Goal: Task Accomplishment & Management: Complete application form

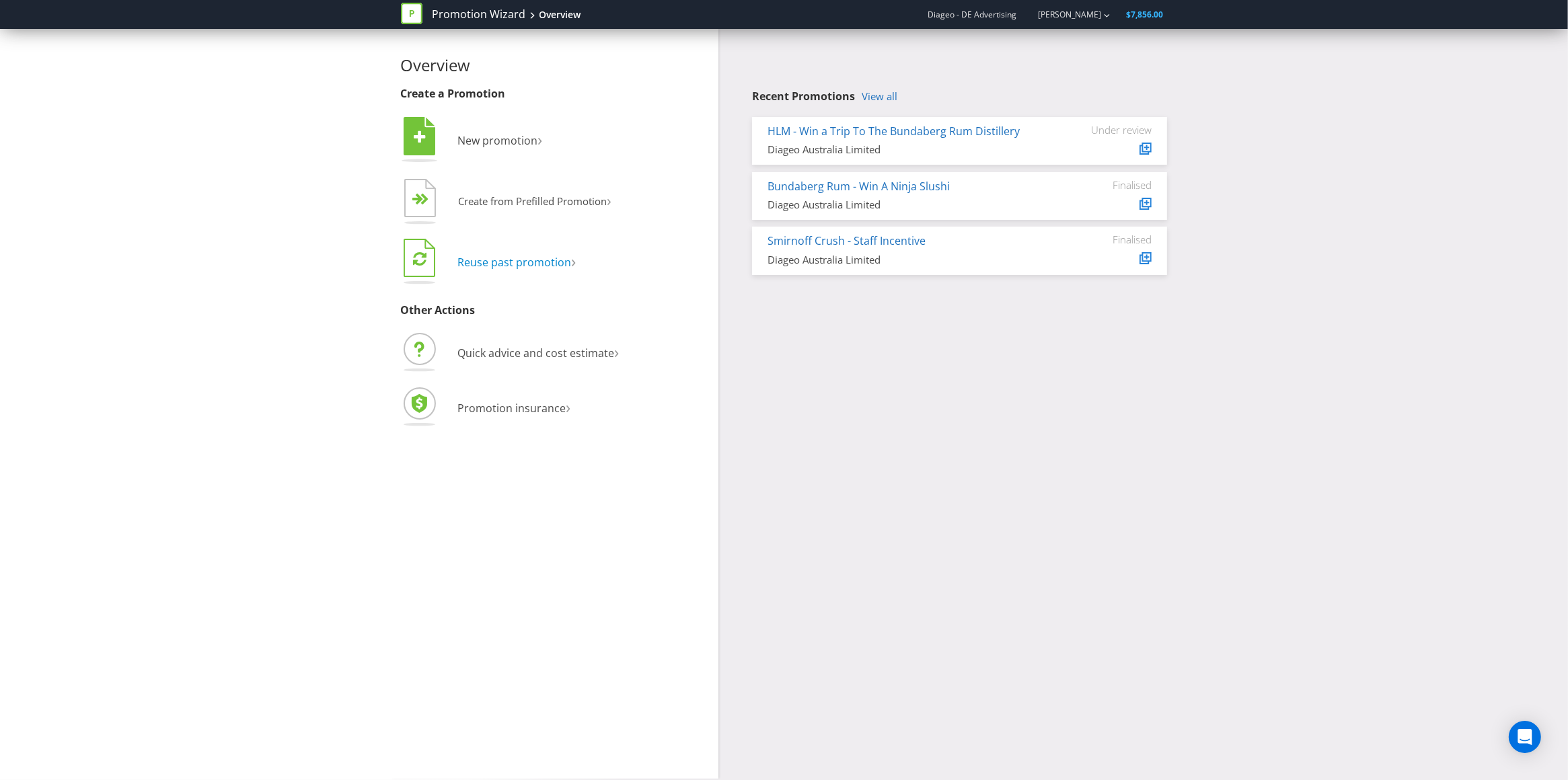
click at [533, 265] on span "Reuse past promotion" at bounding box center [514, 262] width 114 height 15
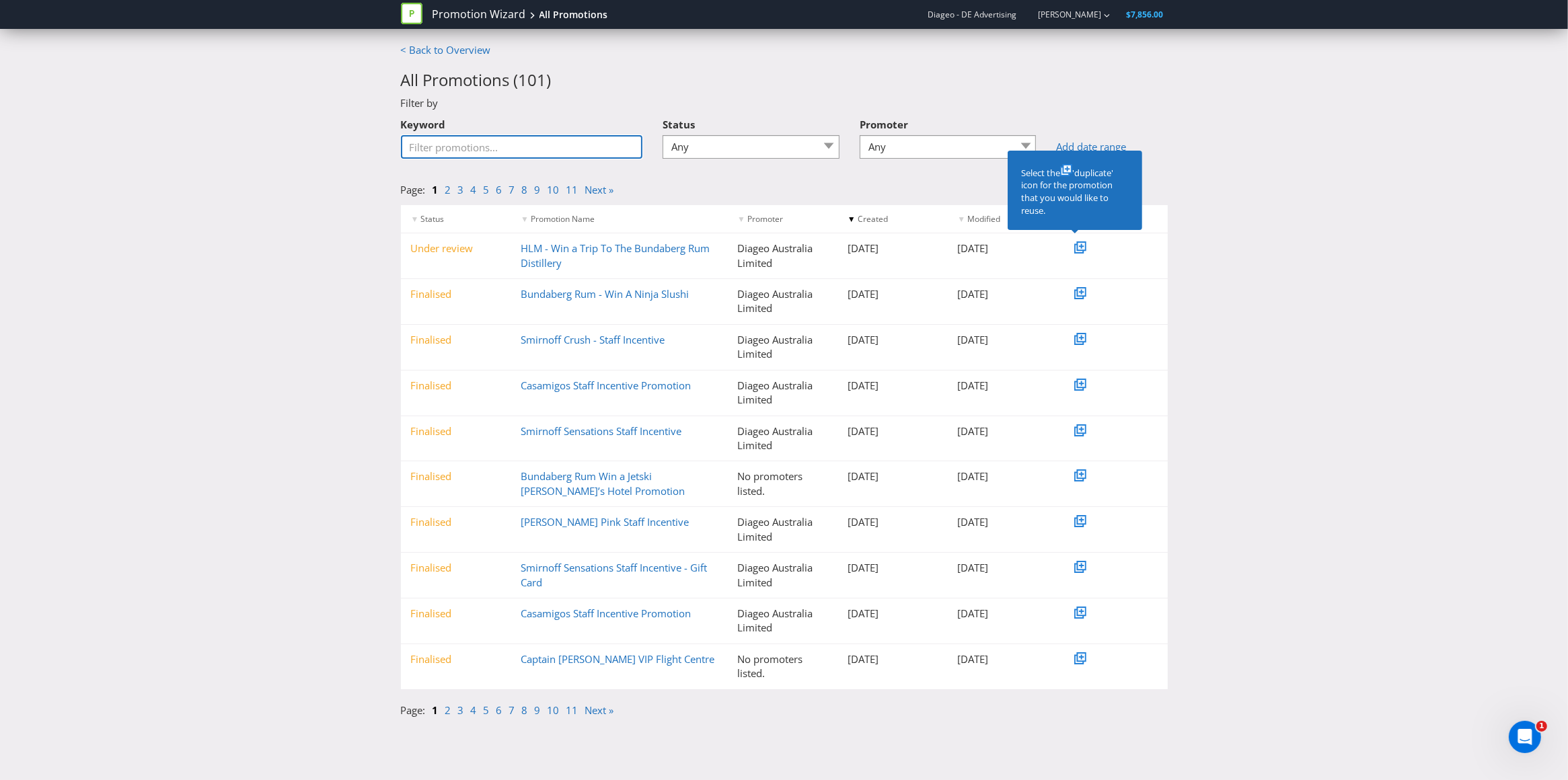
click at [529, 147] on input "Keyword" at bounding box center [522, 147] width 242 height 24
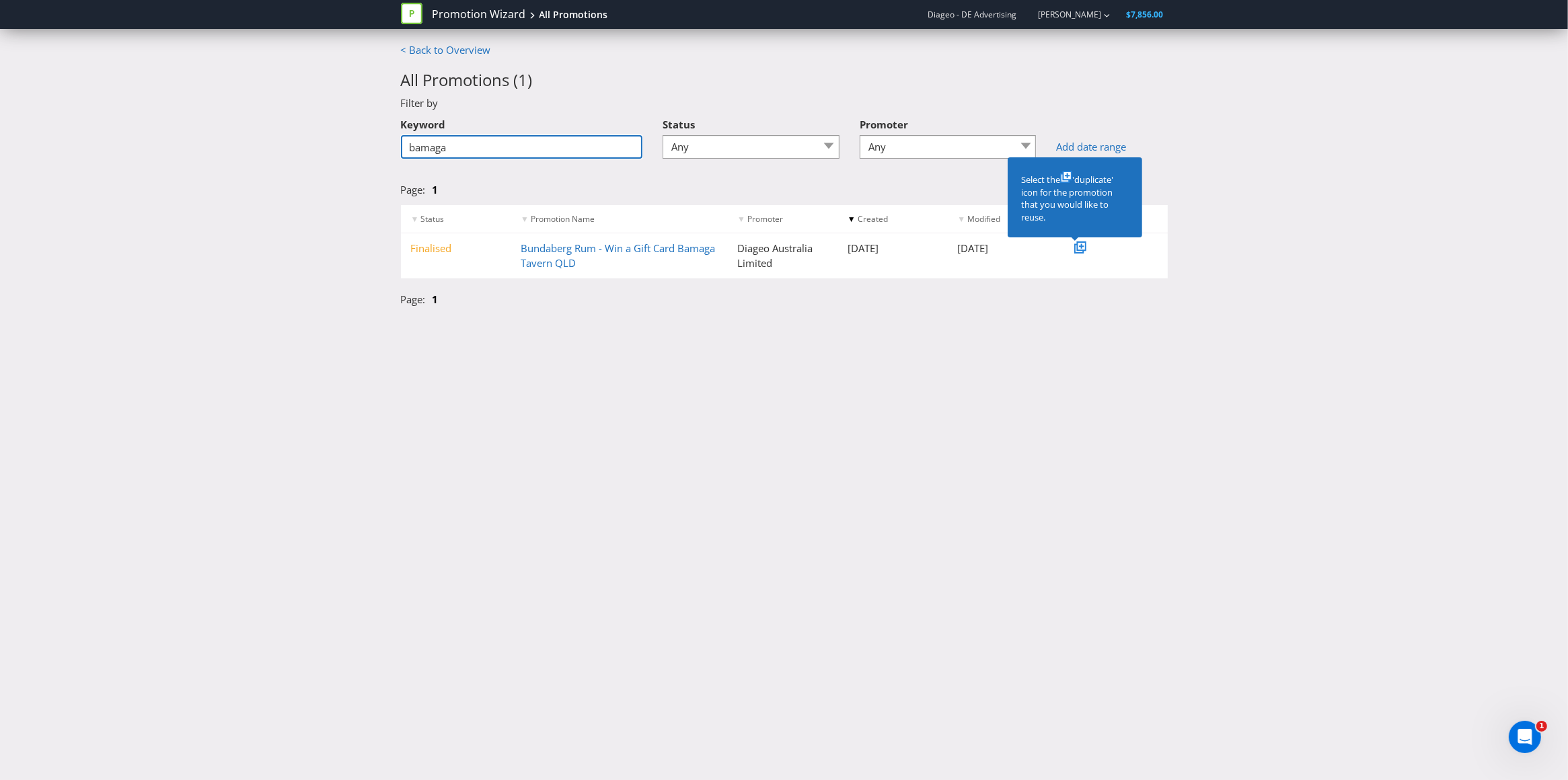
type input "bamaga"
click at [1081, 247] on icon at bounding box center [1081, 246] width 5 height 5
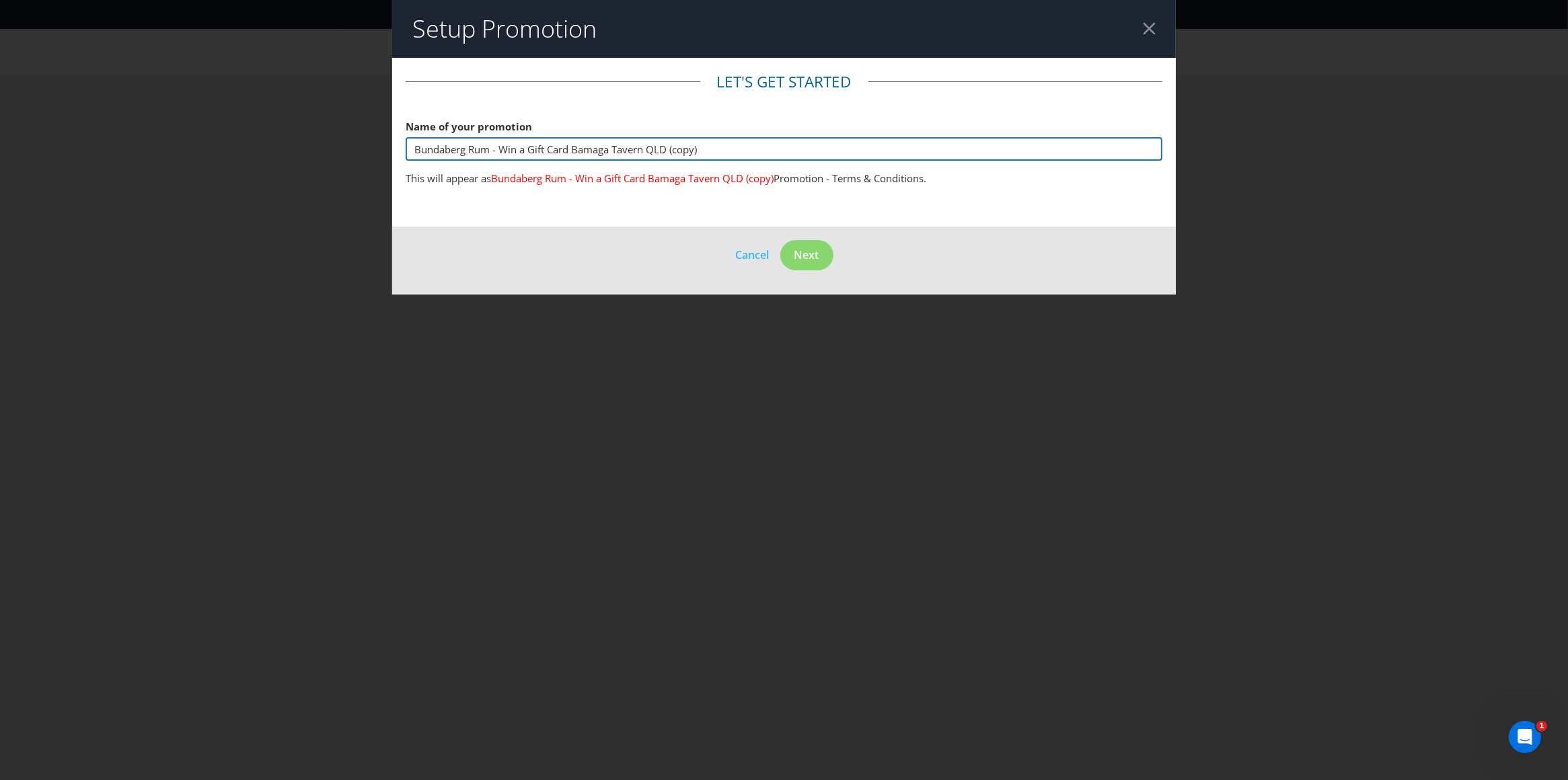
click at [707, 149] on input "Bundaberg Rum - Win a Gift Card Bamaga Tavern QLD (copy)" at bounding box center [784, 149] width 757 height 24
click at [573, 148] on input "Bundaberg Rum - Win a Gift Card Bamaga Tavern QLD" at bounding box center [784, 149] width 757 height 24
click at [684, 148] on input "Bundaberg Rum - Win a Gift Card Bamaga Tavern QLD" at bounding box center [784, 149] width 757 height 24
click at [573, 150] on input "Bundaberg Rum - Win a Gift Card Bamaga Tavern" at bounding box center [784, 149] width 757 height 24
type input "Bundaberg Rum - Win a Gift Card - Bamaga Tavern"
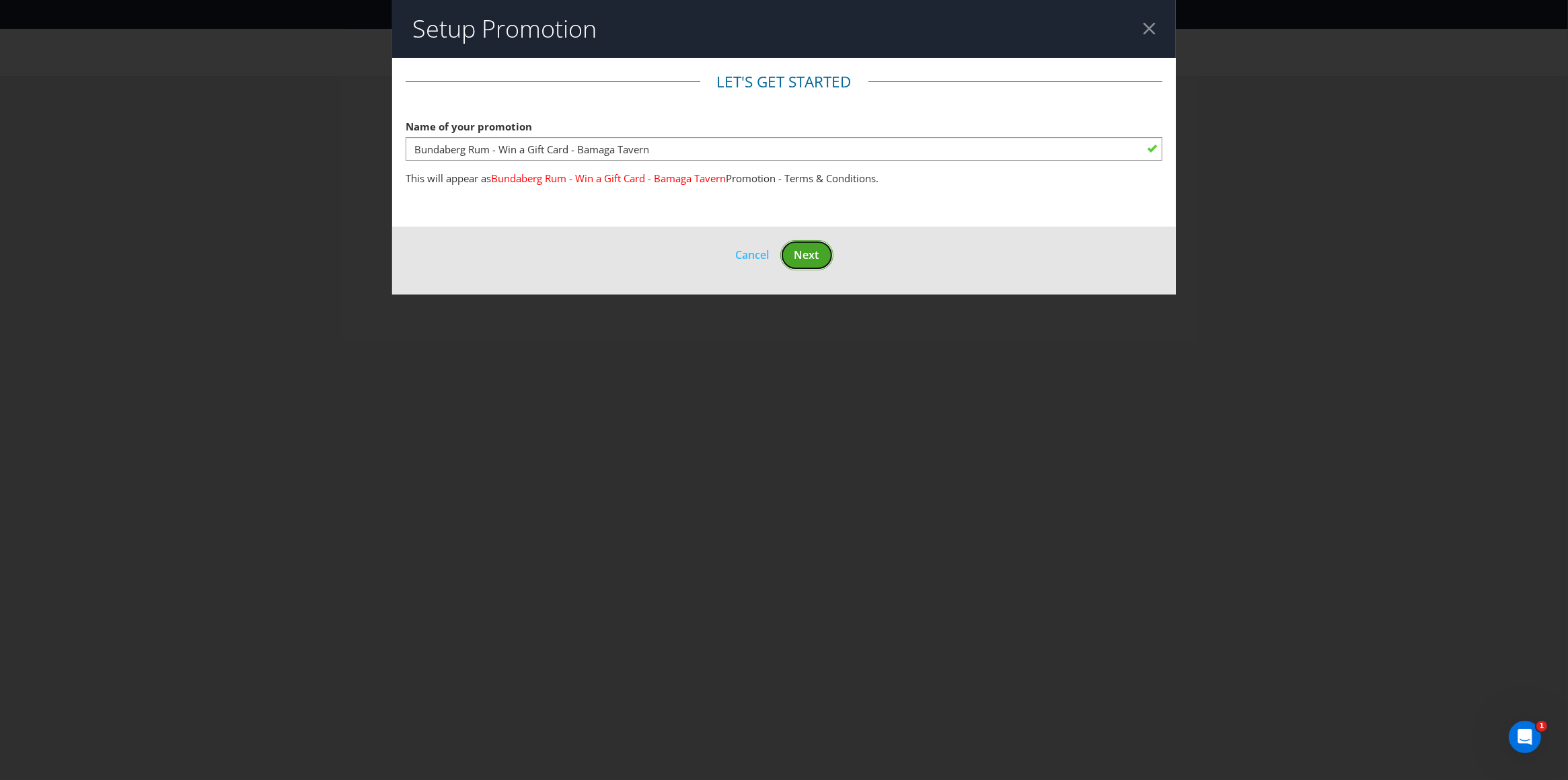
click at [807, 256] on span "Next" at bounding box center [807, 255] width 25 height 15
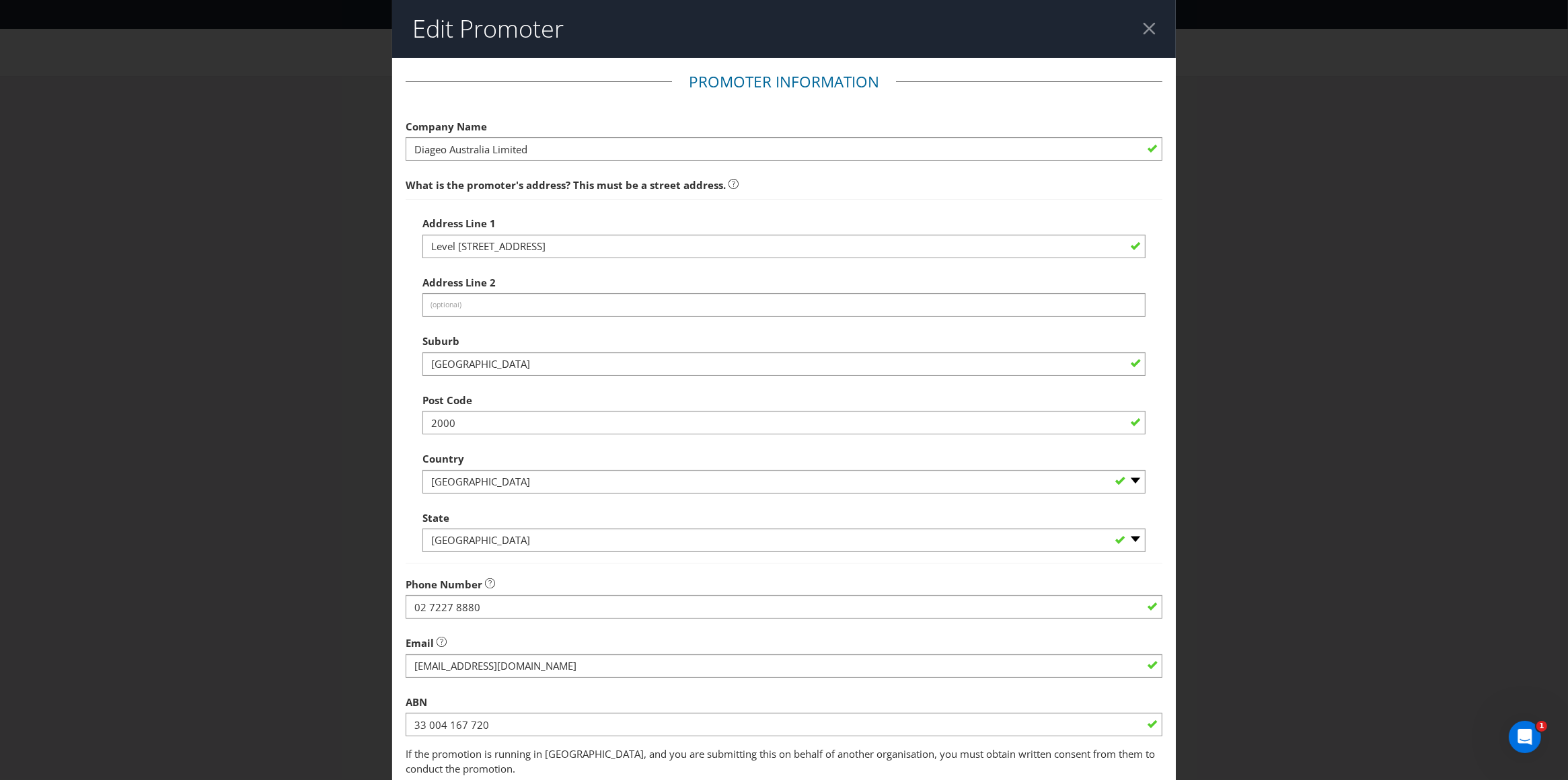
scroll to position [98, 0]
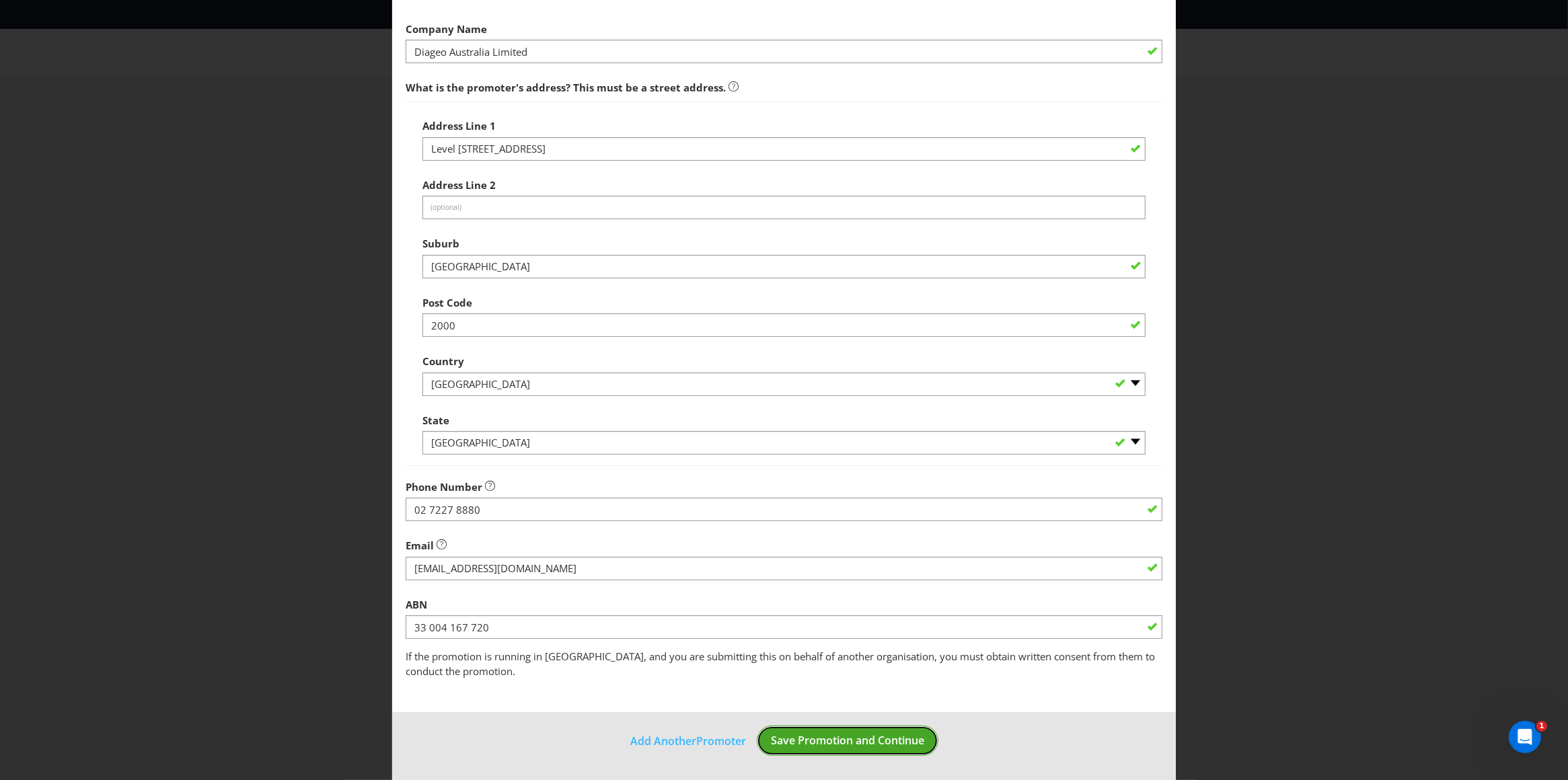
click at [901, 744] on span "Save Promotion and Continue" at bounding box center [848, 740] width 154 height 15
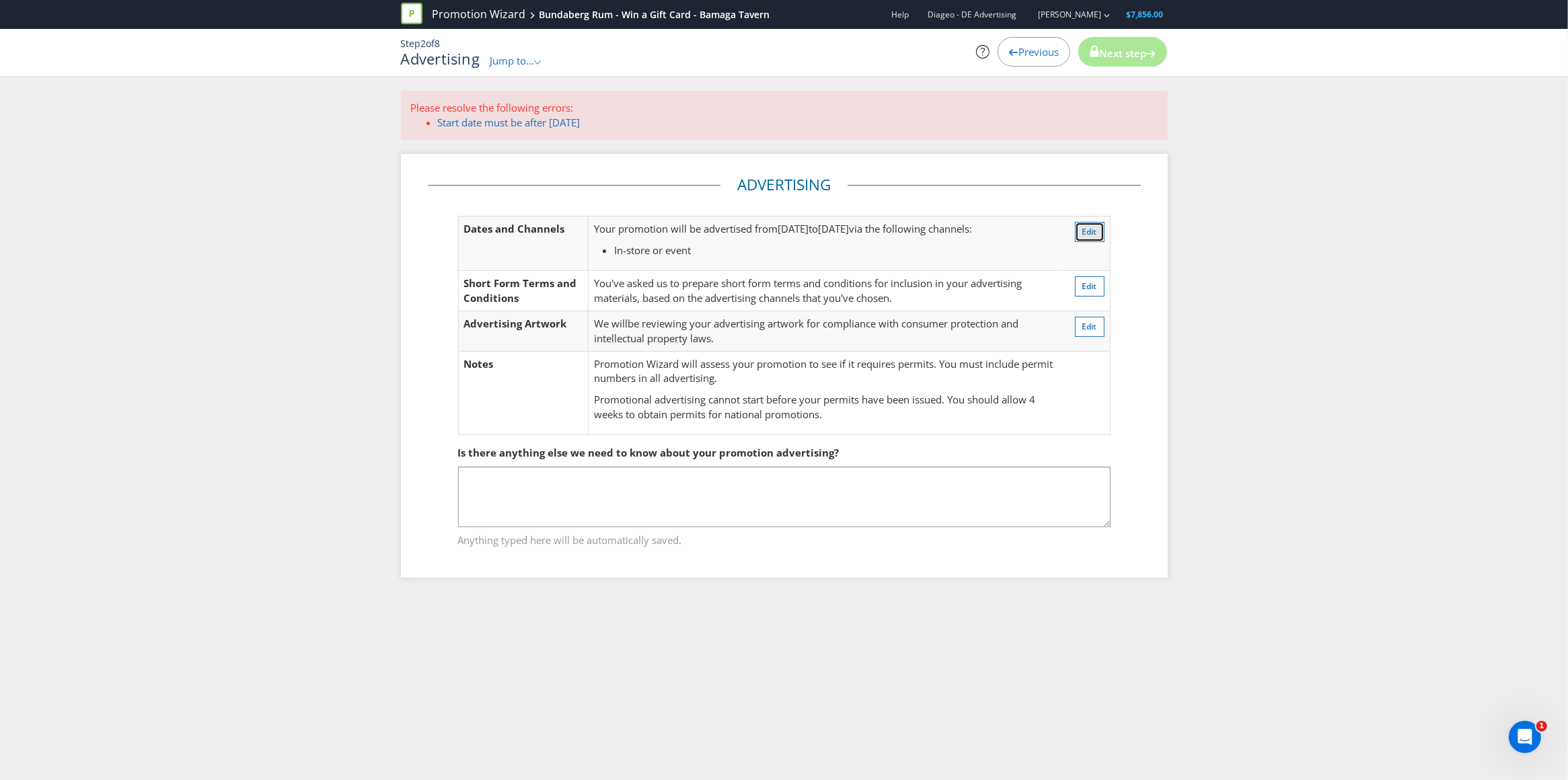
click at [1093, 227] on span "Edit" at bounding box center [1090, 232] width 15 height 11
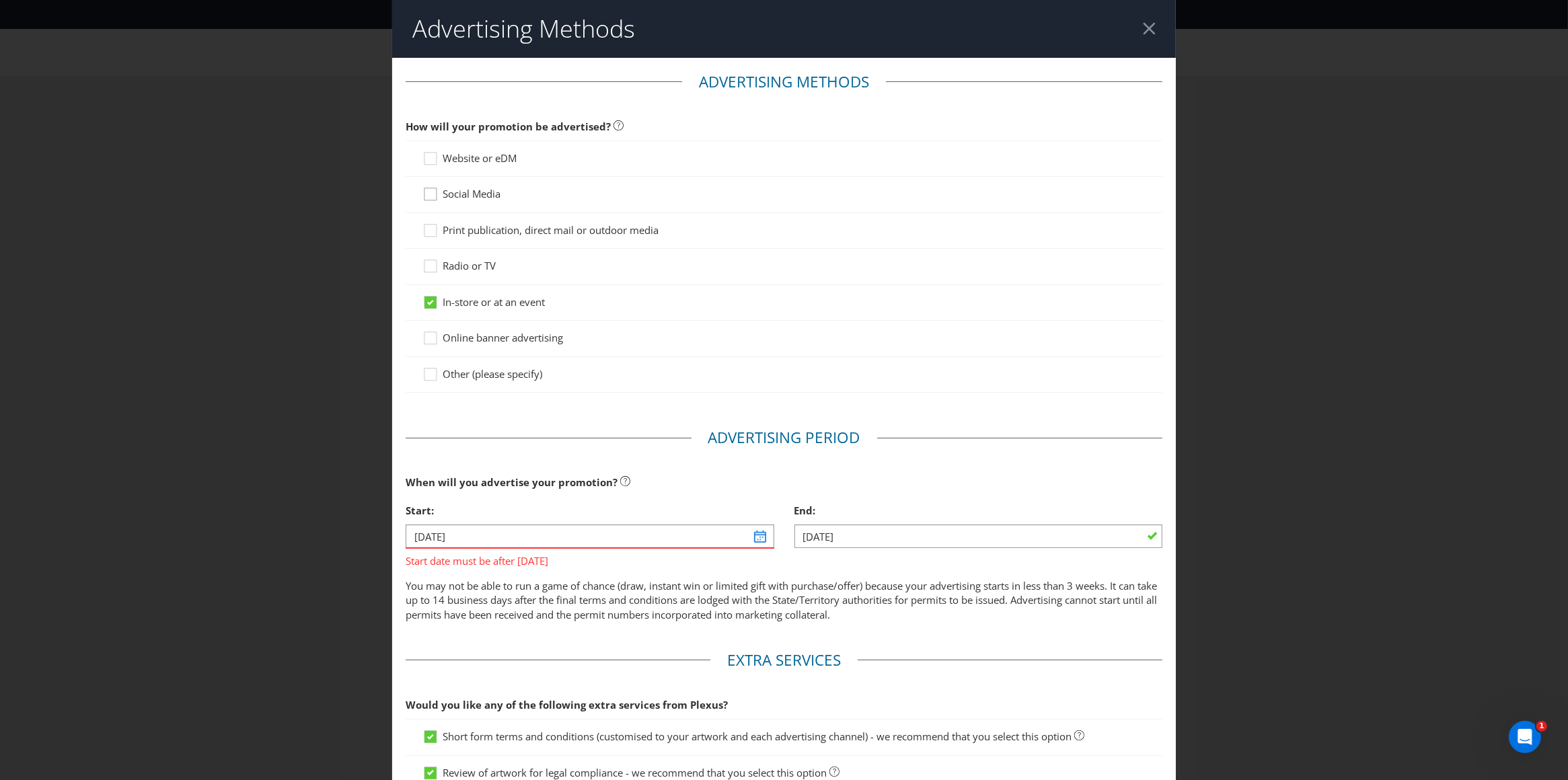
click at [427, 191] on div at bounding box center [430, 190] width 7 height 7
click at [0, 0] on input "Social Media" at bounding box center [0, 0] width 0 height 0
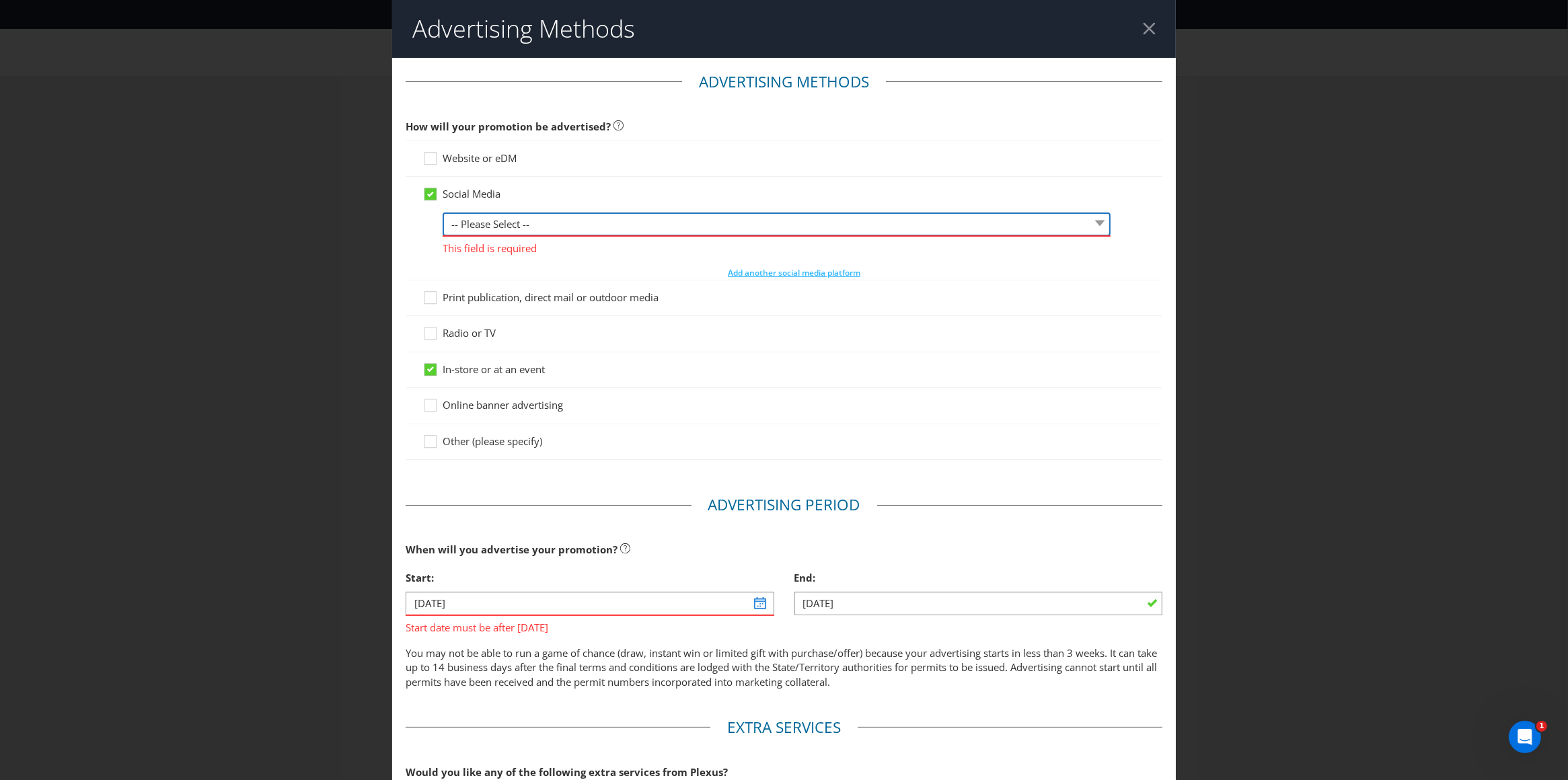
click at [511, 227] on select "-- Please Select -- Facebook X Instagram Snapchat LinkedIn Pinterest Tumblr You…" at bounding box center [776, 224] width 668 height 24
select select "INSTAGRAM"
click at [442, 213] on select "-- Please Select -- Facebook X Instagram Snapchat LinkedIn Pinterest Tumblr You…" at bounding box center [776, 224] width 668 height 24
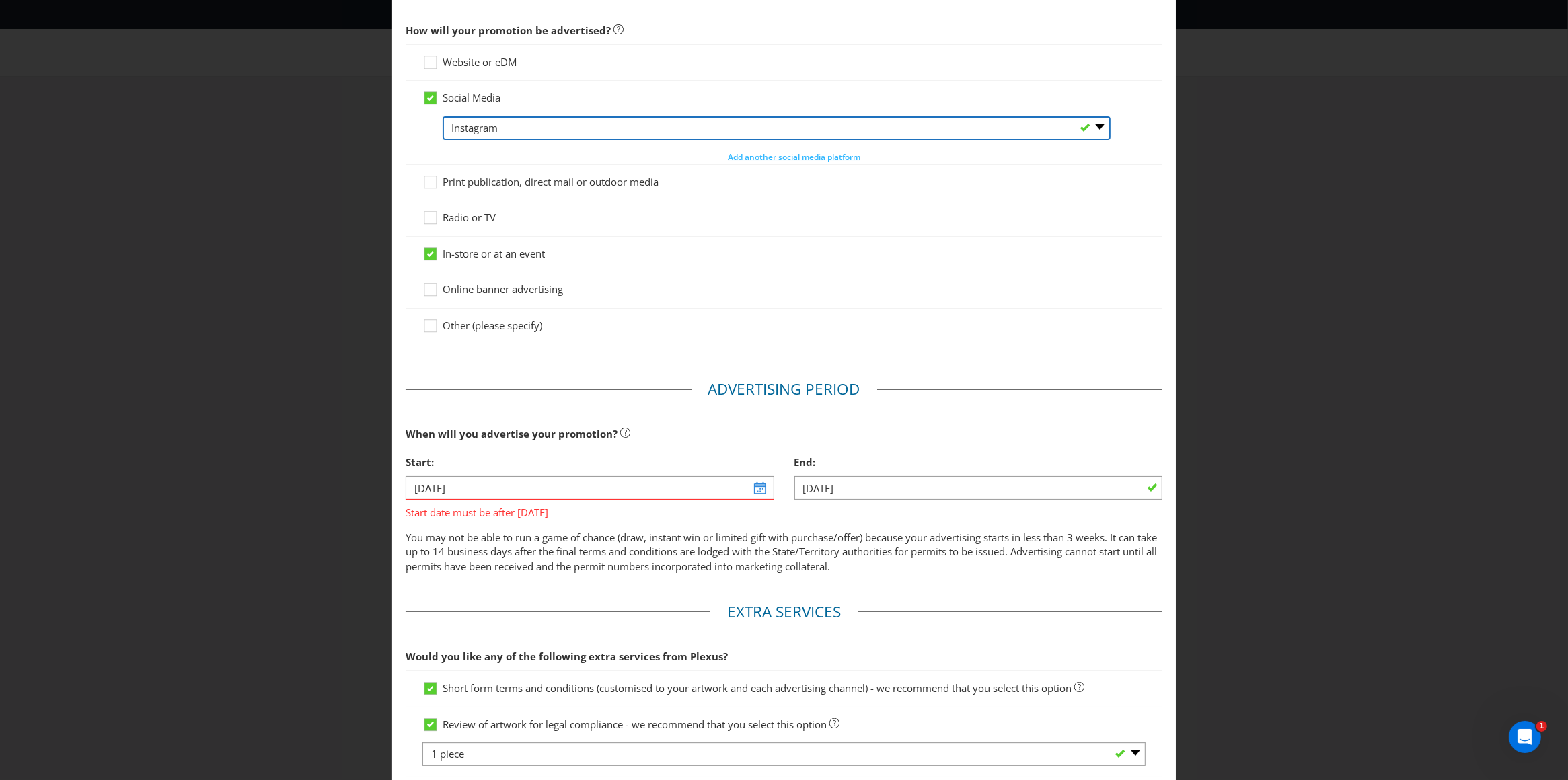
scroll to position [122, 0]
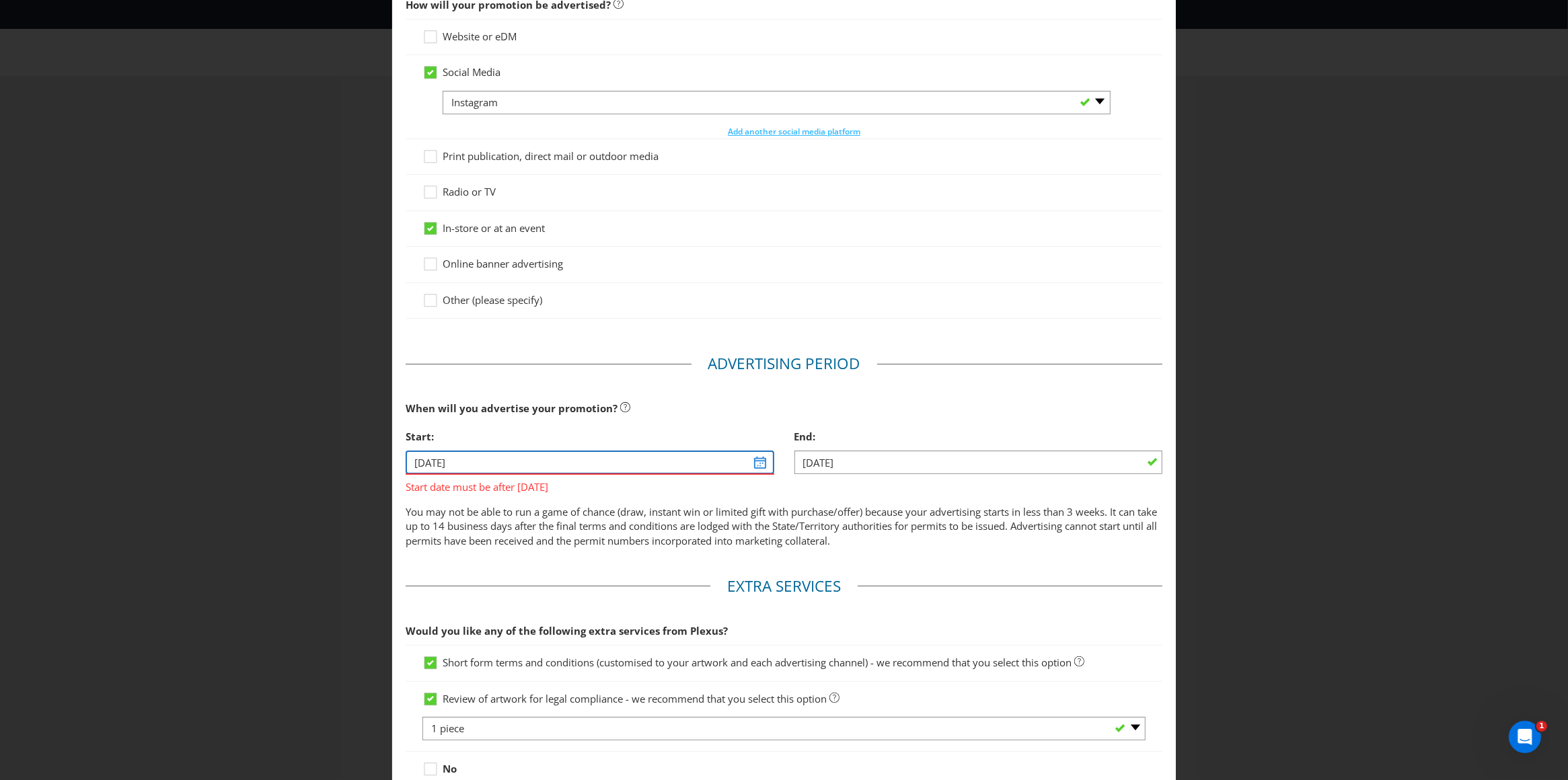
click at [756, 461] on input "[DATE]" at bounding box center [590, 462] width 369 height 24
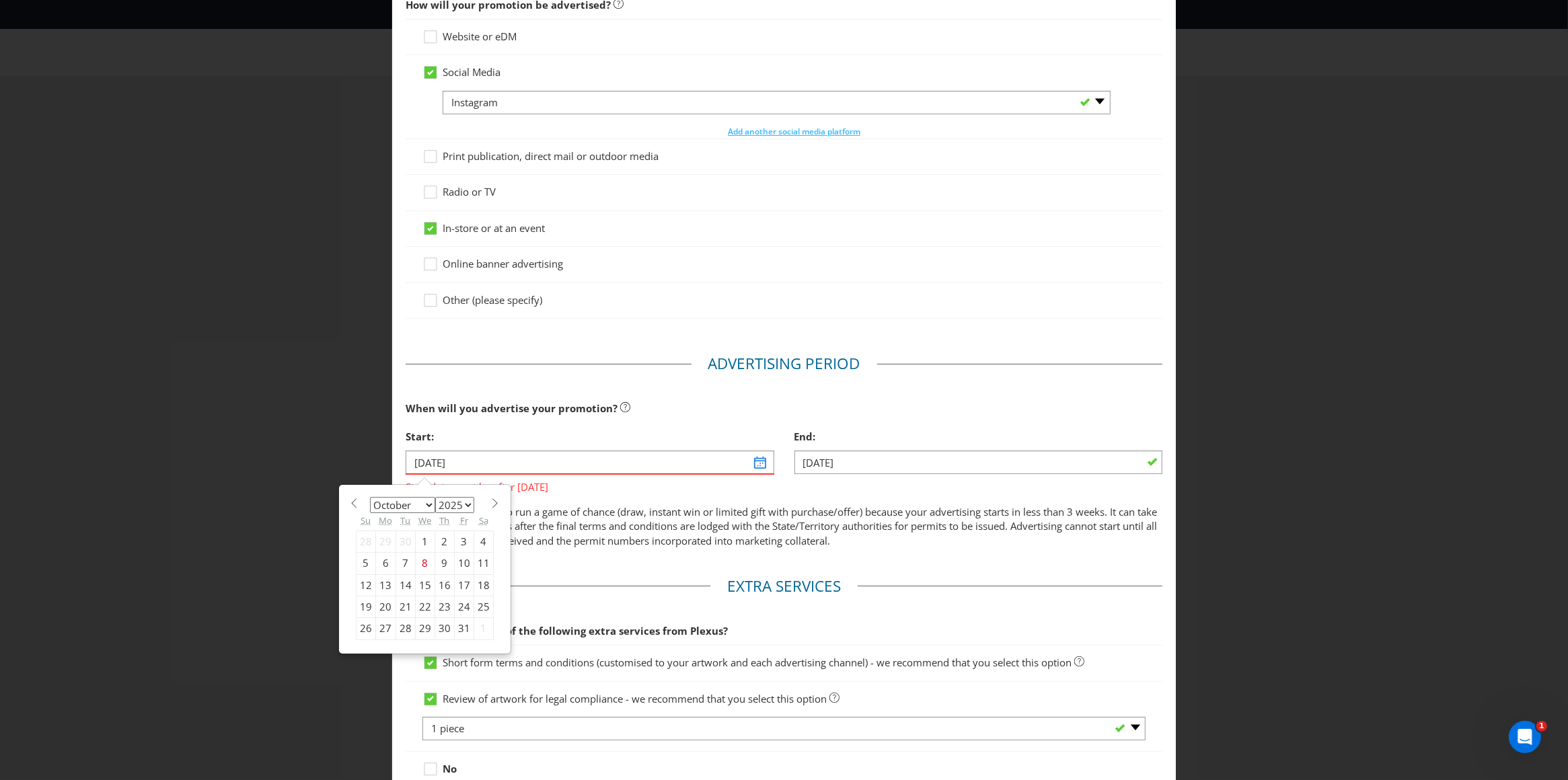
click at [491, 504] on span at bounding box center [495, 503] width 10 height 10
select select "10"
click at [477, 541] on div "1" at bounding box center [483, 541] width 20 height 22
type input "[DATE]"
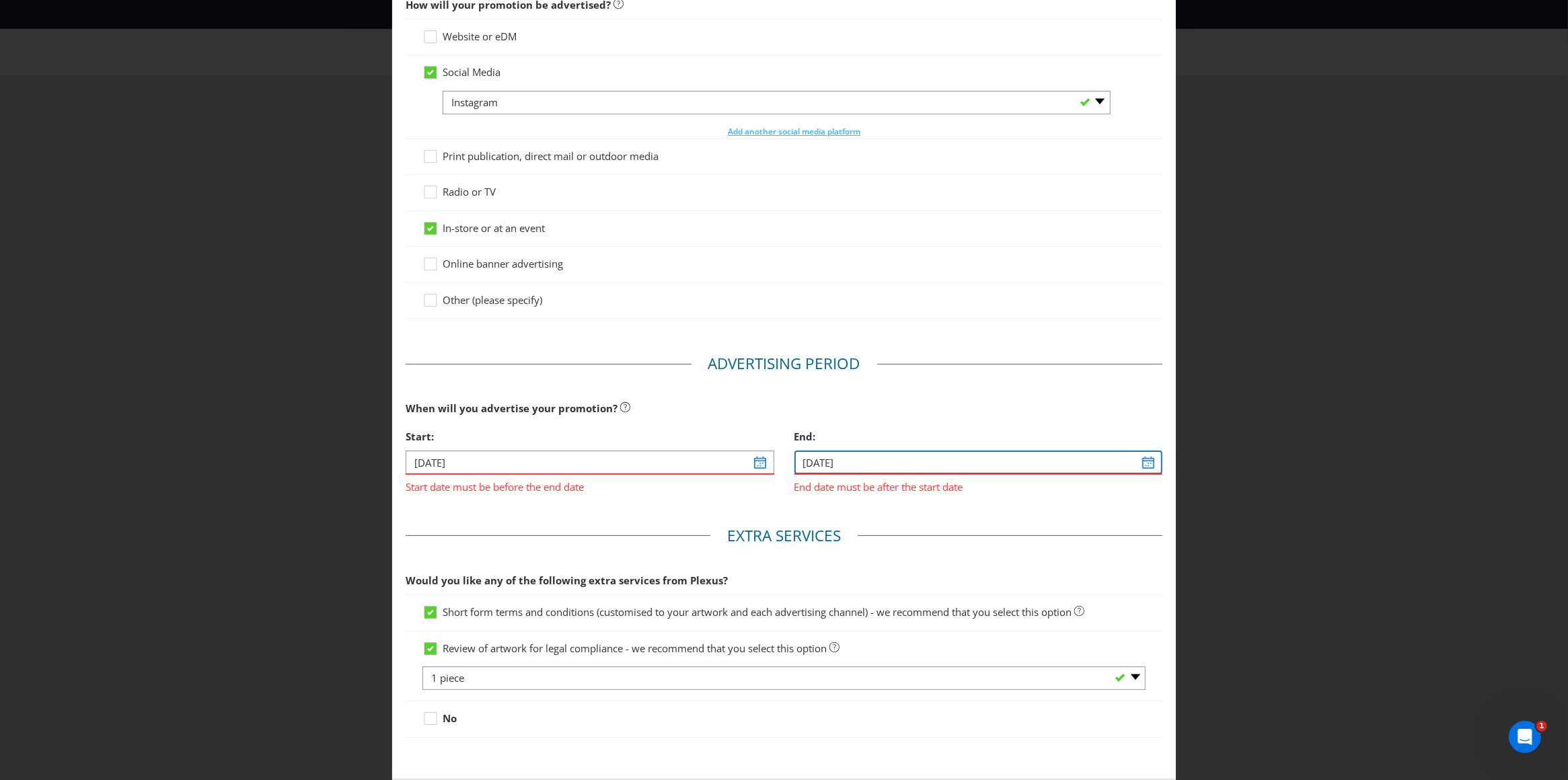
click at [1138, 464] on input "[DATE]" at bounding box center [979, 462] width 369 height 24
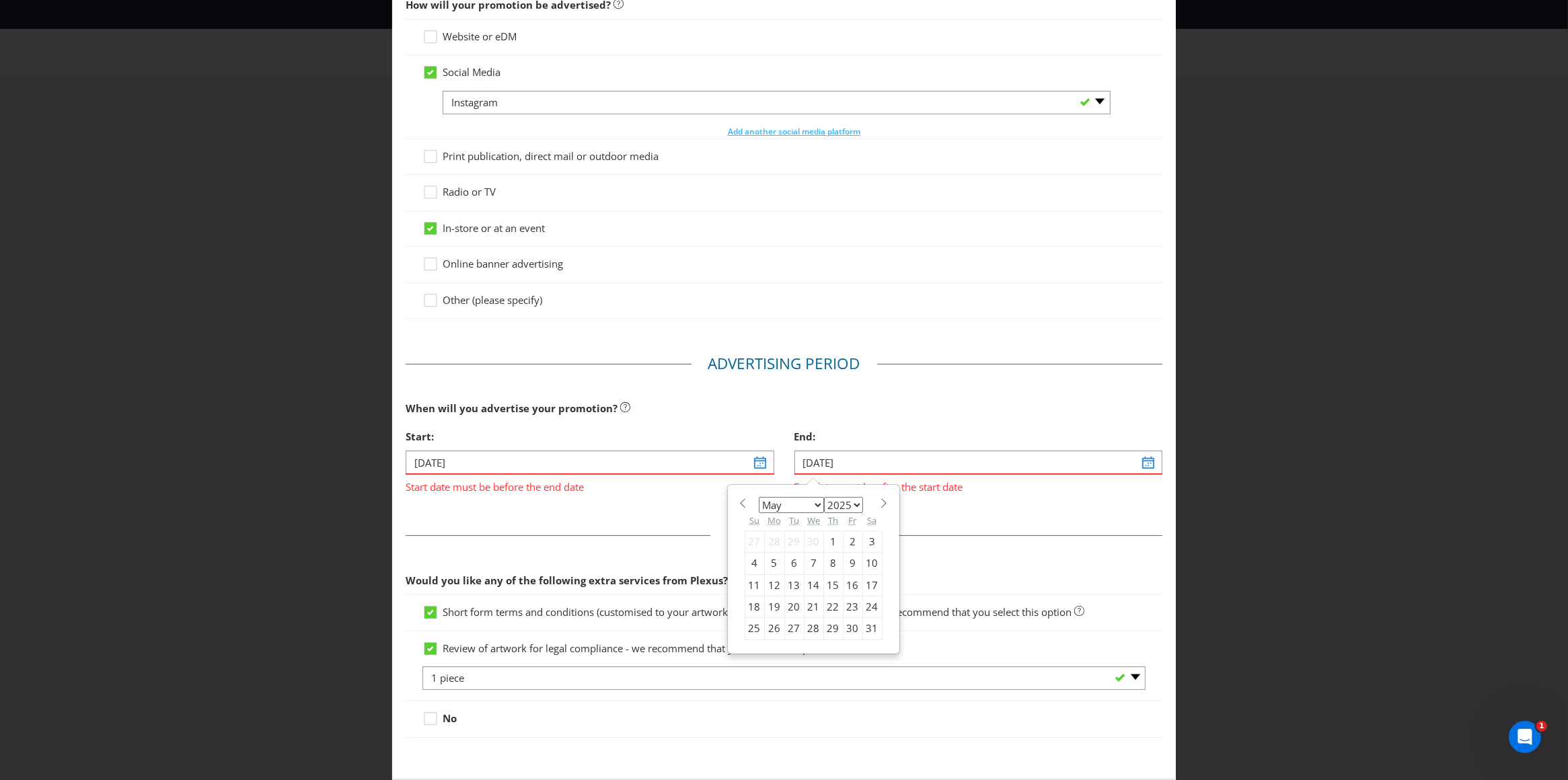
click at [879, 503] on span at bounding box center [884, 503] width 10 height 10
click at [879, 502] on span at bounding box center [884, 503] width 10 height 10
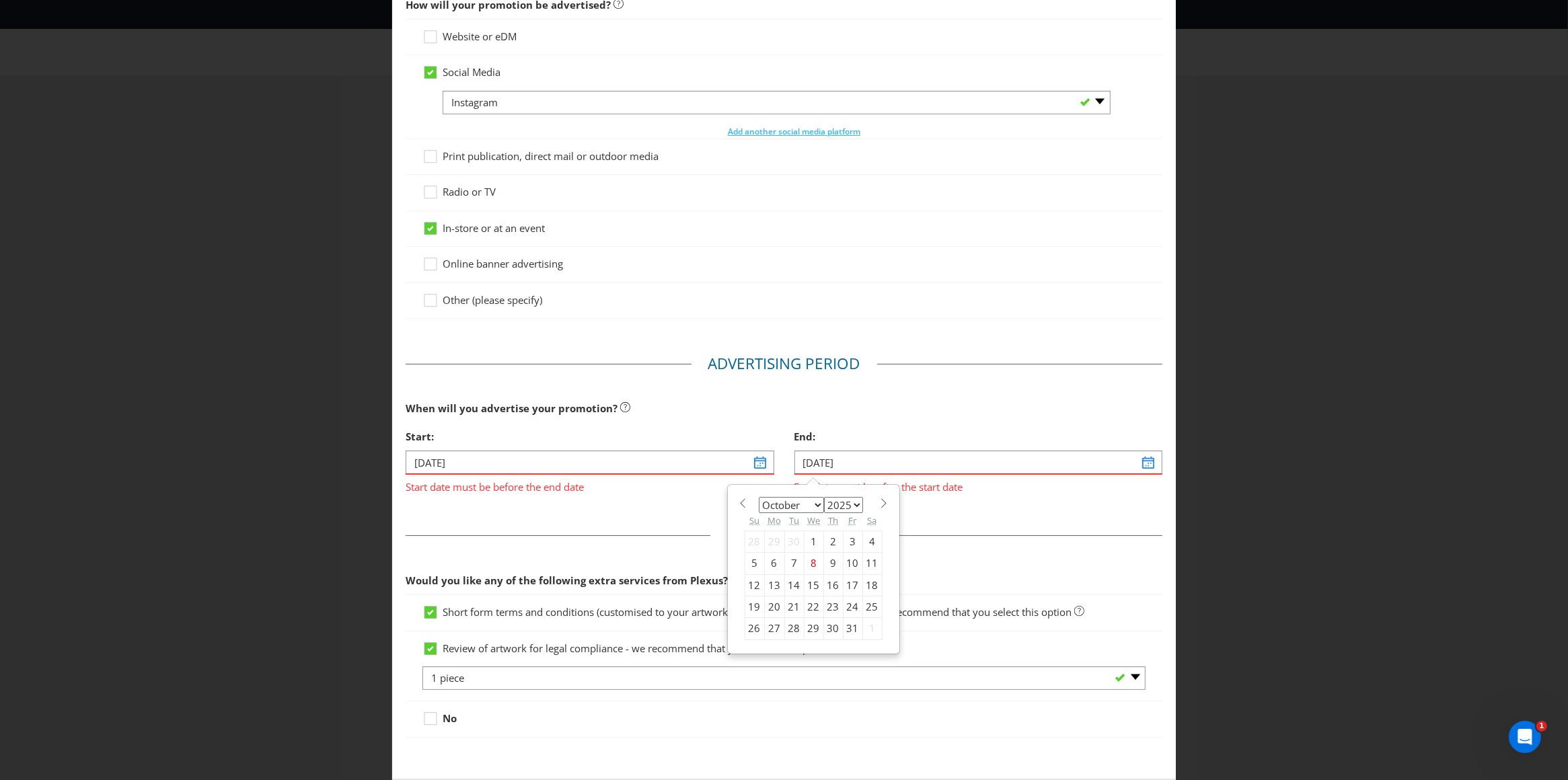
click at [879, 502] on span at bounding box center [884, 503] width 10 height 10
select select "11"
click at [845, 585] on div "19" at bounding box center [852, 585] width 20 height 22
type input "[DATE]"
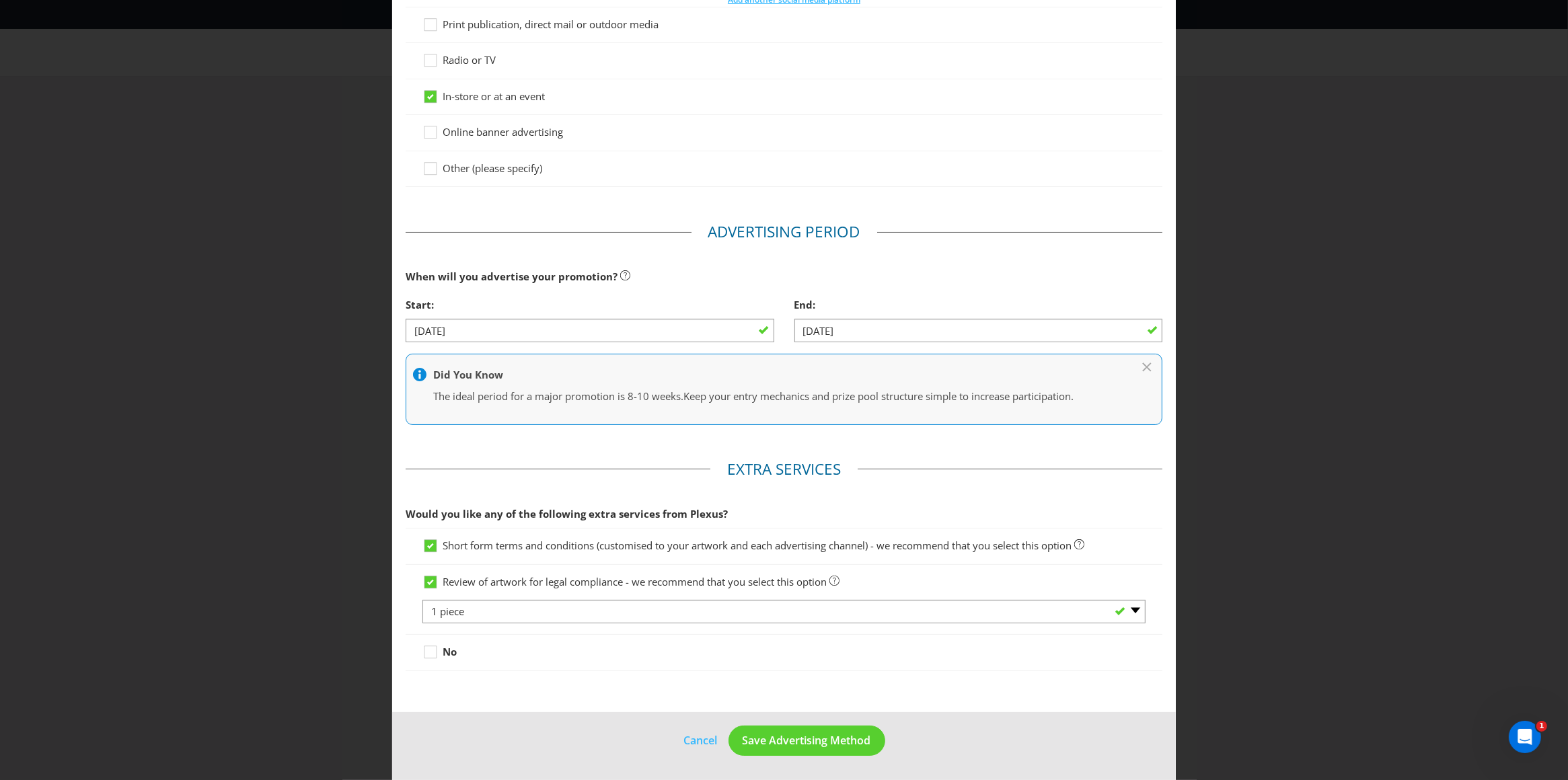
scroll to position [256, 0]
click at [789, 740] on span "Save Advertising Method" at bounding box center [807, 740] width 129 height 15
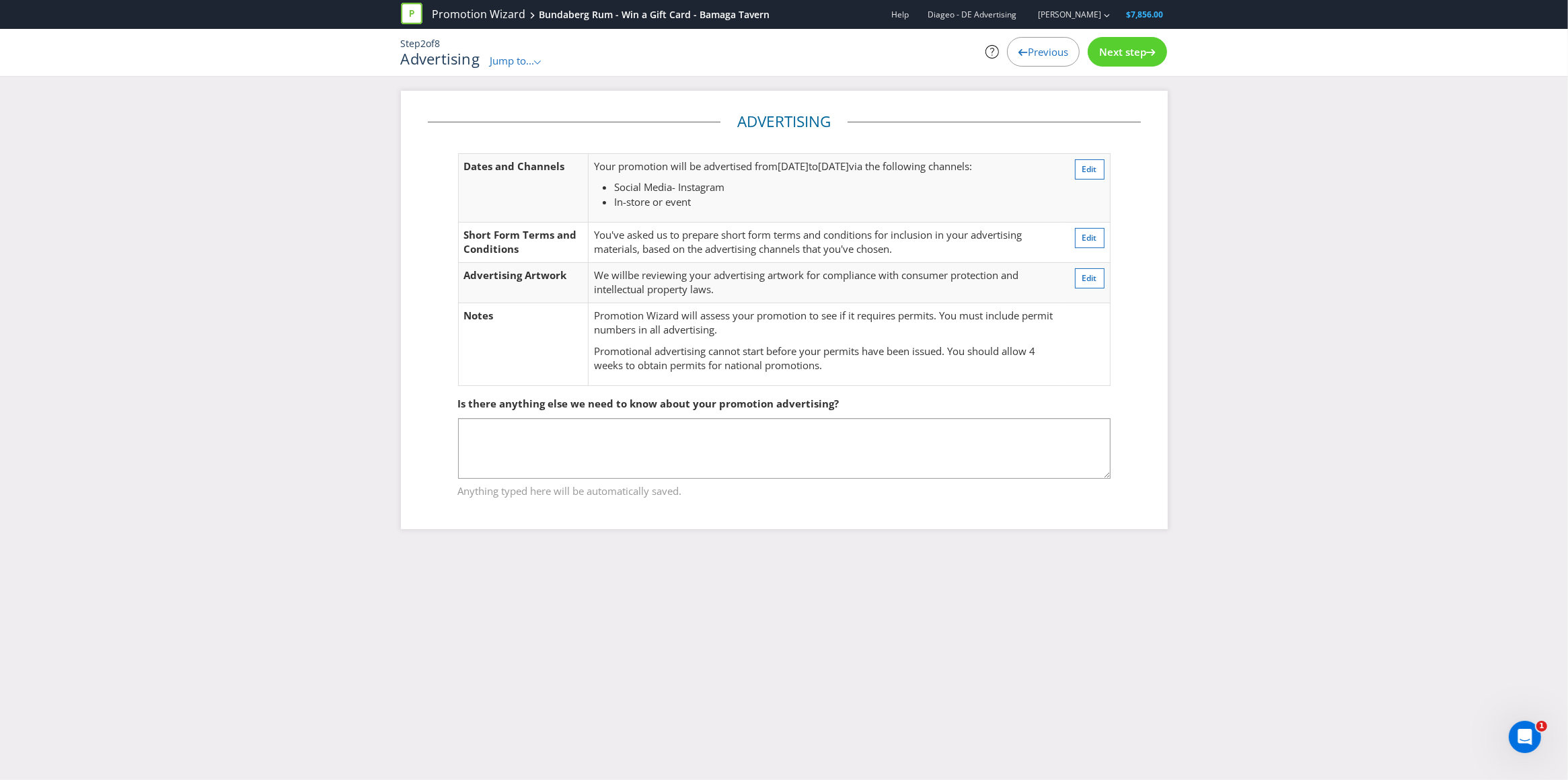
click at [1136, 50] on span "Next step" at bounding box center [1123, 52] width 47 height 13
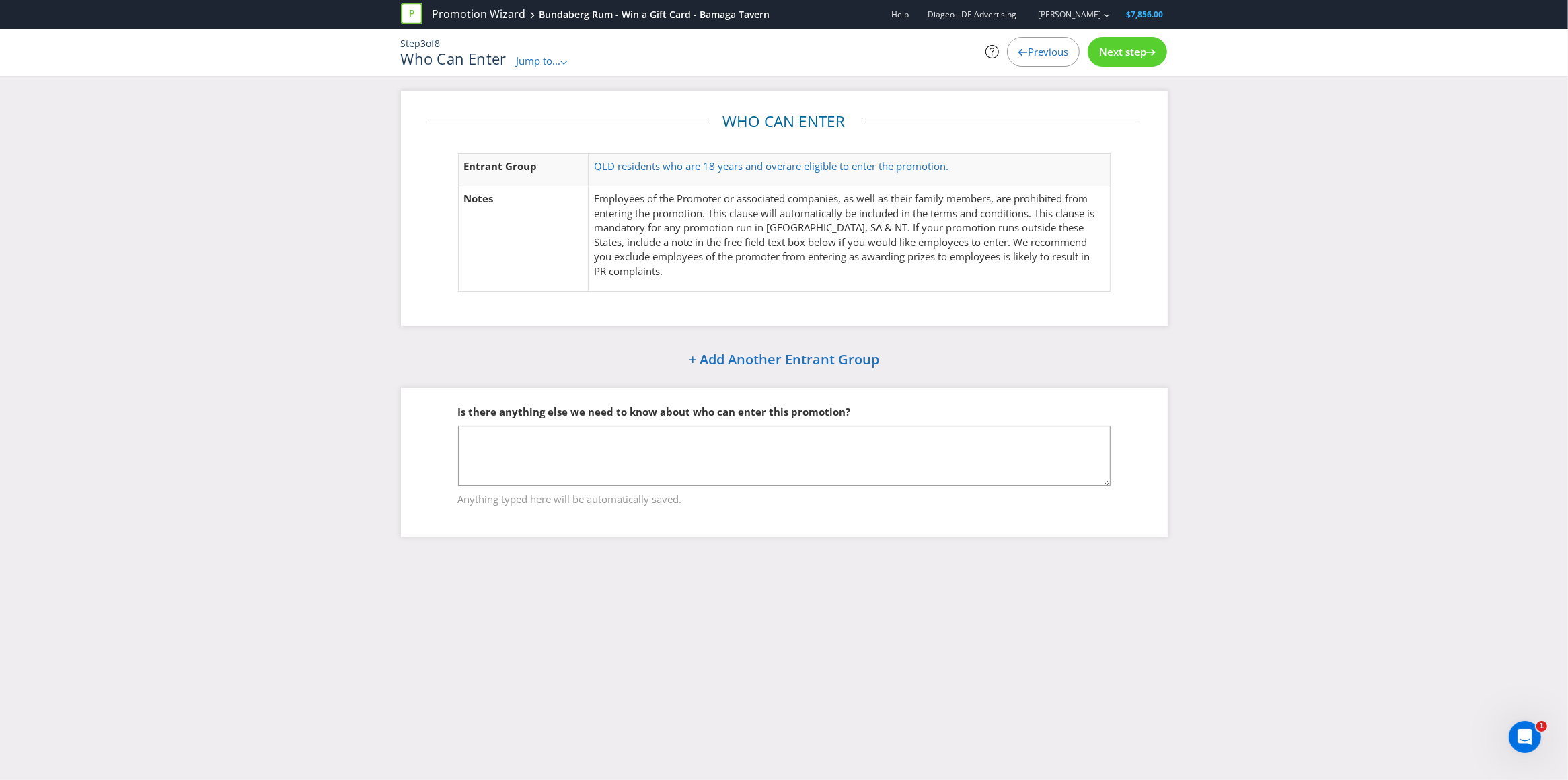
click at [1120, 47] on span "Next step" at bounding box center [1123, 52] width 47 height 13
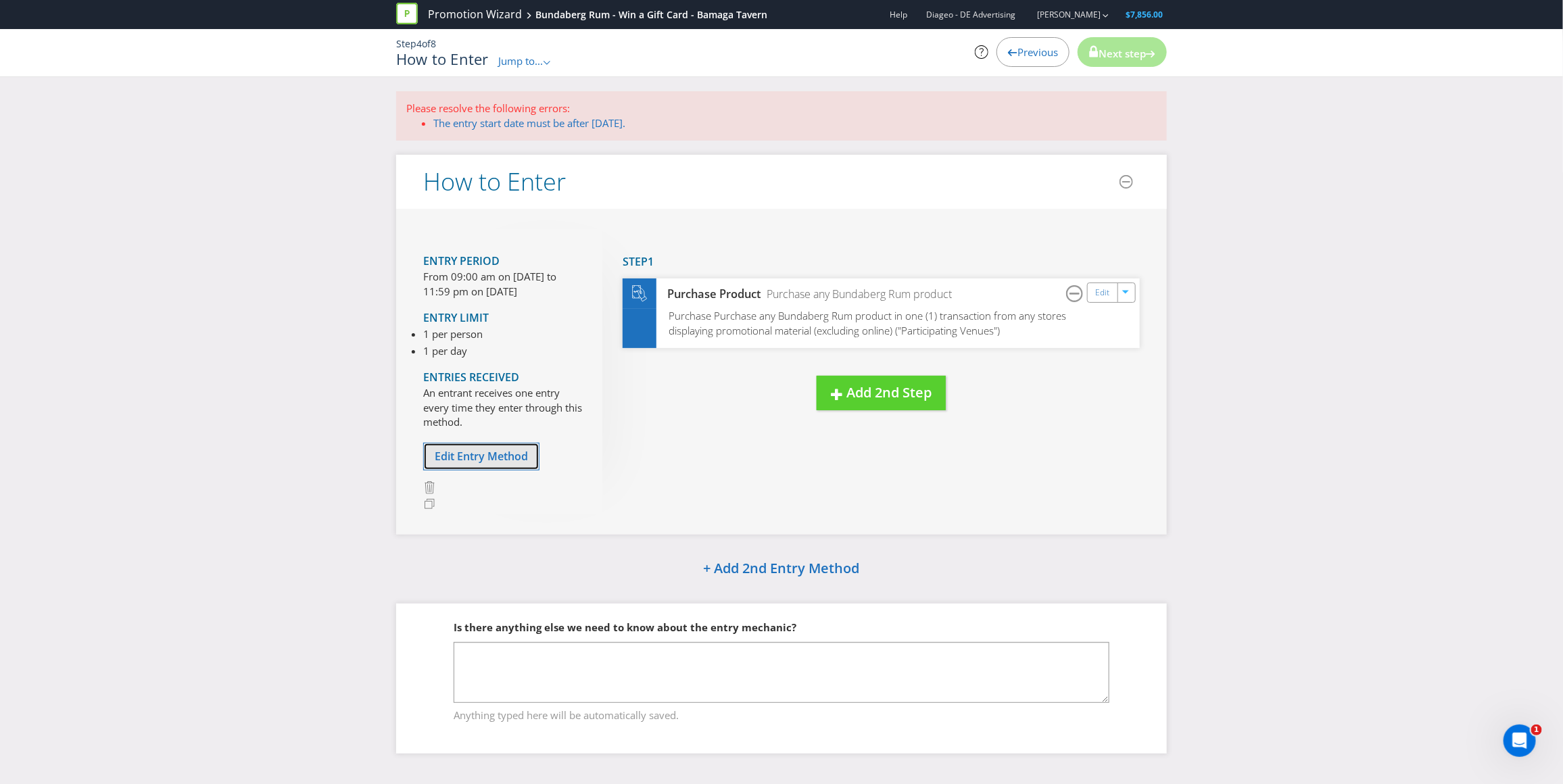
click at [484, 451] on span "Edit Entry Method" at bounding box center [481, 456] width 93 height 15
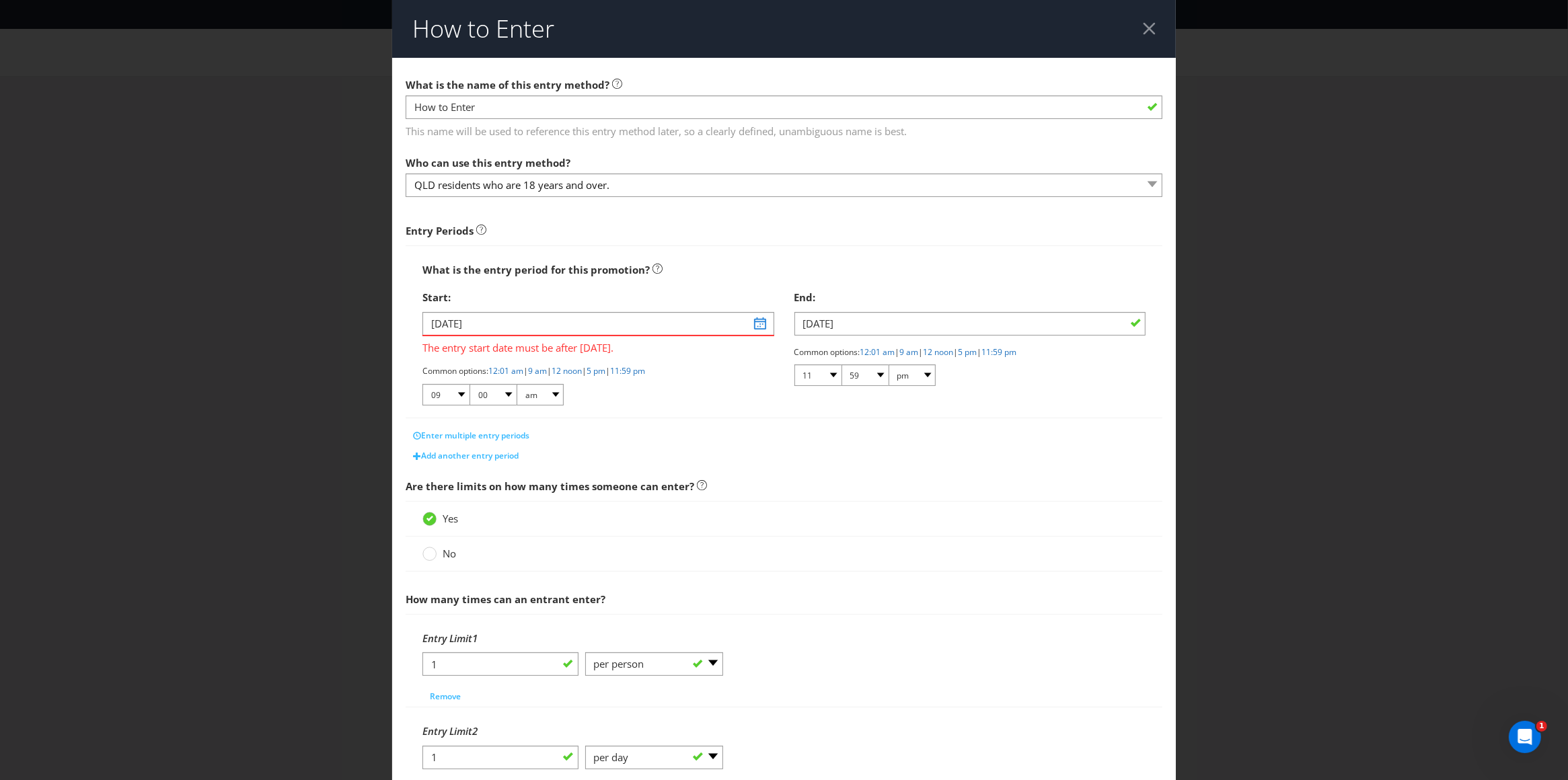
scroll to position [199, 0]
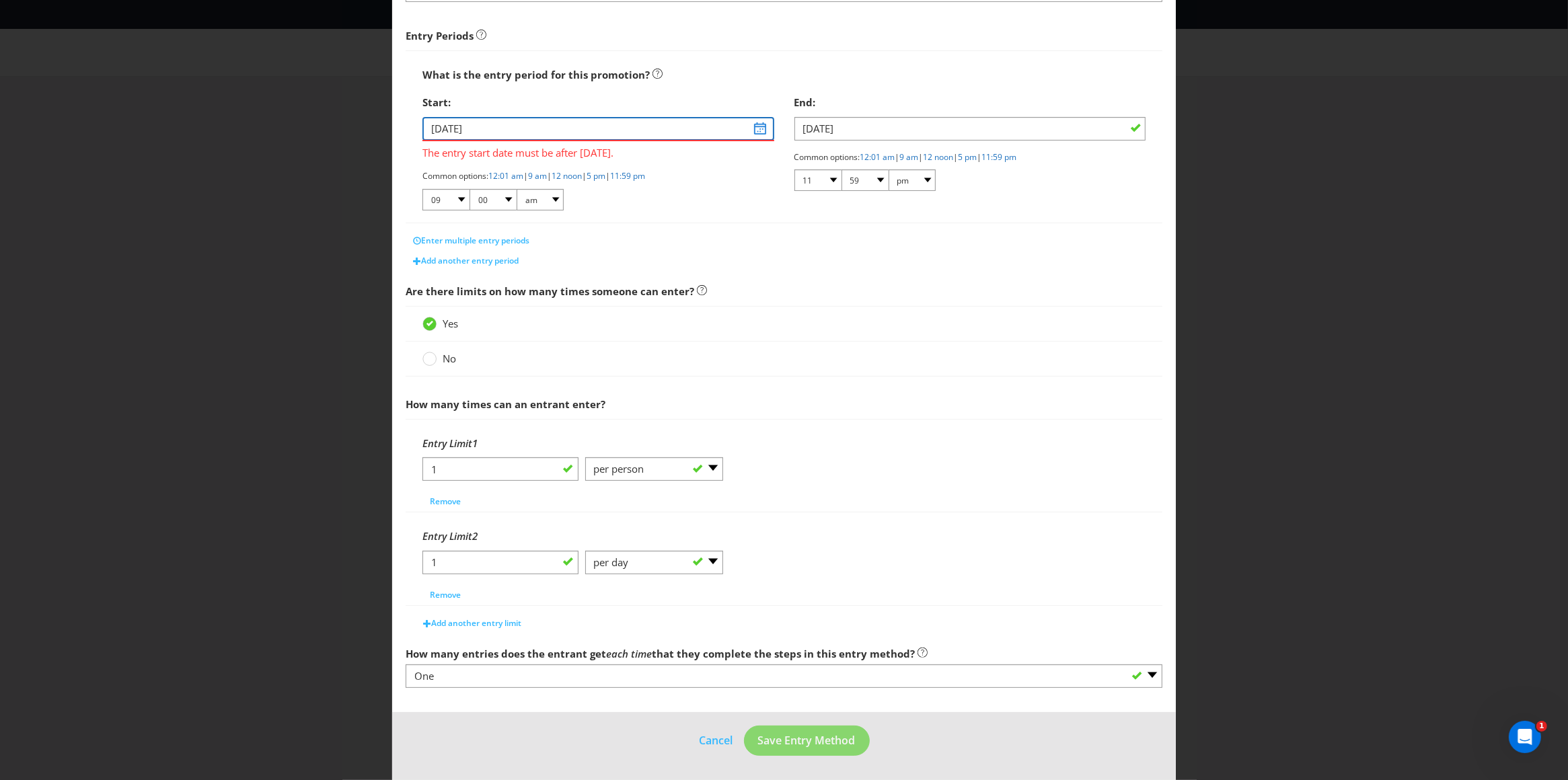
click at [751, 124] on input "[DATE]" at bounding box center [598, 129] width 352 height 24
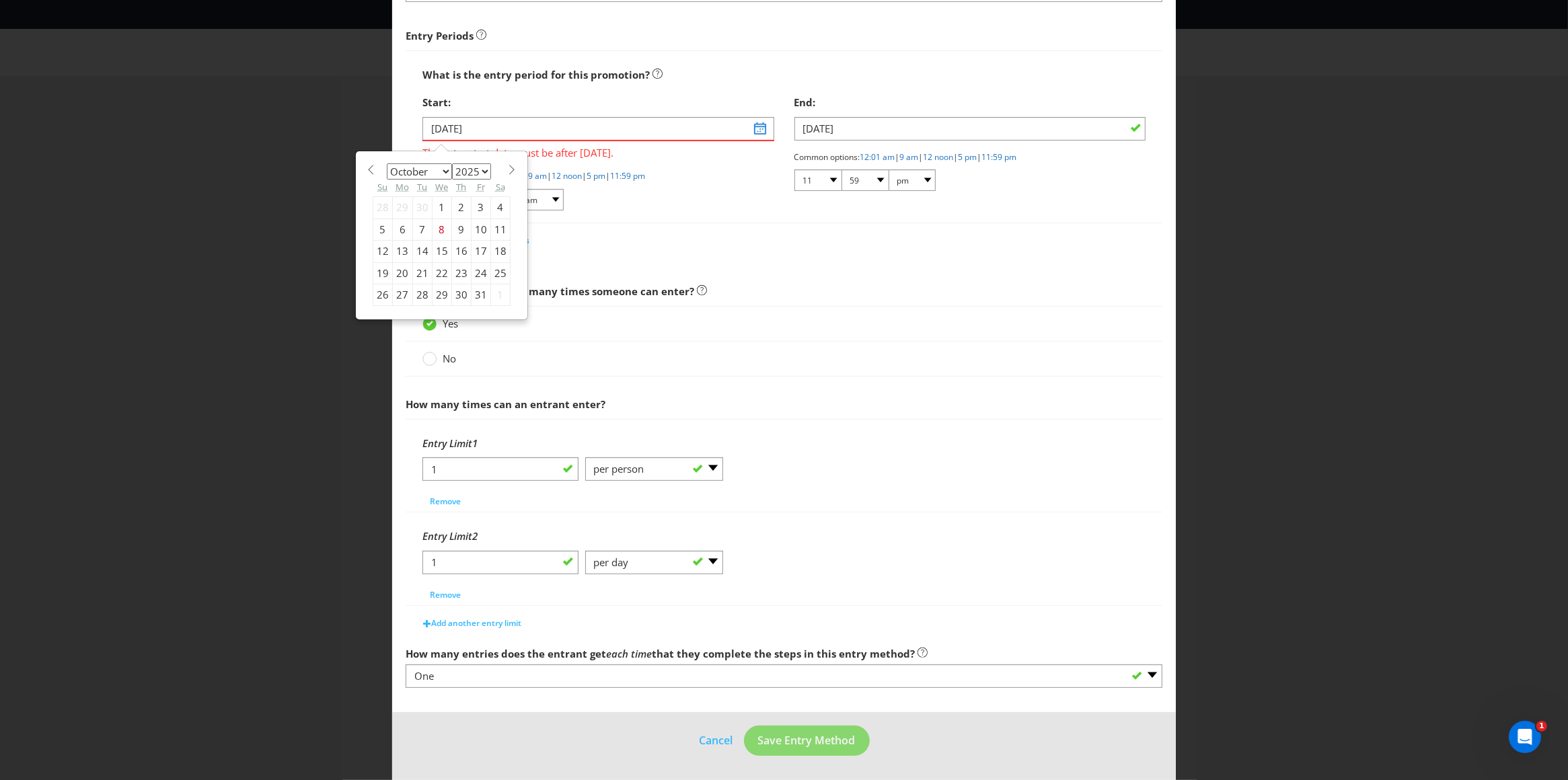
click at [507, 167] on span at bounding box center [512, 170] width 10 height 10
select select "10"
click at [496, 205] on div "1" at bounding box center [500, 208] width 20 height 22
type input "[DATE]"
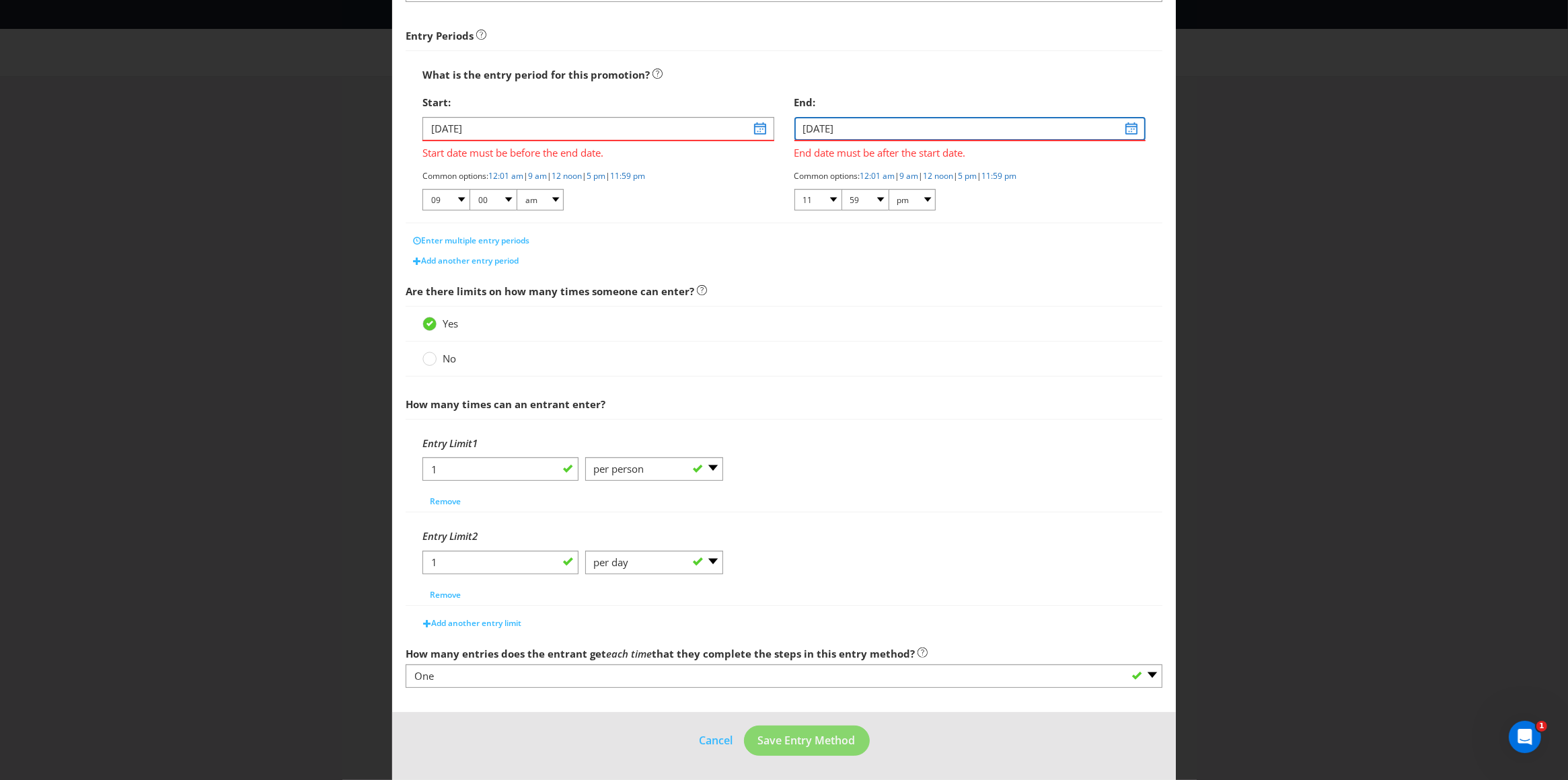
click at [1122, 125] on input "[DATE]" at bounding box center [970, 129] width 352 height 24
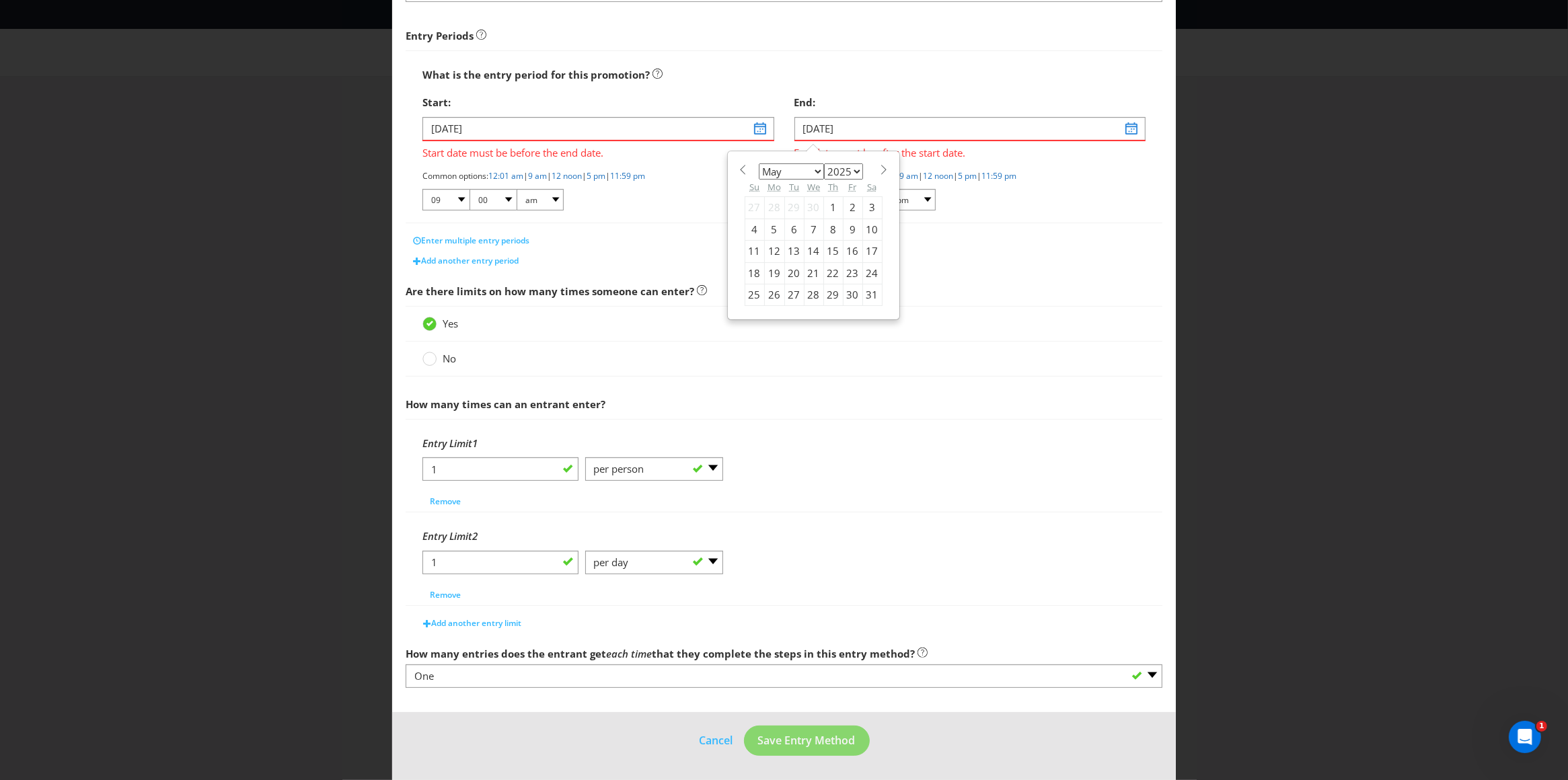
click at [879, 165] on span at bounding box center [884, 170] width 10 height 10
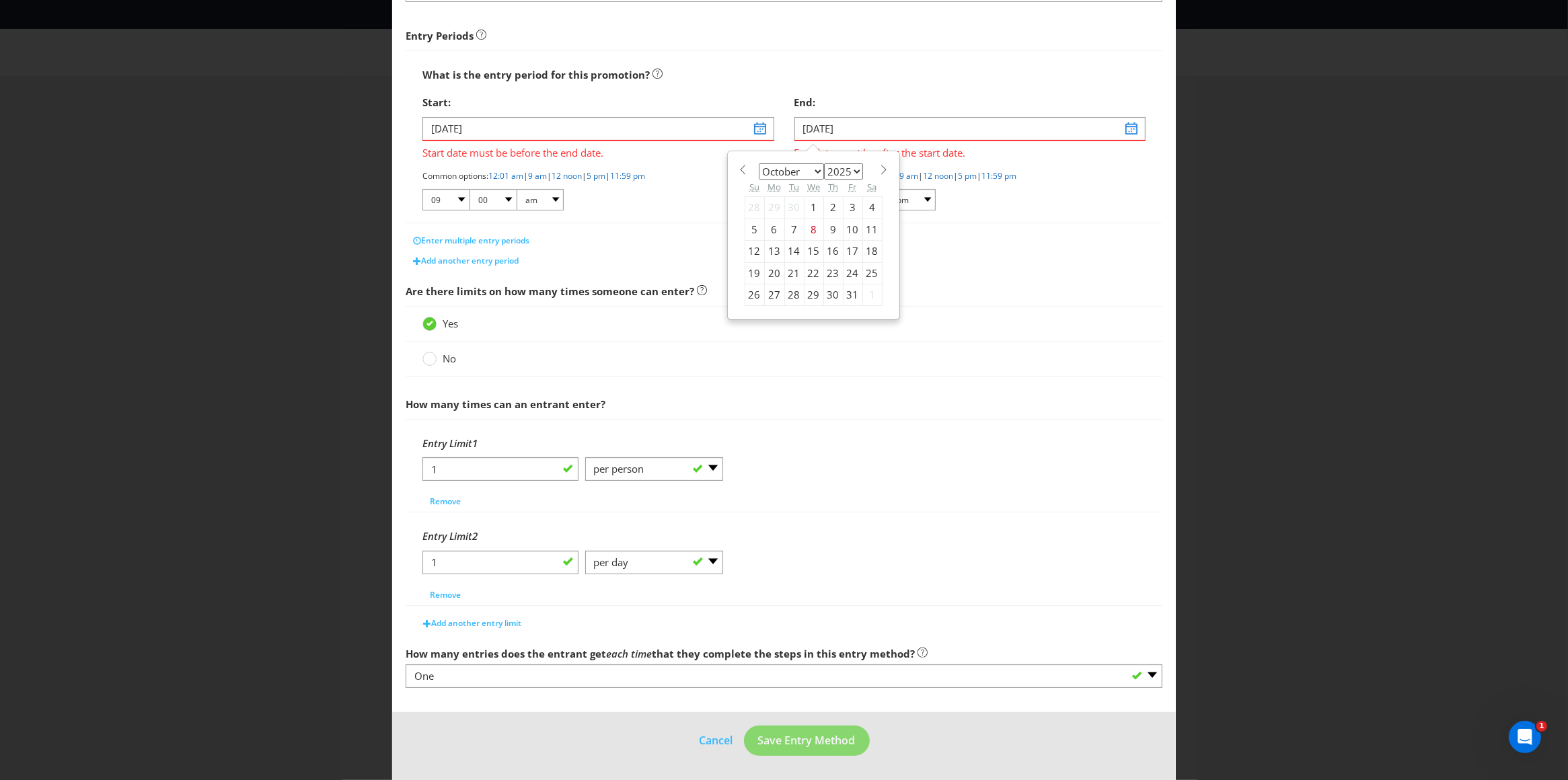
click at [879, 165] on span at bounding box center [884, 170] width 10 height 10
select select "11"
click at [846, 249] on div "19" at bounding box center [852, 252] width 20 height 22
type input "[DATE]"
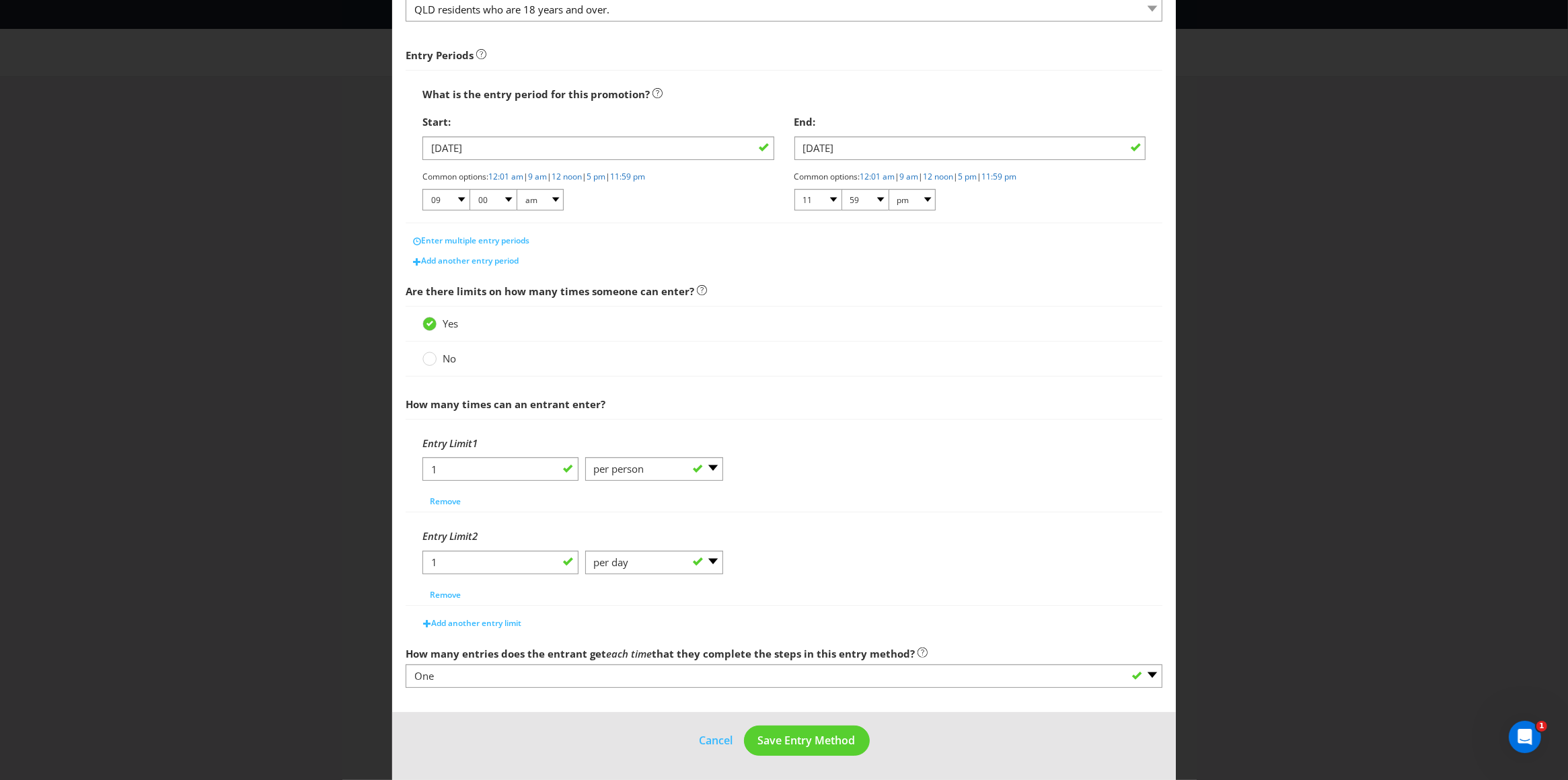
scroll to position [179, 0]
click at [517, 470] on input "1" at bounding box center [500, 468] width 156 height 24
click at [502, 560] on input "1" at bounding box center [500, 562] width 156 height 24
type input "2"
click at [489, 621] on span "Add another entry limit" at bounding box center [476, 623] width 90 height 11
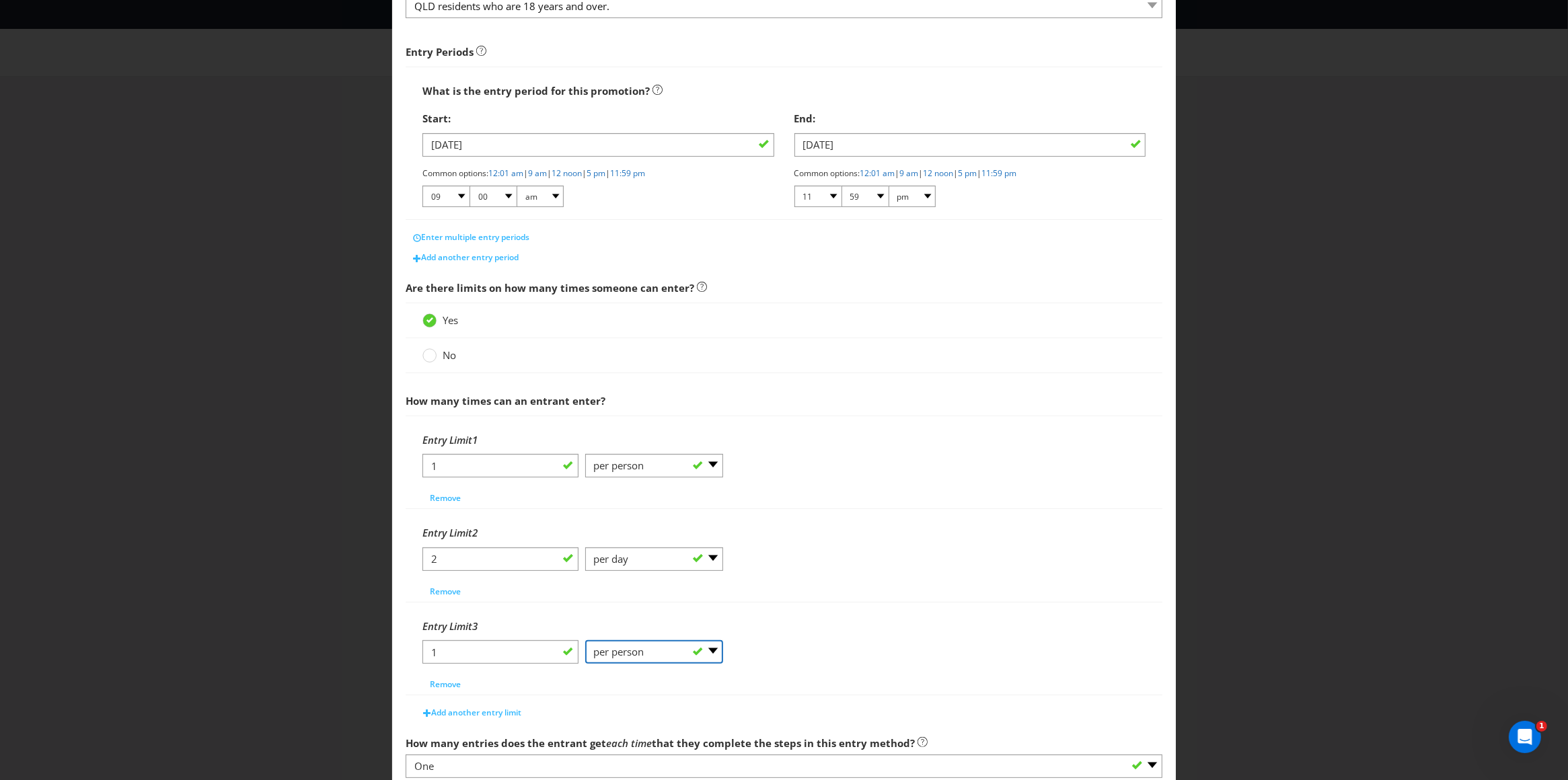
click at [611, 653] on select "-- Please Select -- per person per day per purchase per transaction Other (plea…" at bounding box center [654, 651] width 139 height 24
select select "PER_TRANSACTION"
click at [585, 642] on select "-- Please Select -- per person per day per purchase per transaction Other (plea…" at bounding box center [654, 651] width 139 height 24
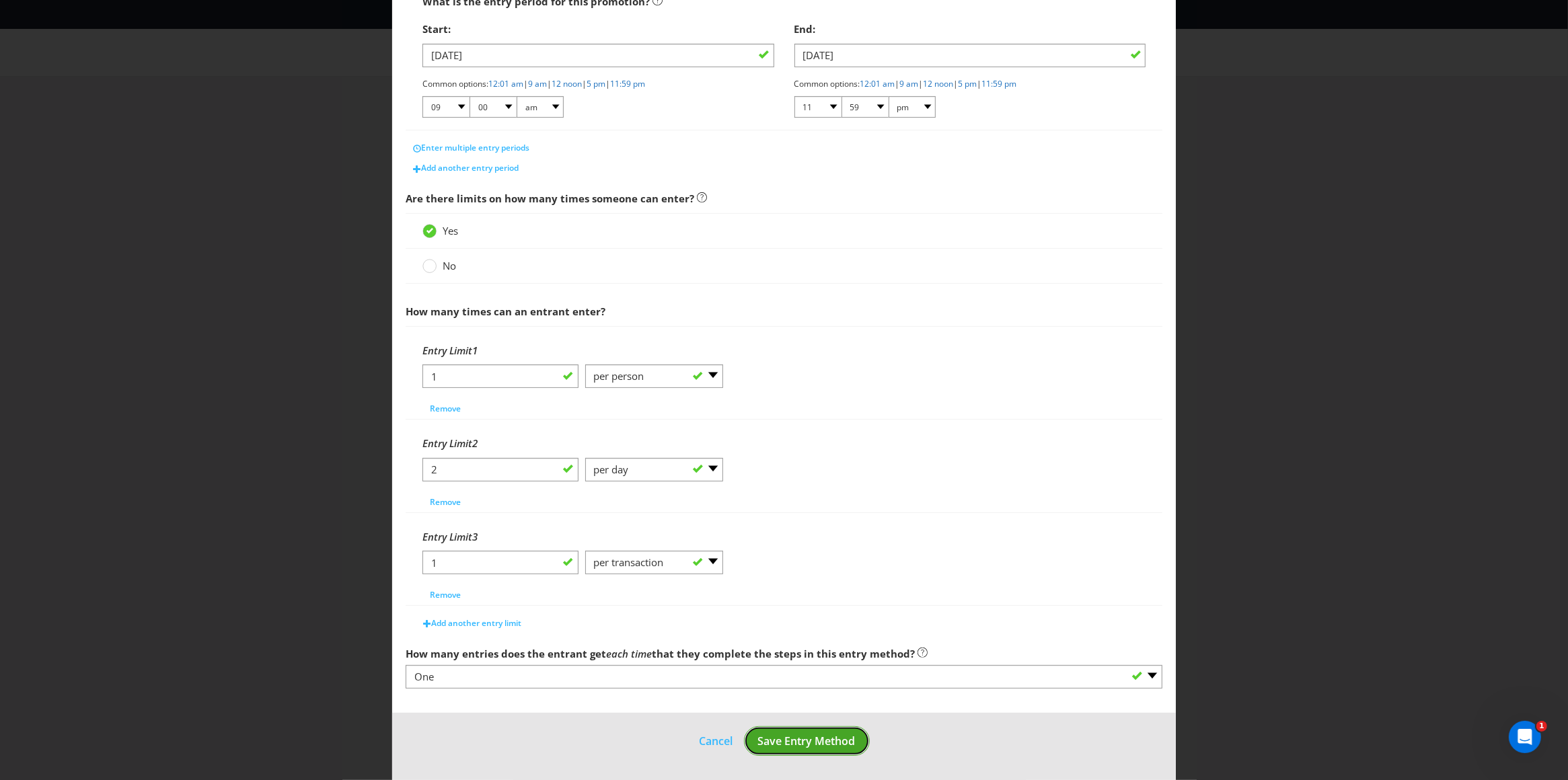
click at [771, 742] on span "Save Entry Method" at bounding box center [807, 741] width 98 height 15
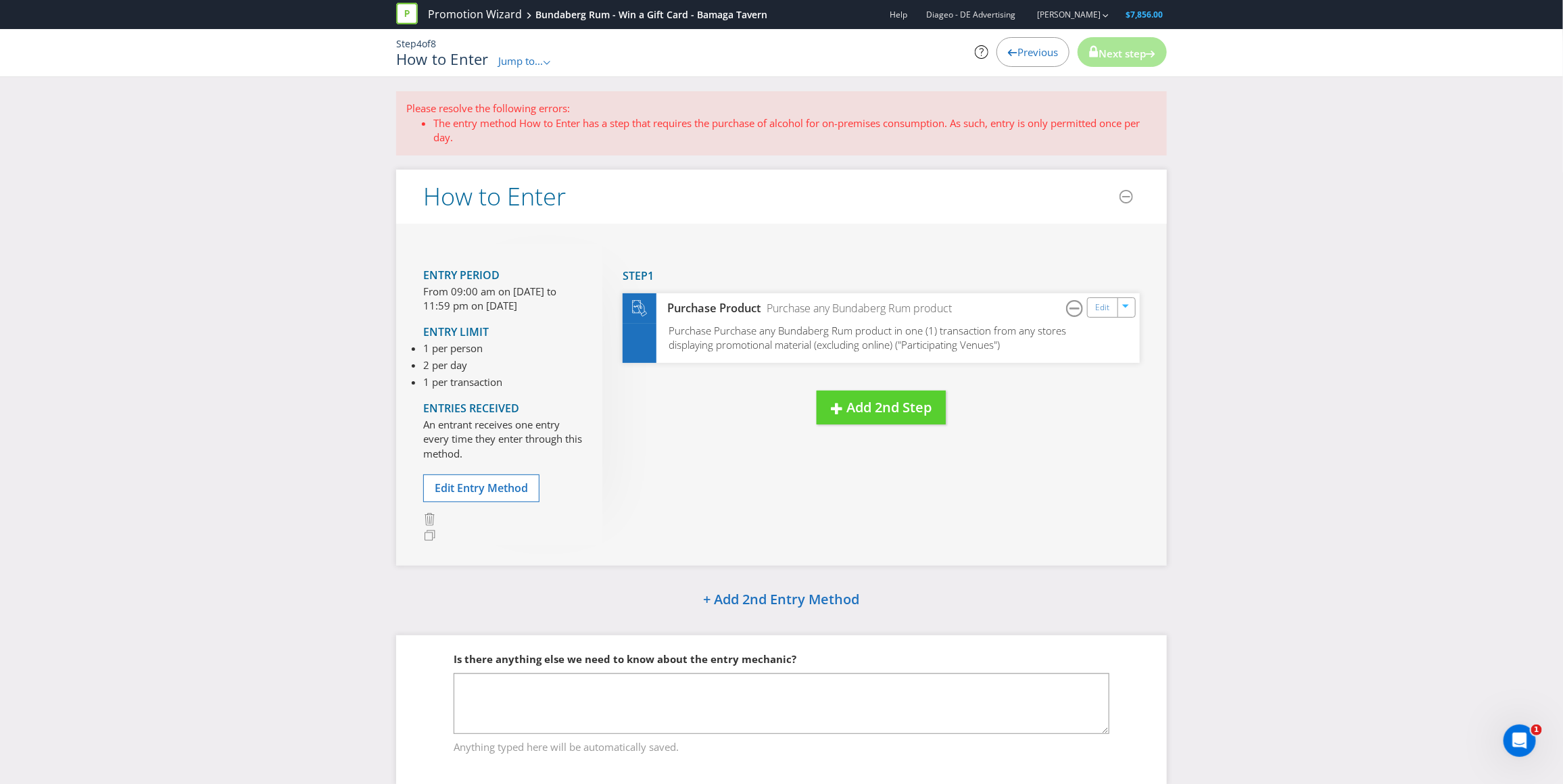
click at [566, 114] on p "Please resolve the following errors:" at bounding box center [781, 108] width 750 height 14
click at [488, 485] on span "Edit Entry Method" at bounding box center [481, 488] width 93 height 15
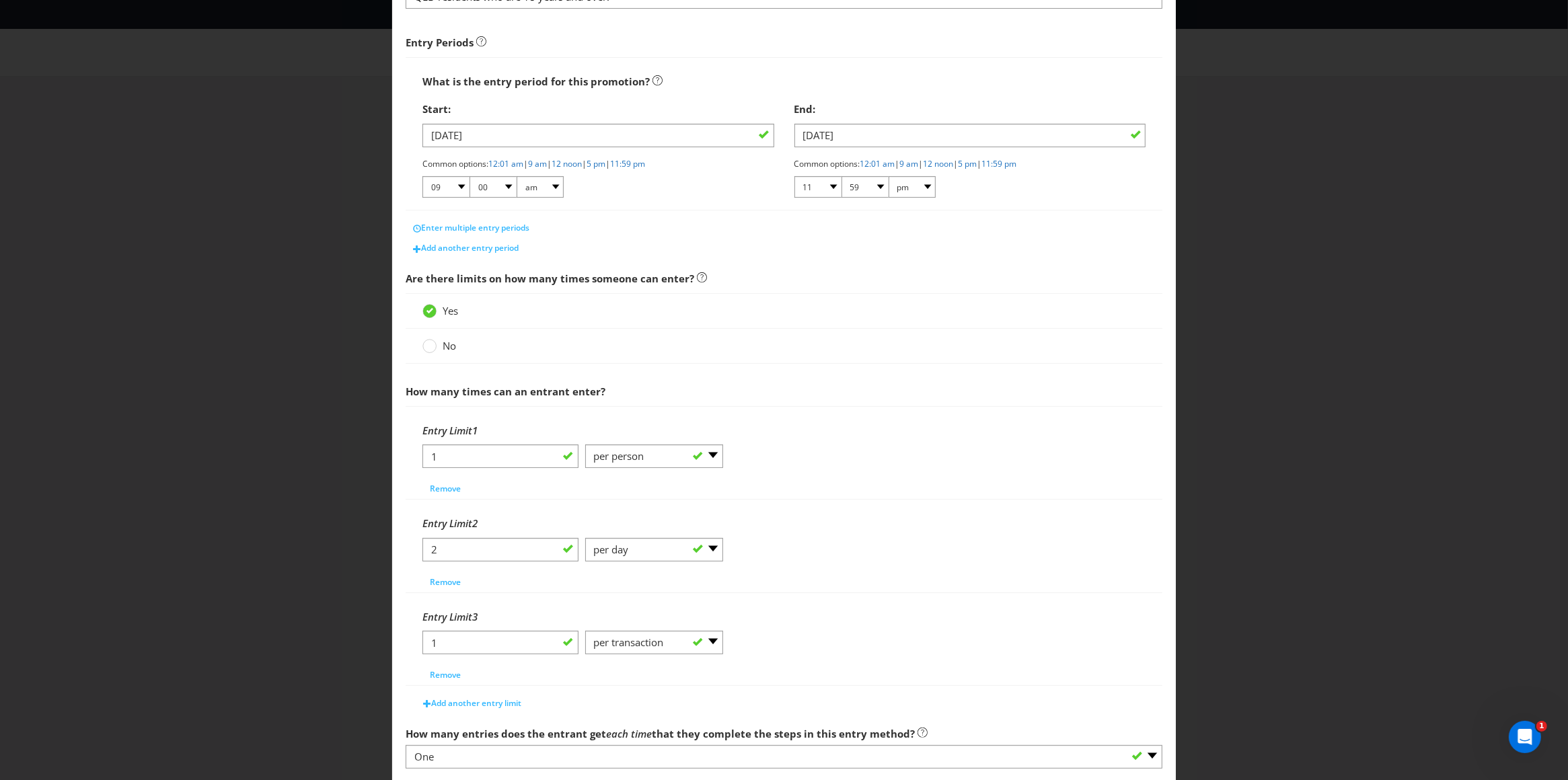
scroll to position [192, 0]
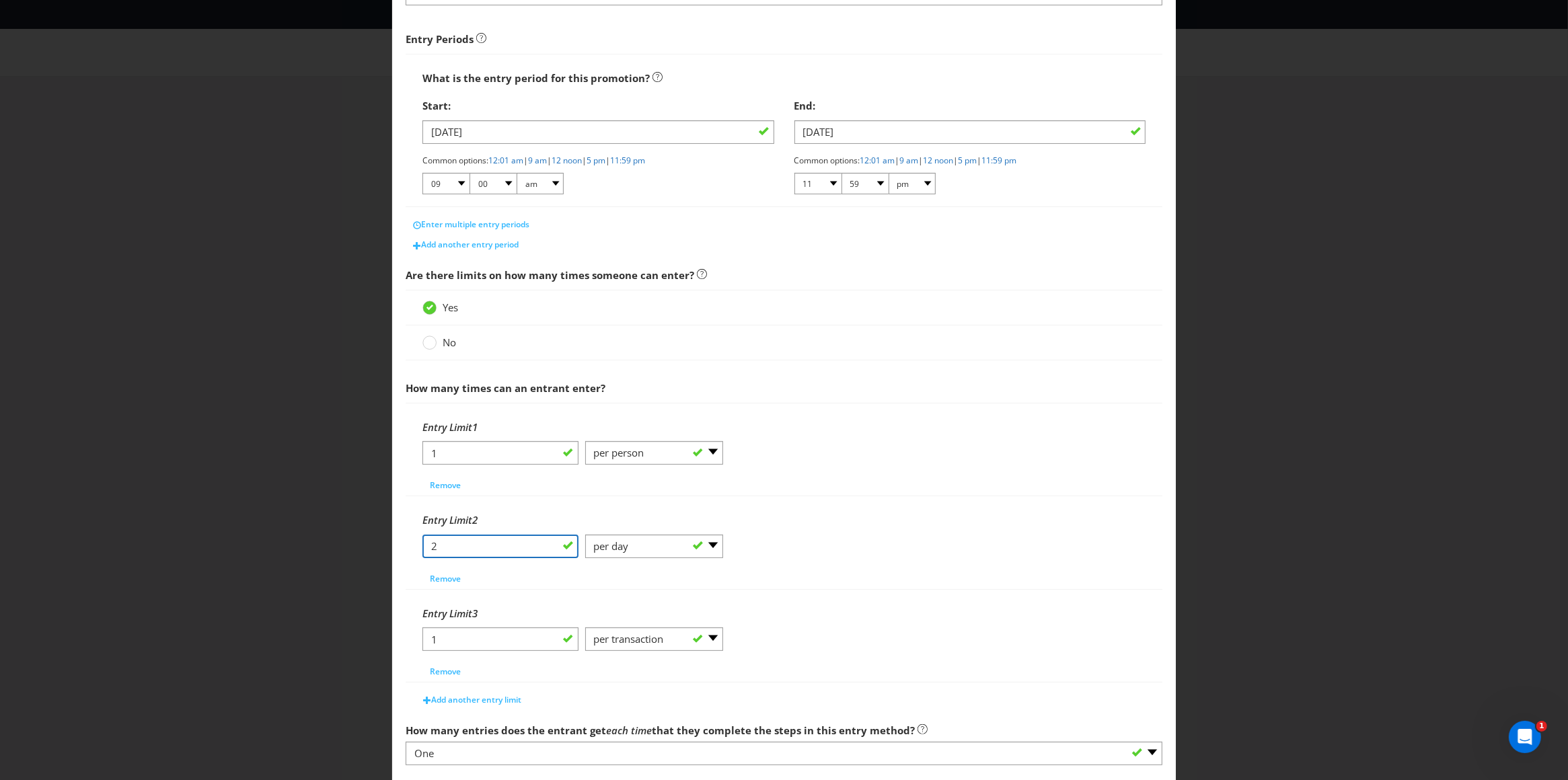
click at [456, 548] on input "2" at bounding box center [500, 546] width 156 height 24
type input "1"
click at [615, 570] on div "Entry Limit 2 1 -- Please Select -- per person per day per purchase per transac…" at bounding box center [784, 547] width 724 height 82
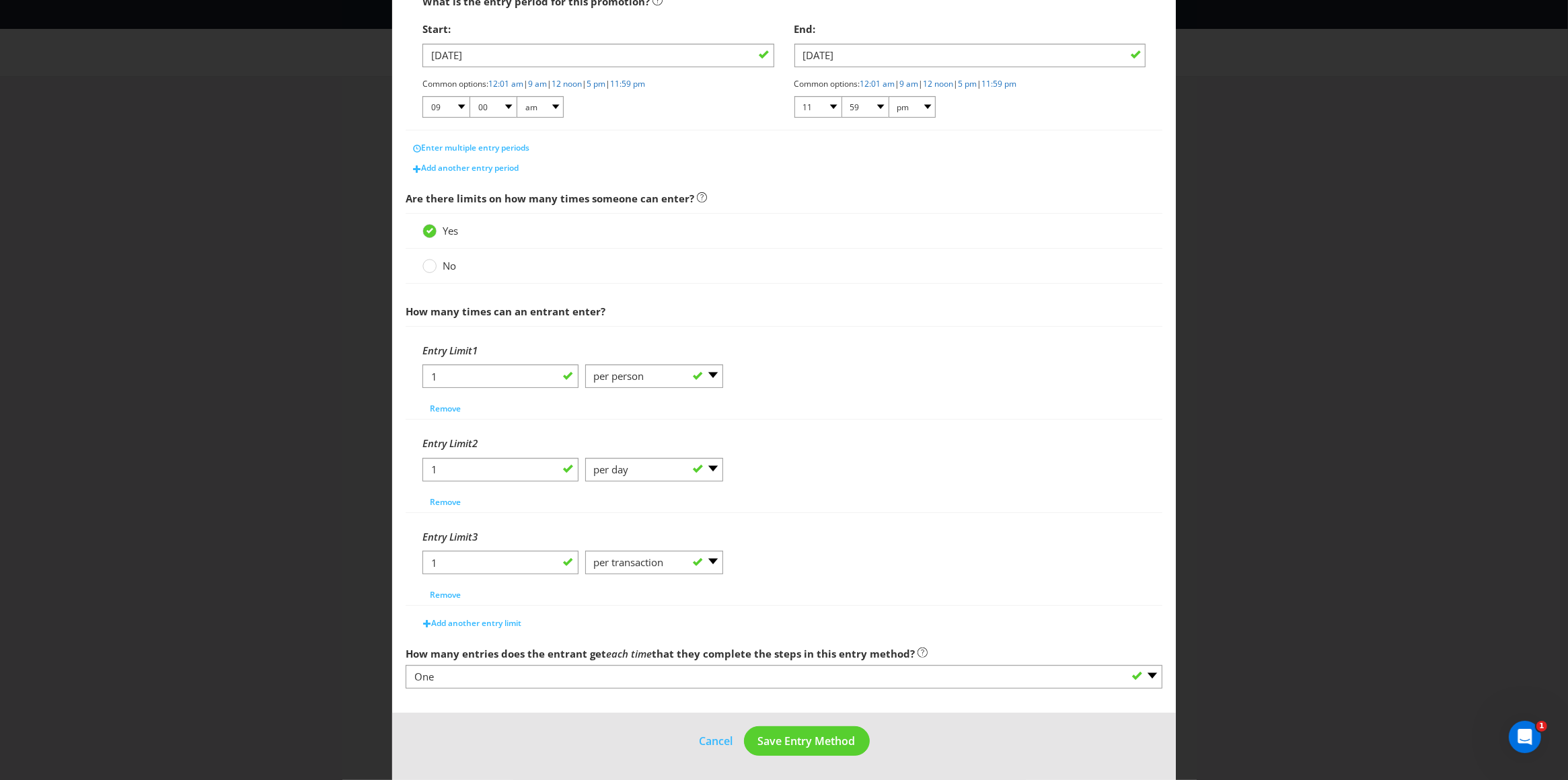
scroll to position [271, 0]
click at [806, 744] on span "Save Entry Method" at bounding box center [807, 741] width 98 height 15
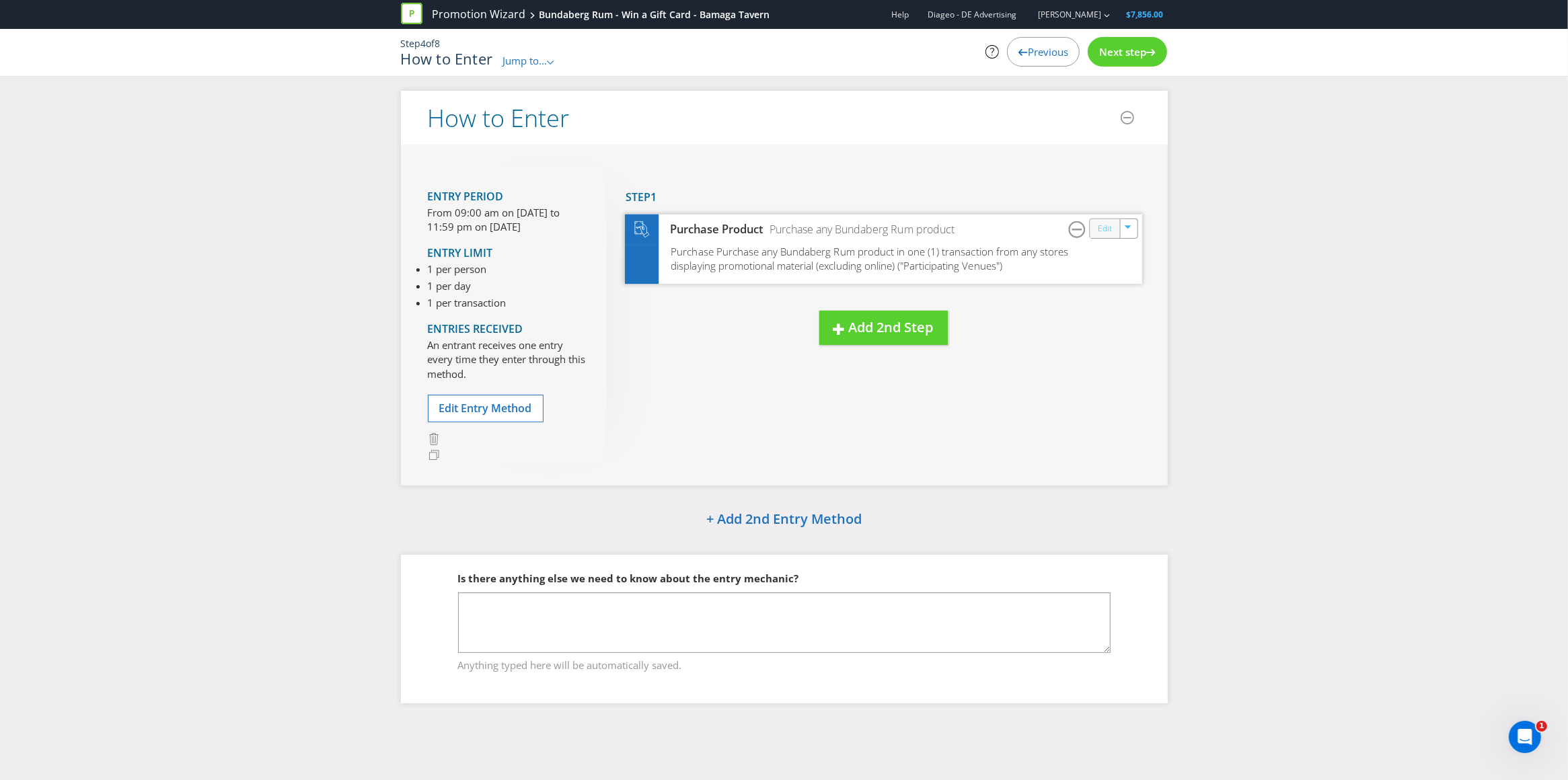
click at [1108, 225] on link "Edit" at bounding box center [1104, 228] width 14 height 15
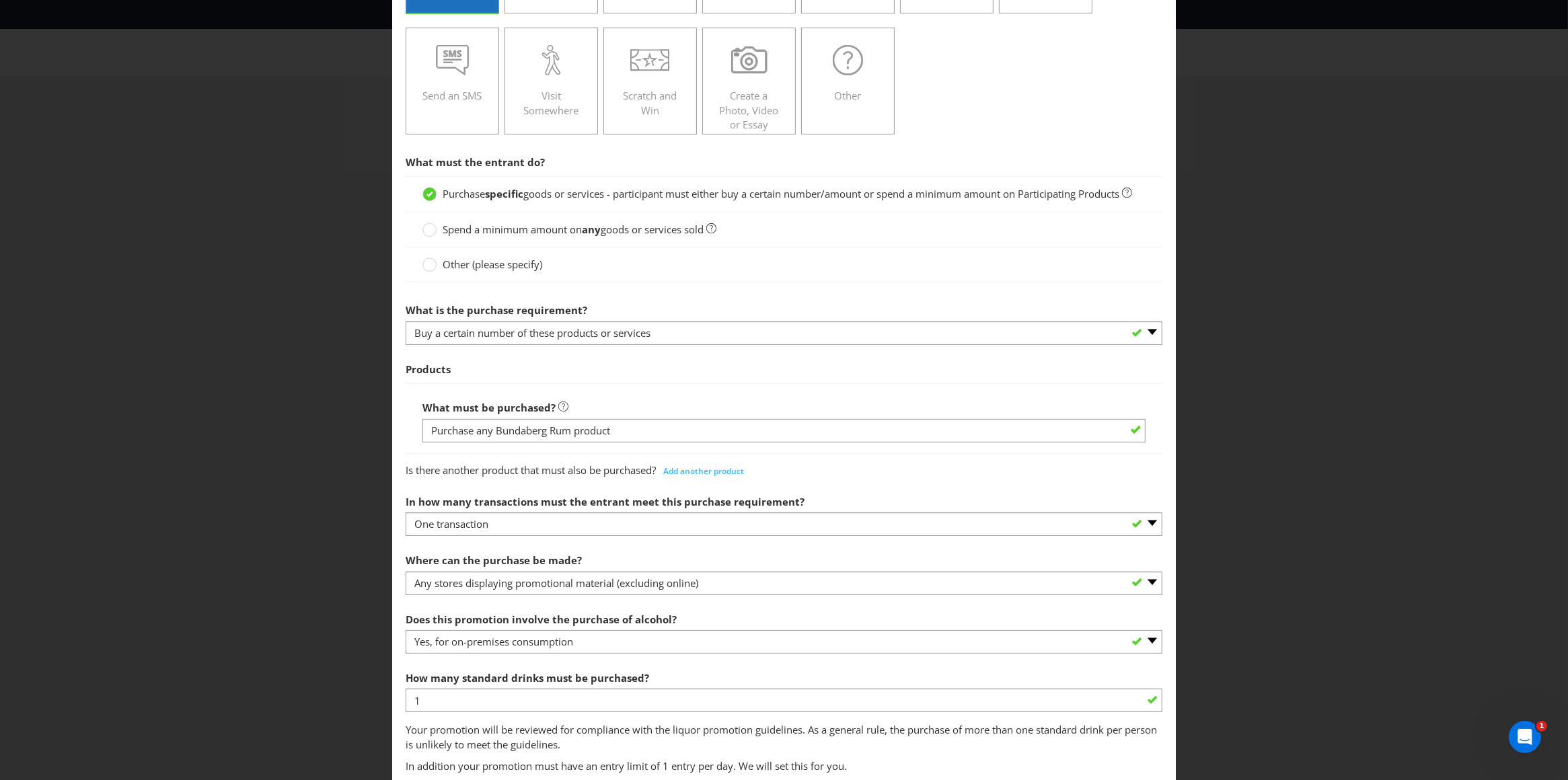
scroll to position [187, 0]
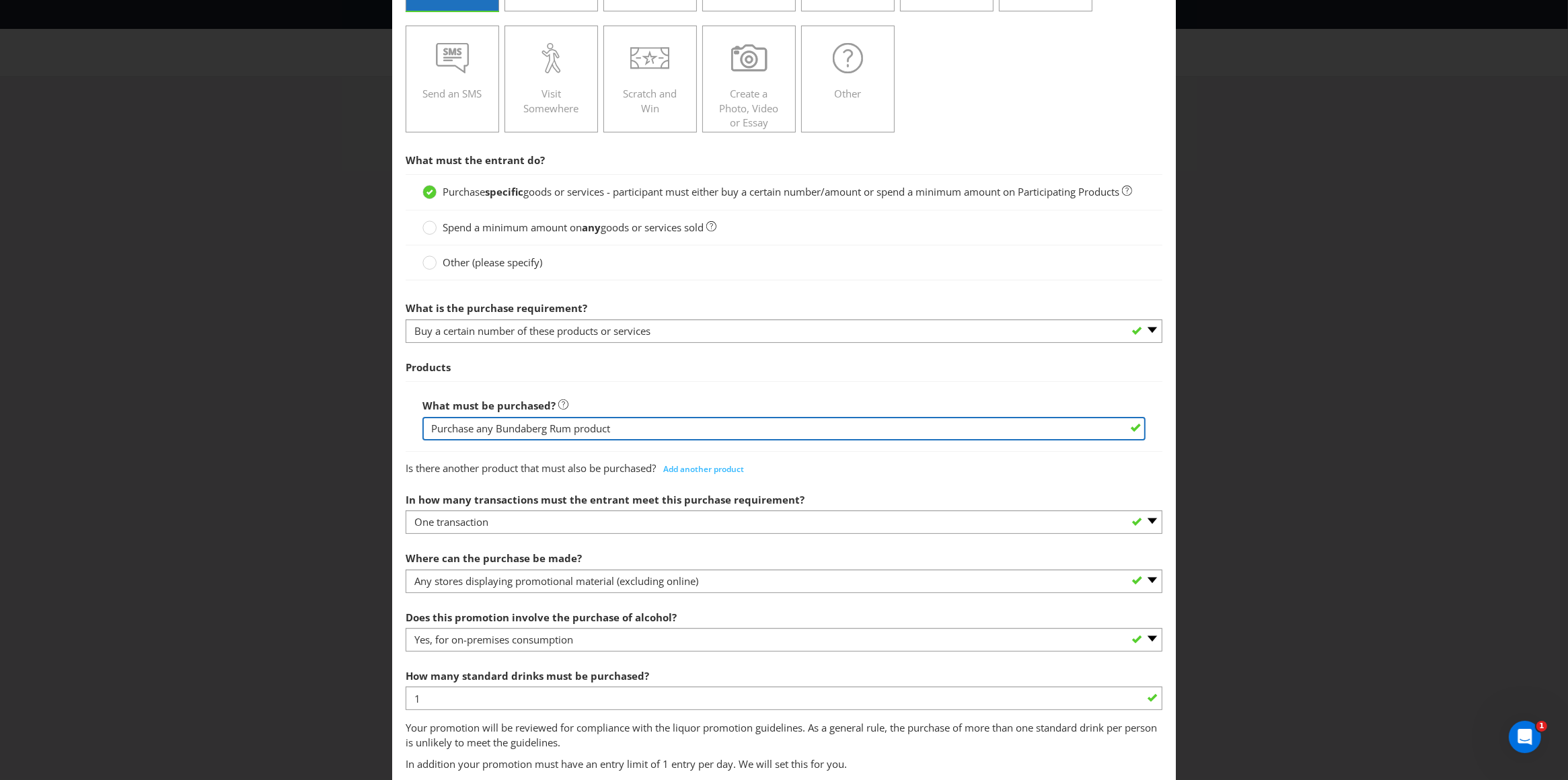
drag, startPoint x: 458, startPoint y: 444, endPoint x: 387, endPoint y: 444, distance: 71.0
click at [392, 444] on main "To enter the entrant must... Make a Purchase Connect on Social Media Go Online …" at bounding box center [784, 656] width 784 height 1571
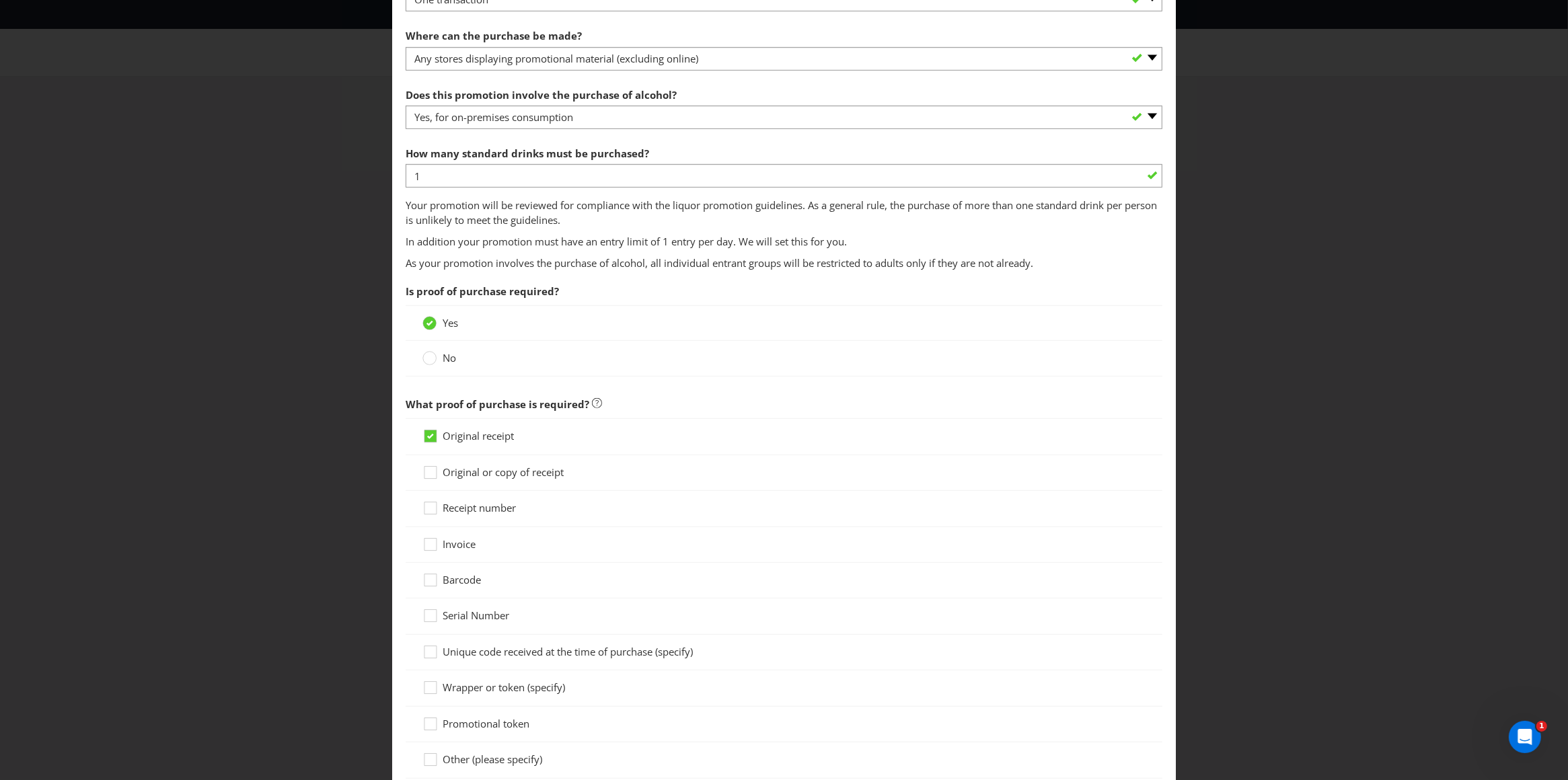
scroll to position [933, 0]
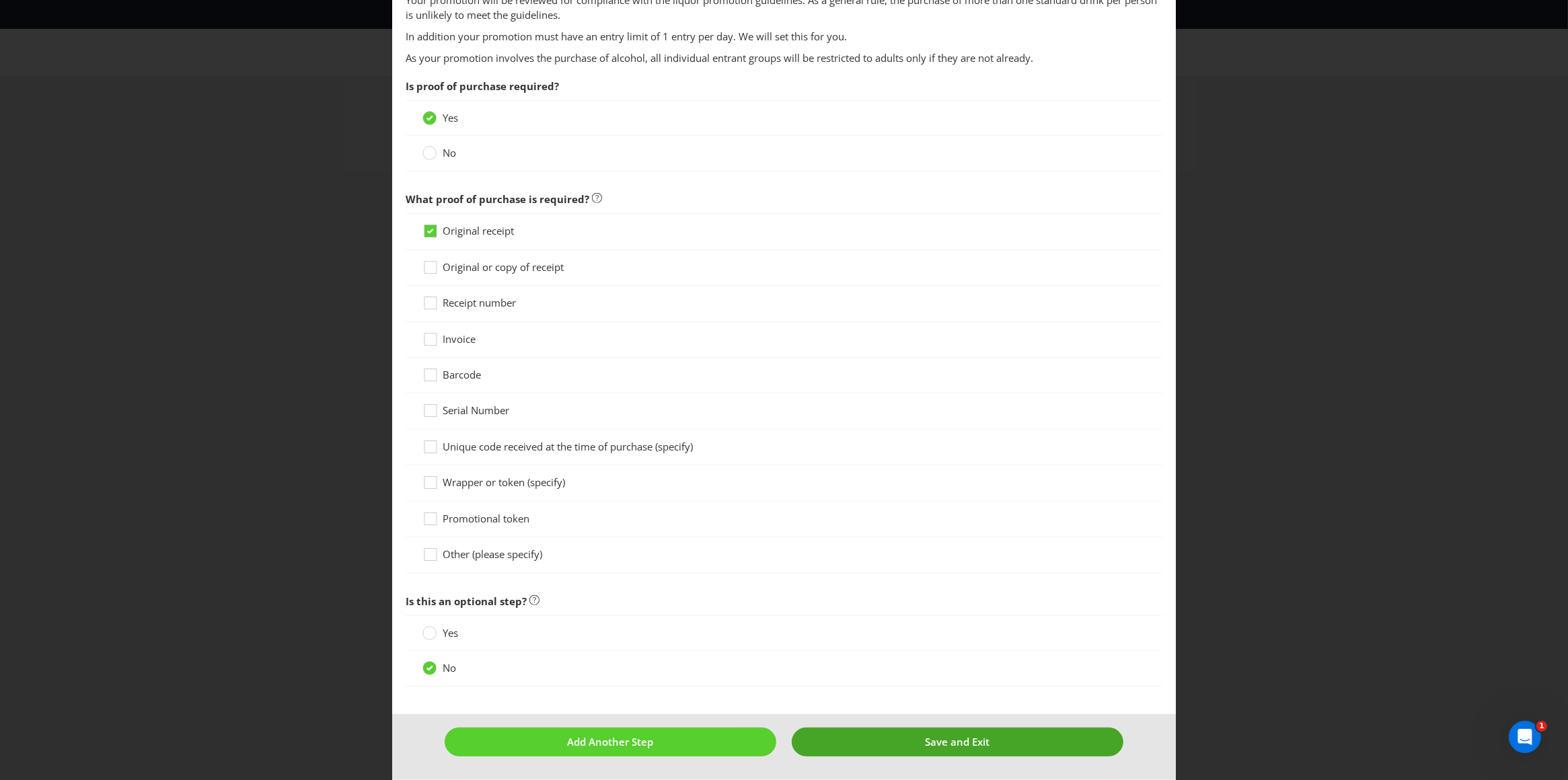
type input "Buy any Bundaberg Rum product"
click at [902, 739] on button "Save and Exit" at bounding box center [957, 742] width 332 height 29
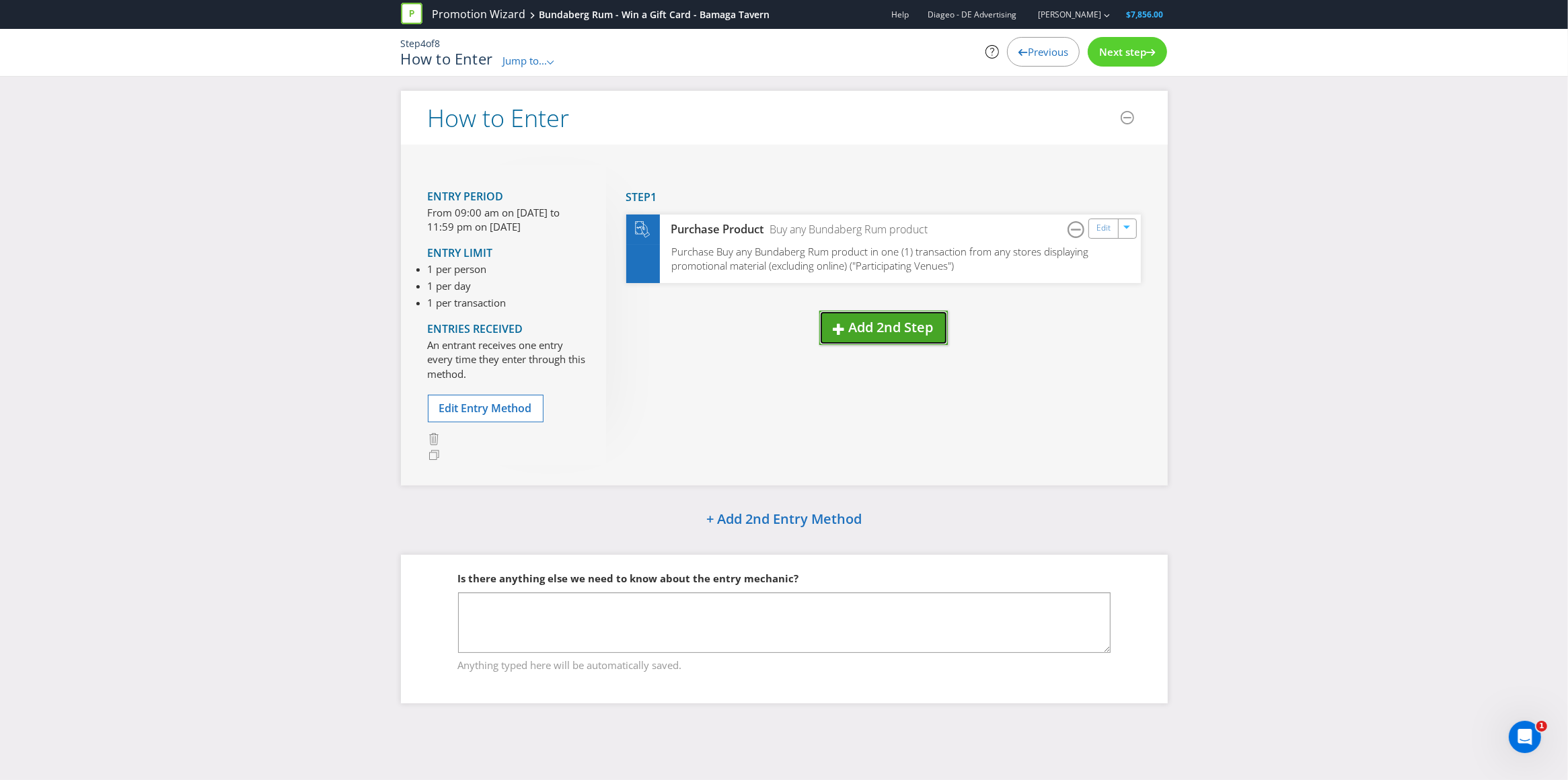
click at [899, 334] on span "Add 2nd Step" at bounding box center [891, 327] width 85 height 18
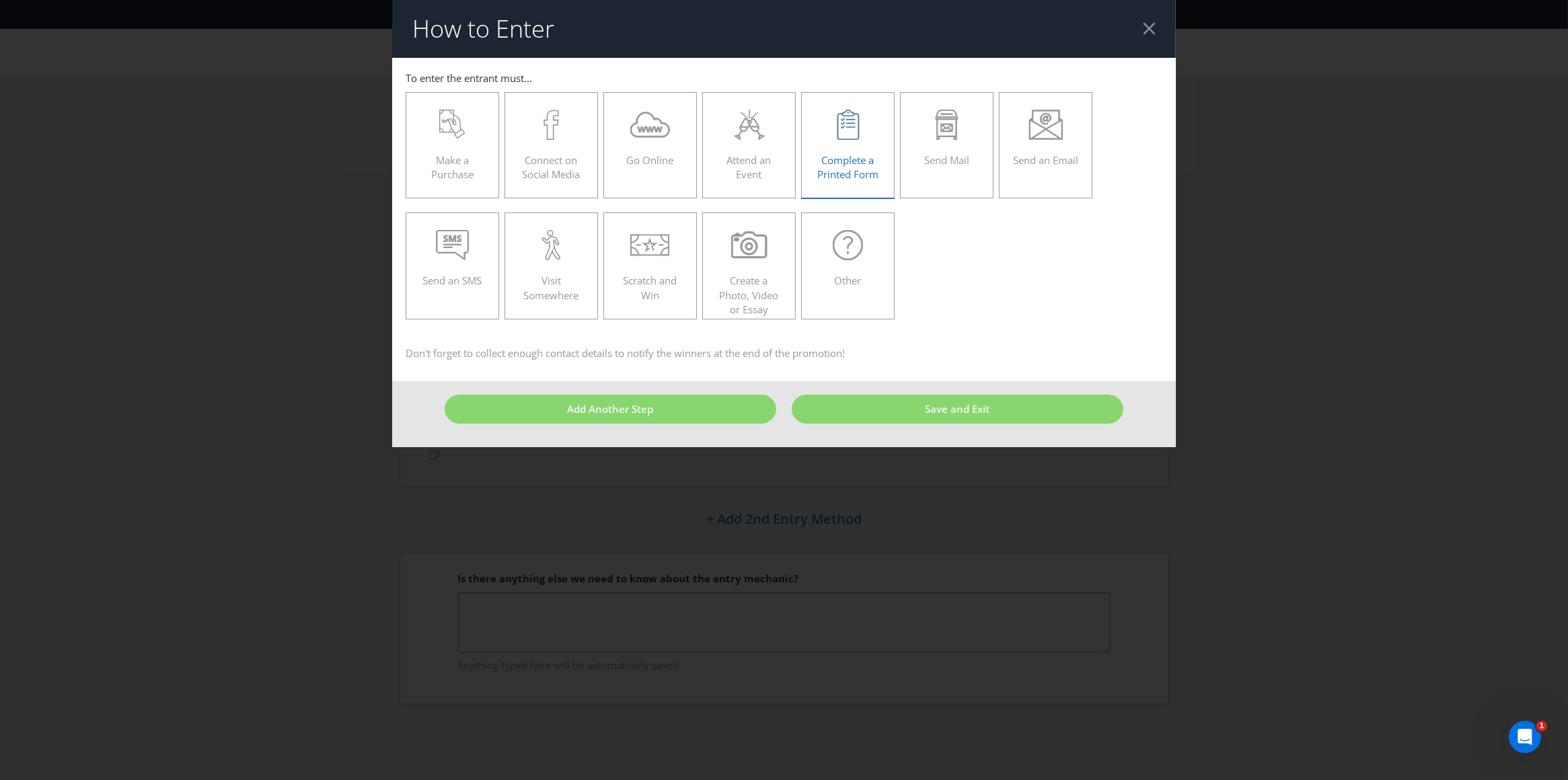
click at [842, 172] on span "Complete a Printed Form" at bounding box center [848, 167] width 61 height 28
click at [0, 0] on input "Complete a Printed Form" at bounding box center [0, 0] width 0 height 0
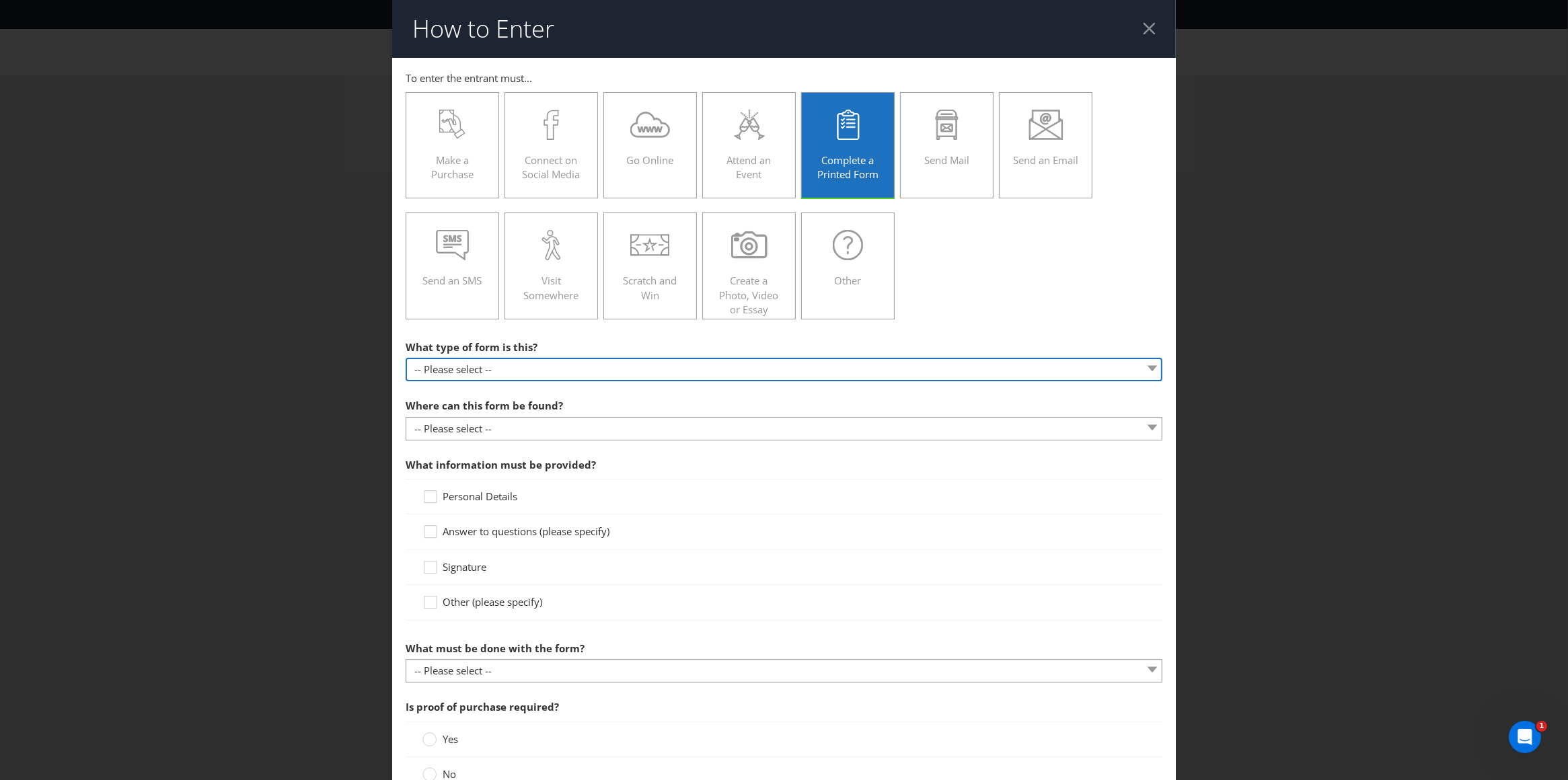
click at [530, 369] on select "-- Please select -- Entry form for a competition Claim form for a gift with pur…" at bounding box center [784, 369] width 757 height 24
select select "FORM_FOR_COMPETITION"
click at [405, 359] on select "-- Please select -- Entry form for a competition Claim form for a gift with pur…" at bounding box center [784, 369] width 757 height 24
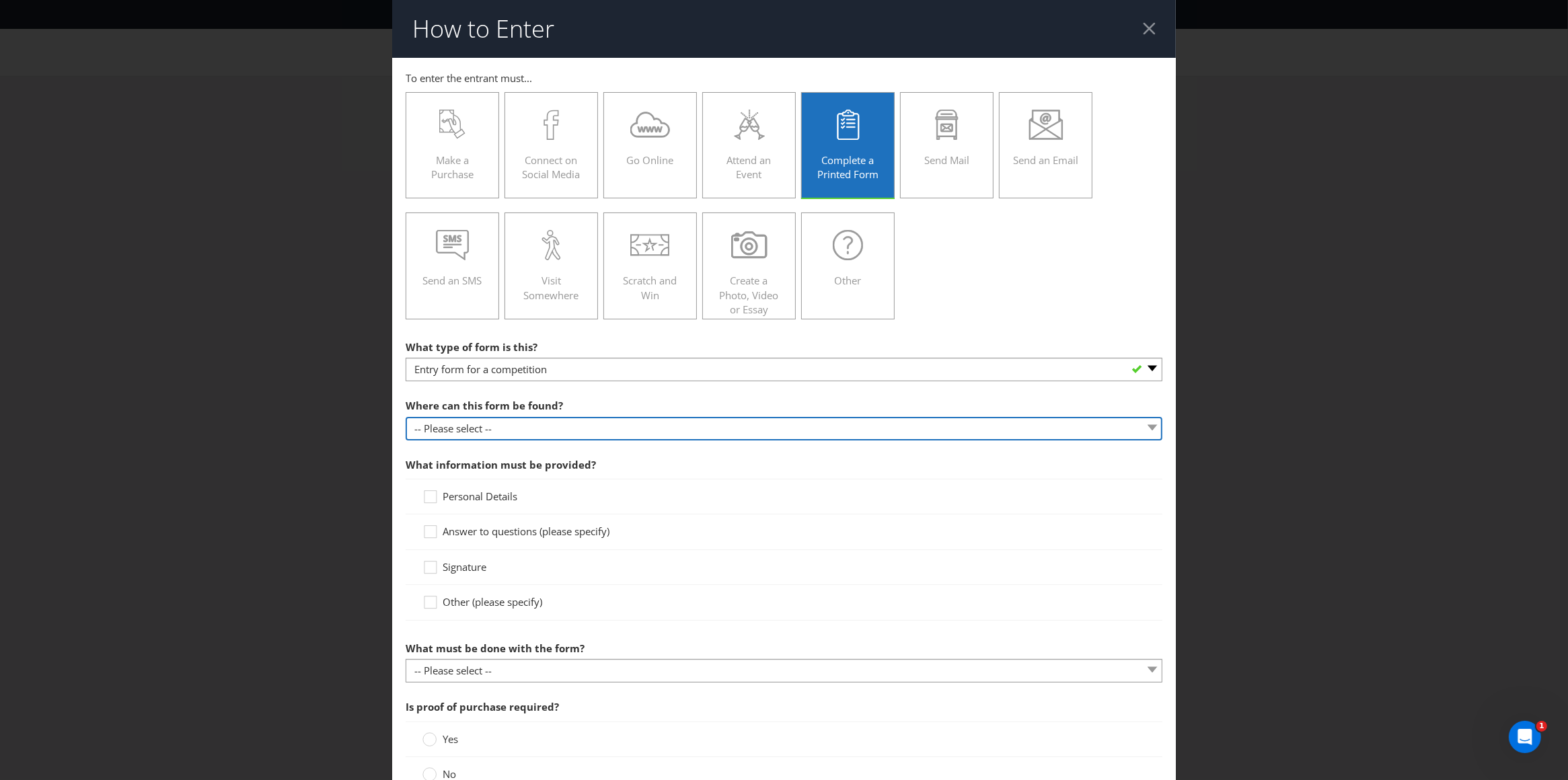
click at [505, 429] on select "-- Please select -- In-store Online (download and print) On back of game card O…" at bounding box center [784, 428] width 757 height 24
select select "IN_STORE"
click at [405, 417] on select "-- Please select -- In-store Online (download and print) On back of game card O…" at bounding box center [784, 428] width 757 height 24
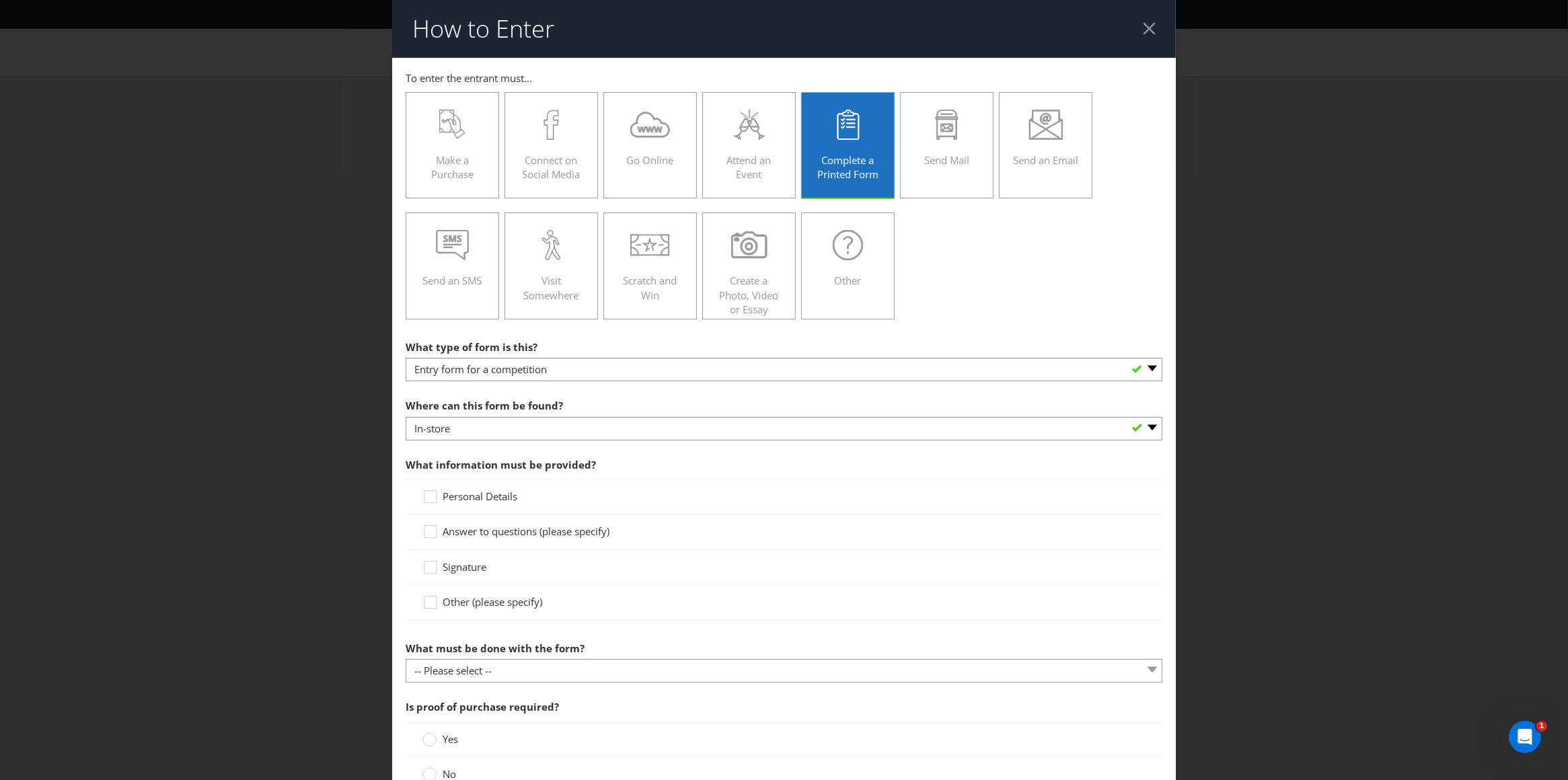
click at [491, 497] on span "Personal Details" at bounding box center [479, 496] width 75 height 13
click at [0, 0] on input "Personal Details" at bounding box center [0, 0] width 0 height 0
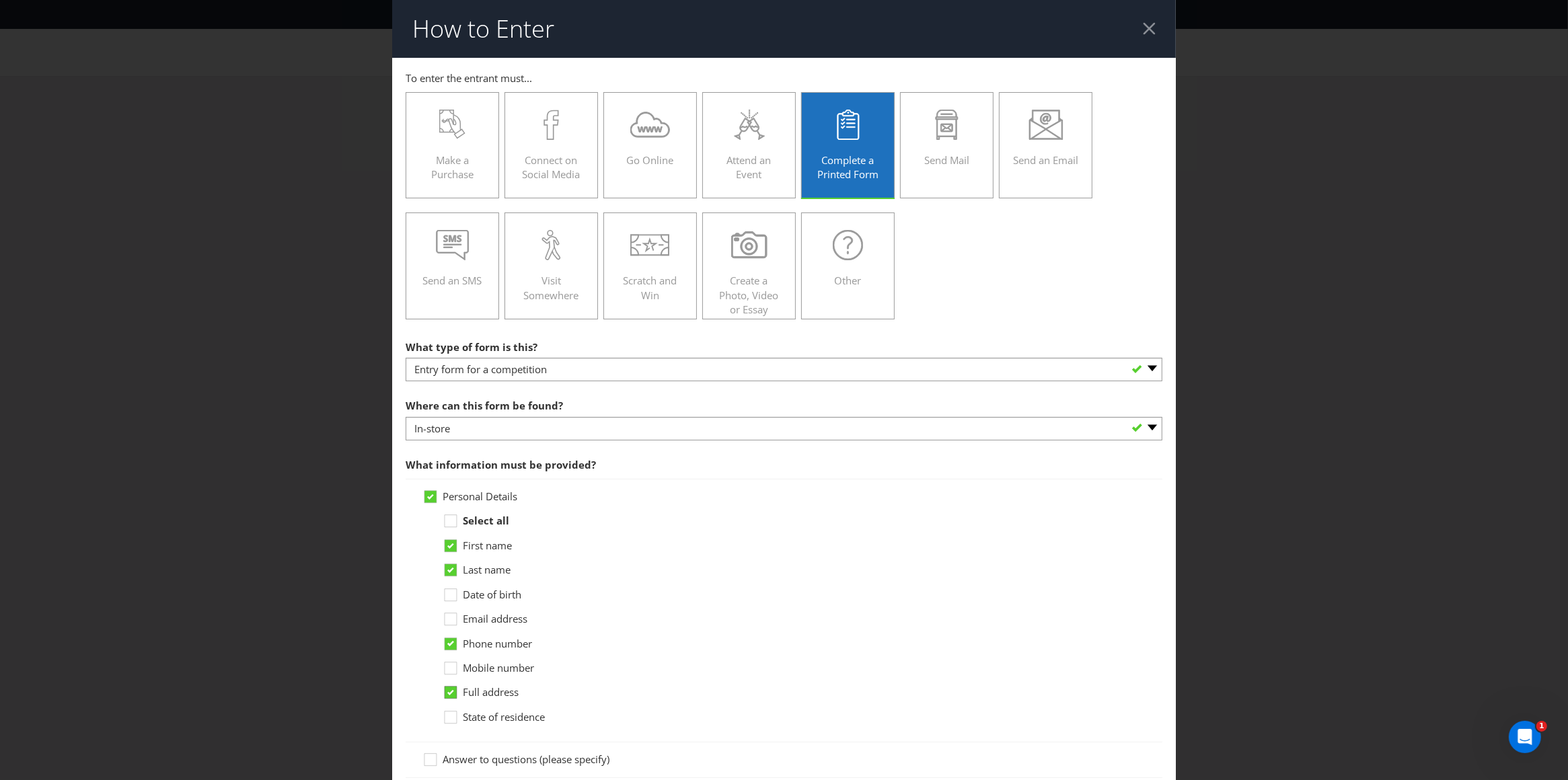
click at [451, 693] on icon at bounding box center [450, 693] width 12 height 12
click at [0, 0] on input "Full address" at bounding box center [0, 0] width 0 height 0
click at [450, 667] on div at bounding box center [450, 664] width 7 height 7
click at [0, 0] on input "Mobile number" at bounding box center [0, 0] width 0 height 0
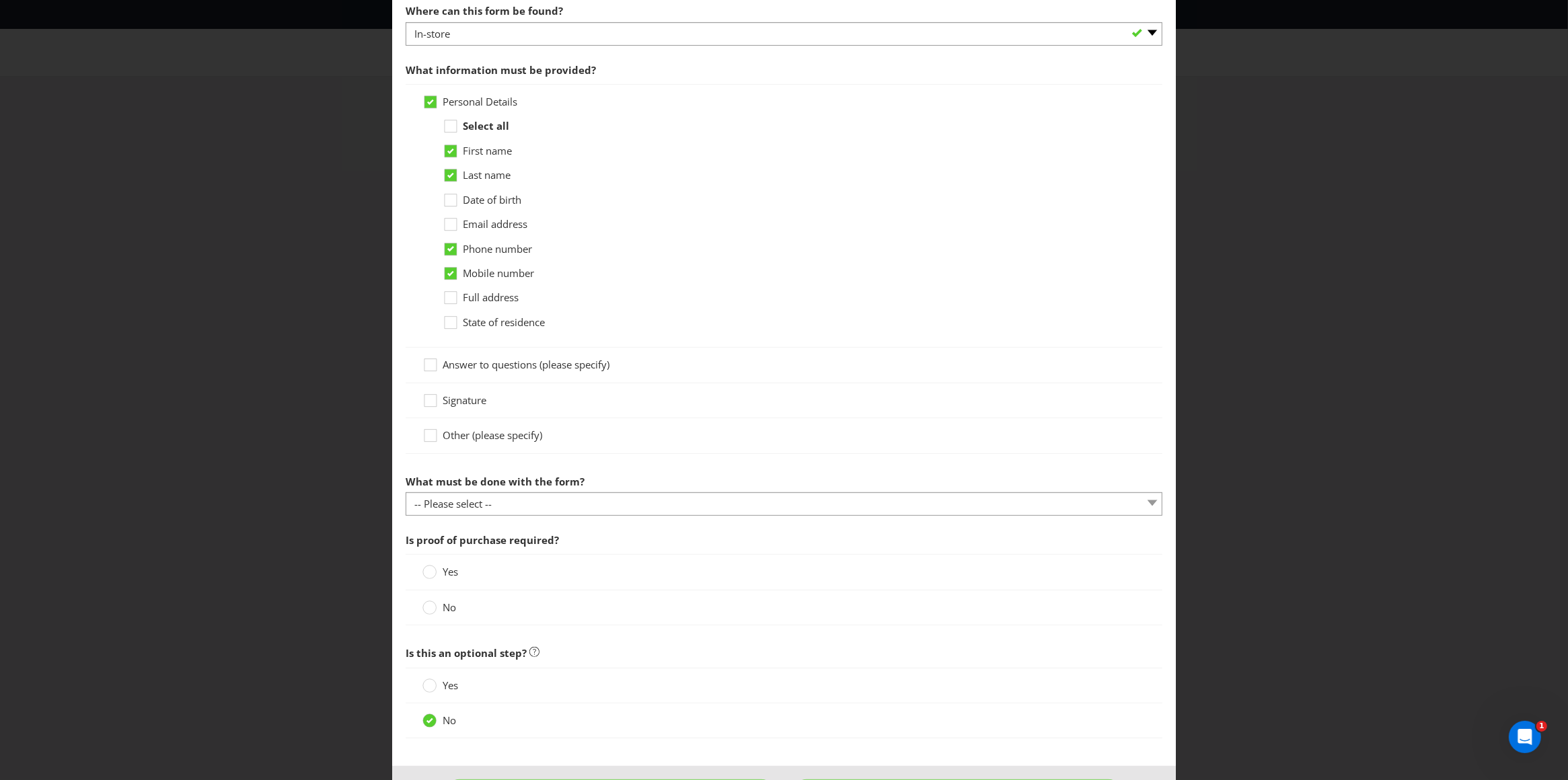
scroll to position [395, 0]
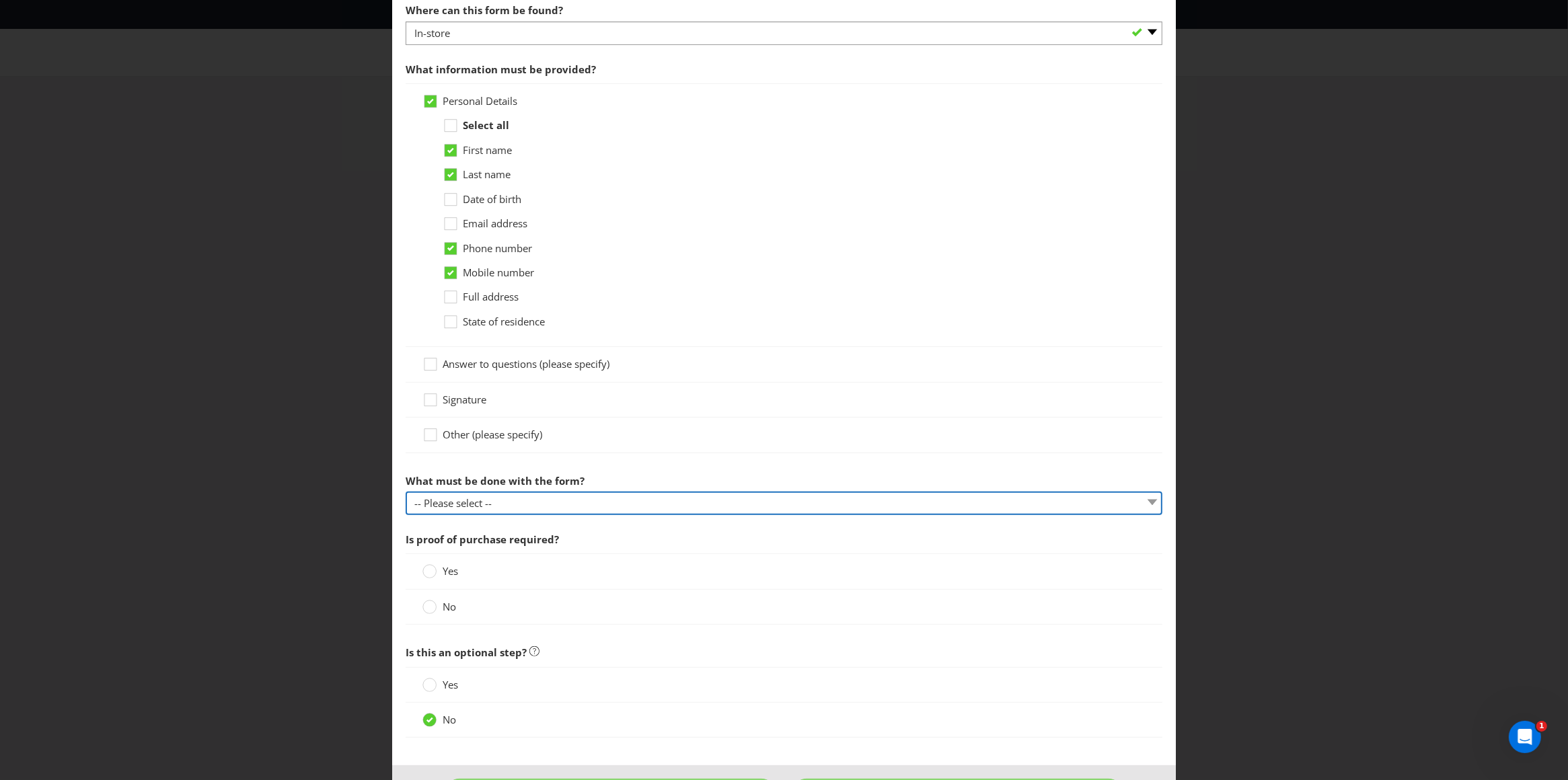
click at [550, 507] on select "-- Please select -- Send it by mail Submit it in person Scan it and send by ema…" at bounding box center [784, 503] width 757 height 24
select select "IN_PERSON"
click at [405, 492] on select "-- Please select -- Send it by mail Submit it in person Scan it and send by ema…" at bounding box center [784, 503] width 757 height 24
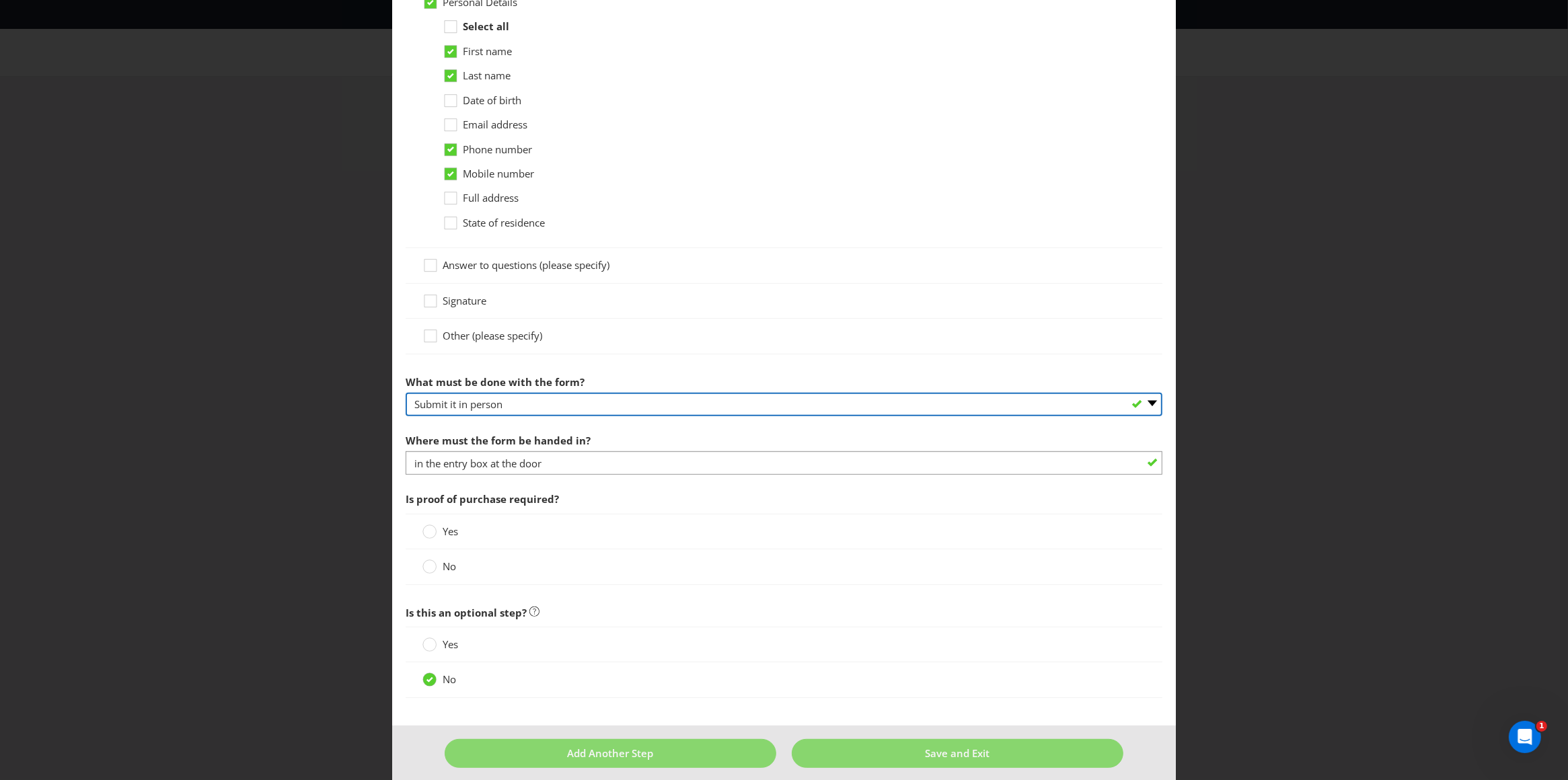
scroll to position [491, 0]
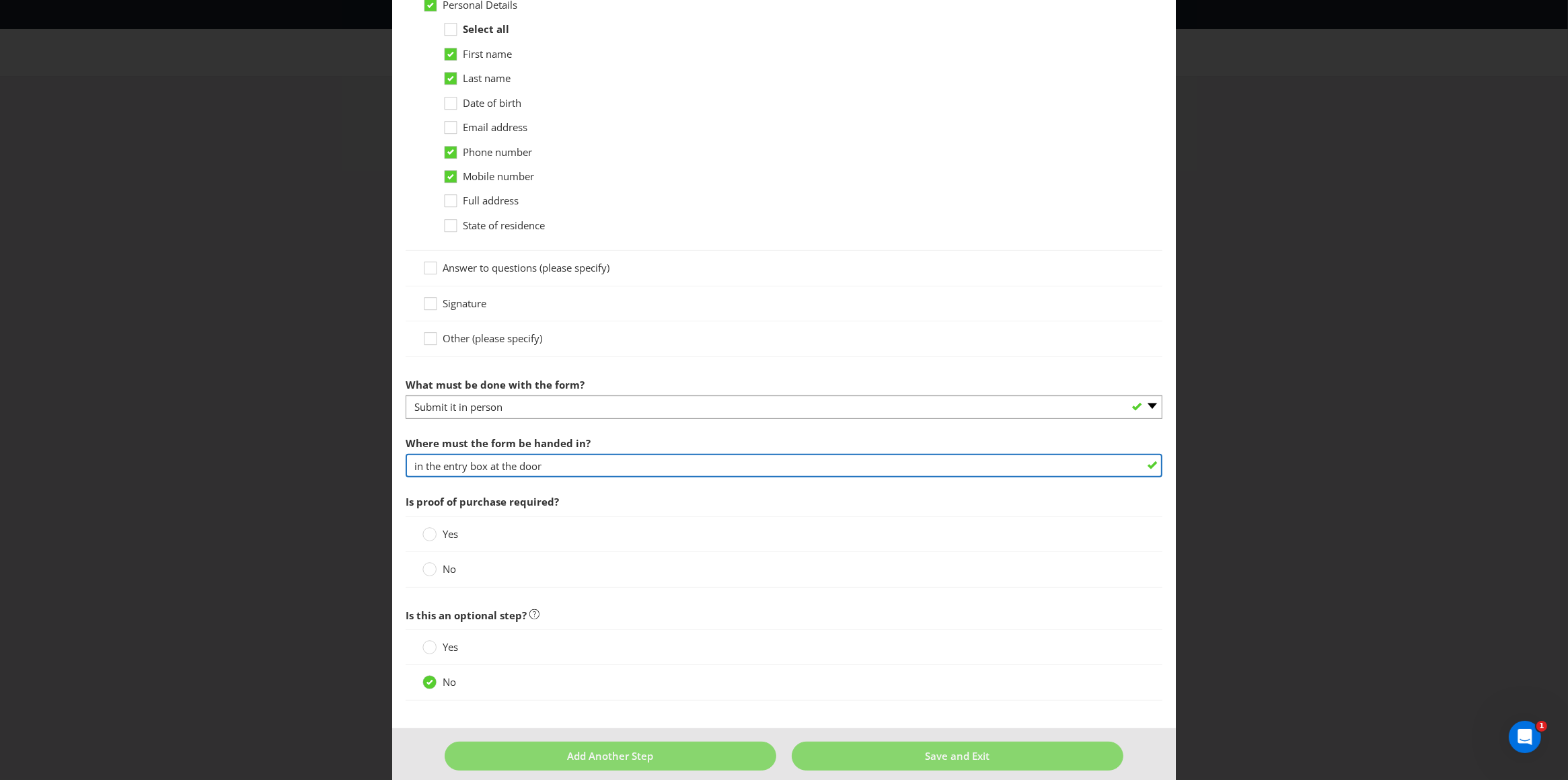
click at [545, 466] on input "in the entry box at the door" at bounding box center [784, 465] width 757 height 24
drag, startPoint x: 518, startPoint y: 467, endPoint x: 553, endPoint y: 467, distance: 35.0
click at [553, 467] on input "in the entry box at the door" at bounding box center [784, 465] width 757 height 24
type input "in the entry box at the bar"
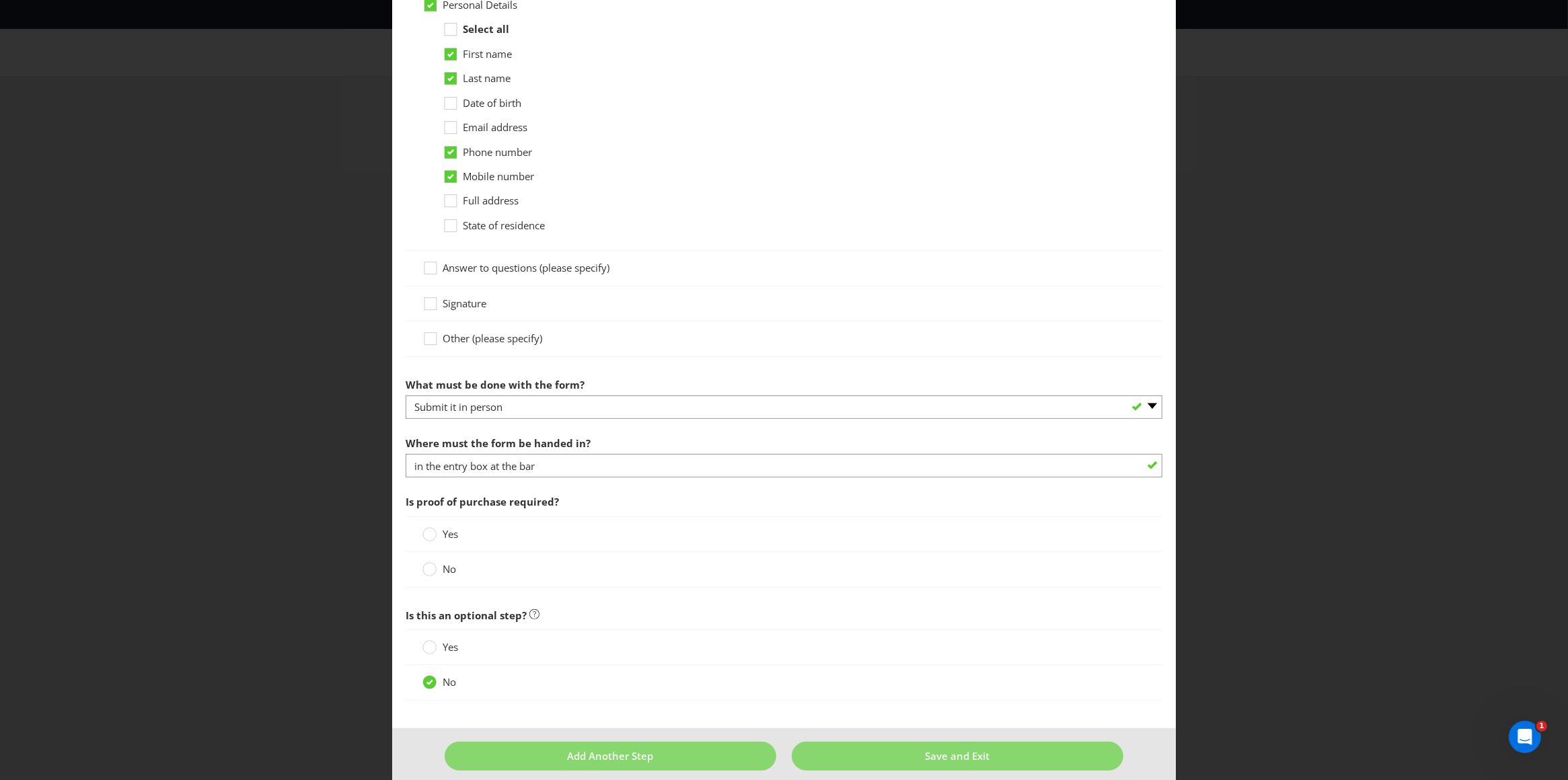
click at [825, 534] on div "Yes" at bounding box center [784, 534] width 724 height 14
click at [428, 536] on circle at bounding box center [430, 534] width 13 height 13
click at [0, 0] on input "Yes" at bounding box center [0, 0] width 0 height 0
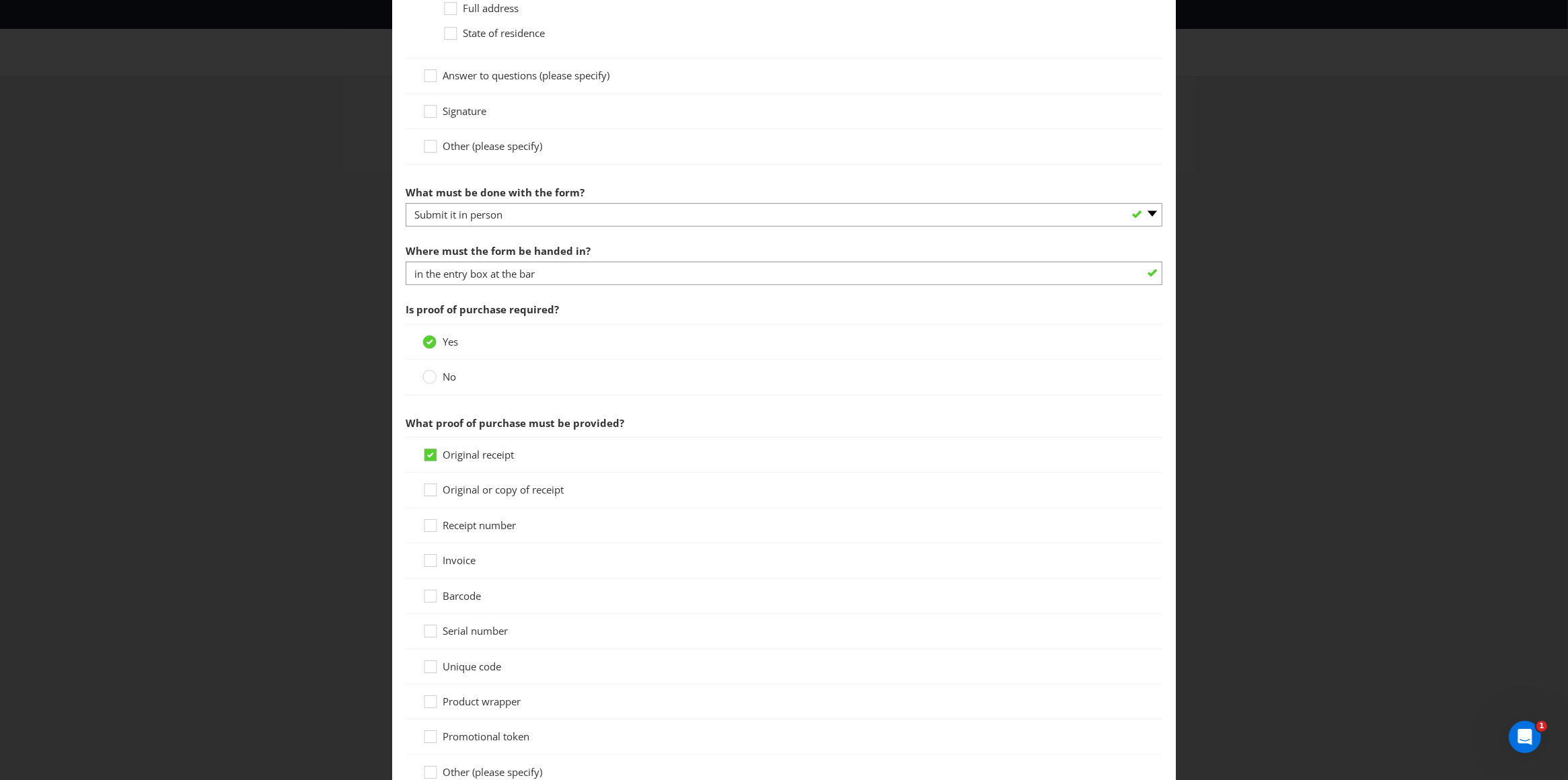
scroll to position [906, 0]
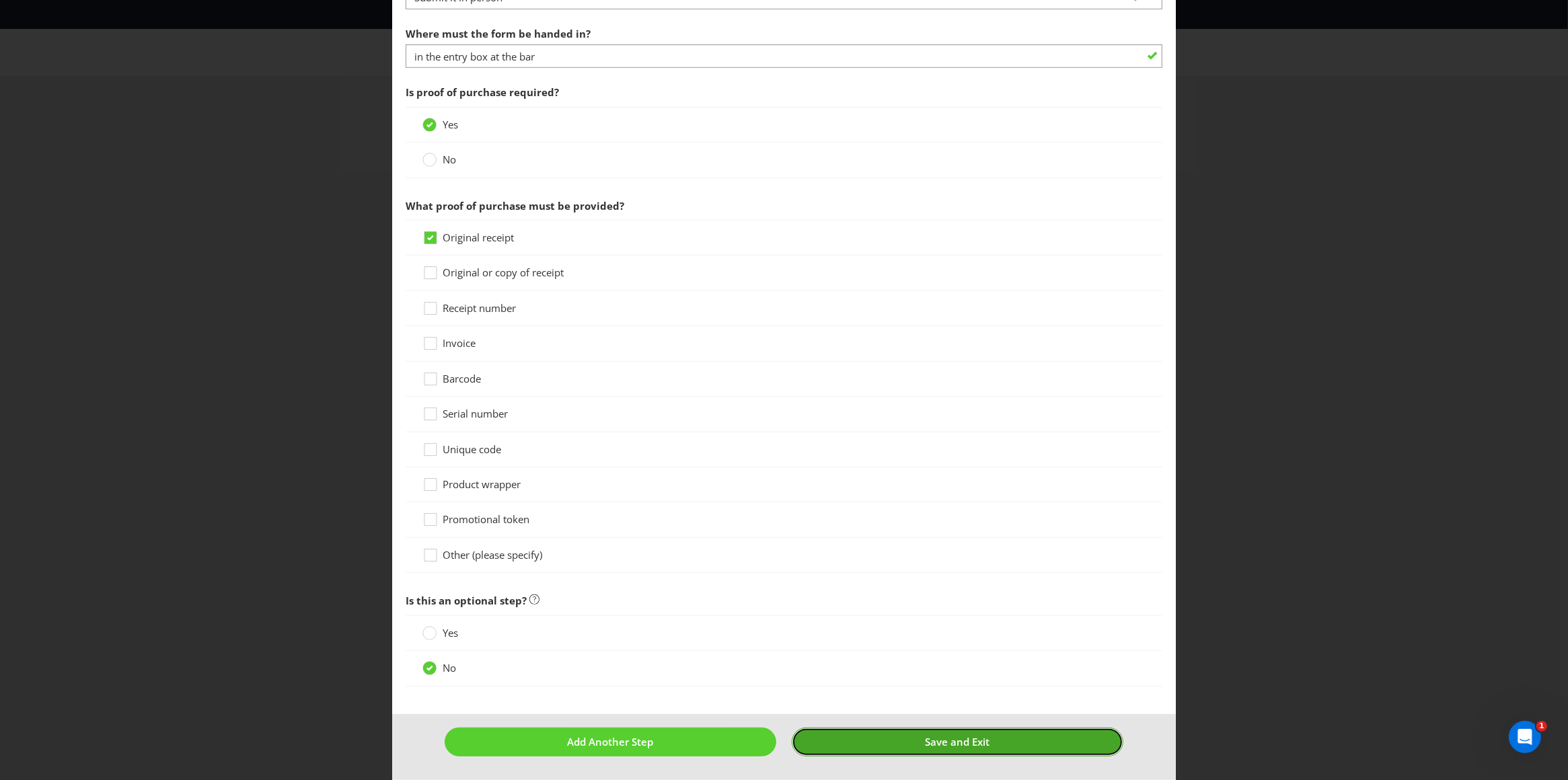
click at [906, 740] on button "Save and Exit" at bounding box center [957, 742] width 332 height 29
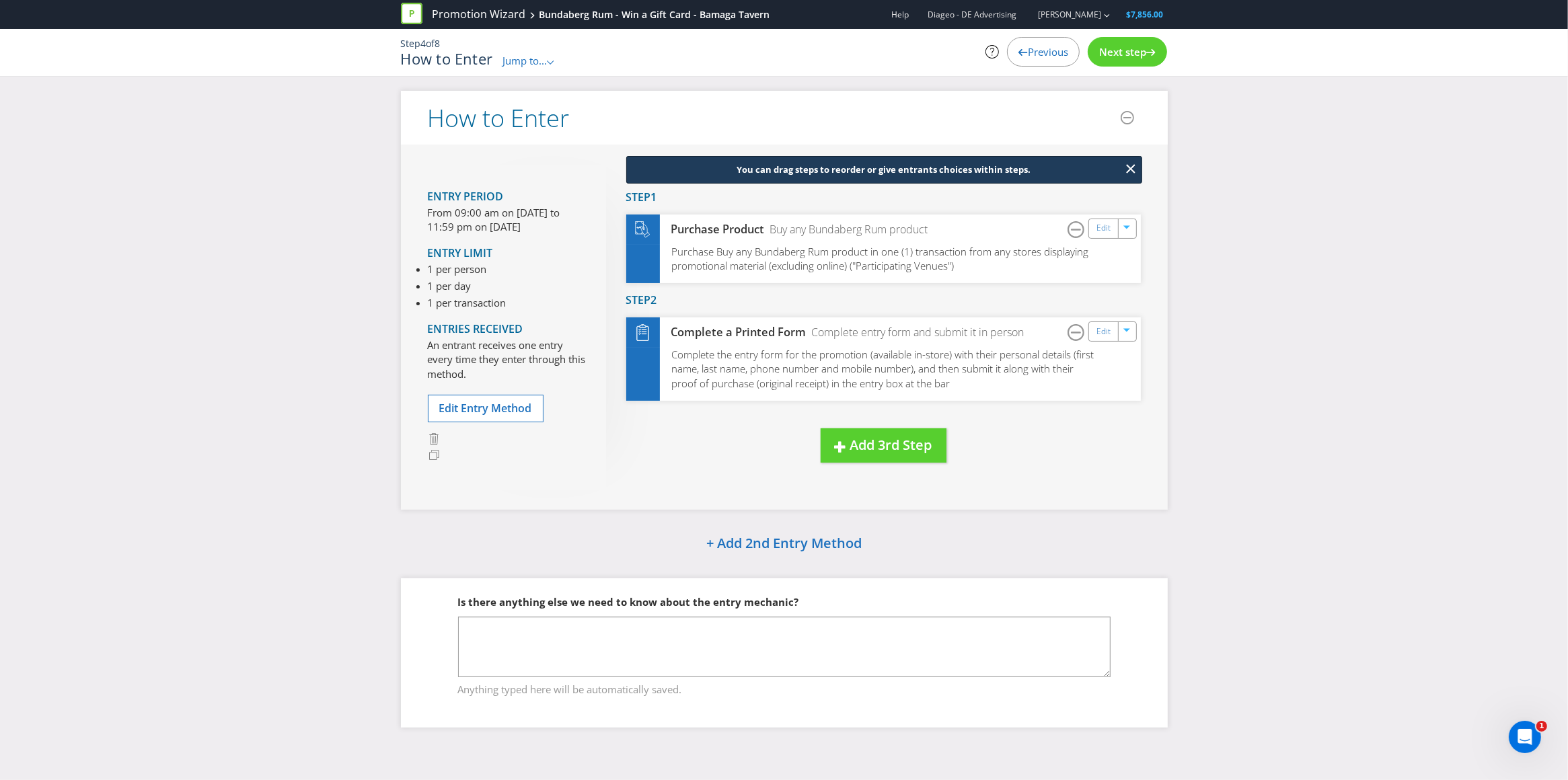
click at [1126, 59] on span "Next step" at bounding box center [1123, 52] width 47 height 13
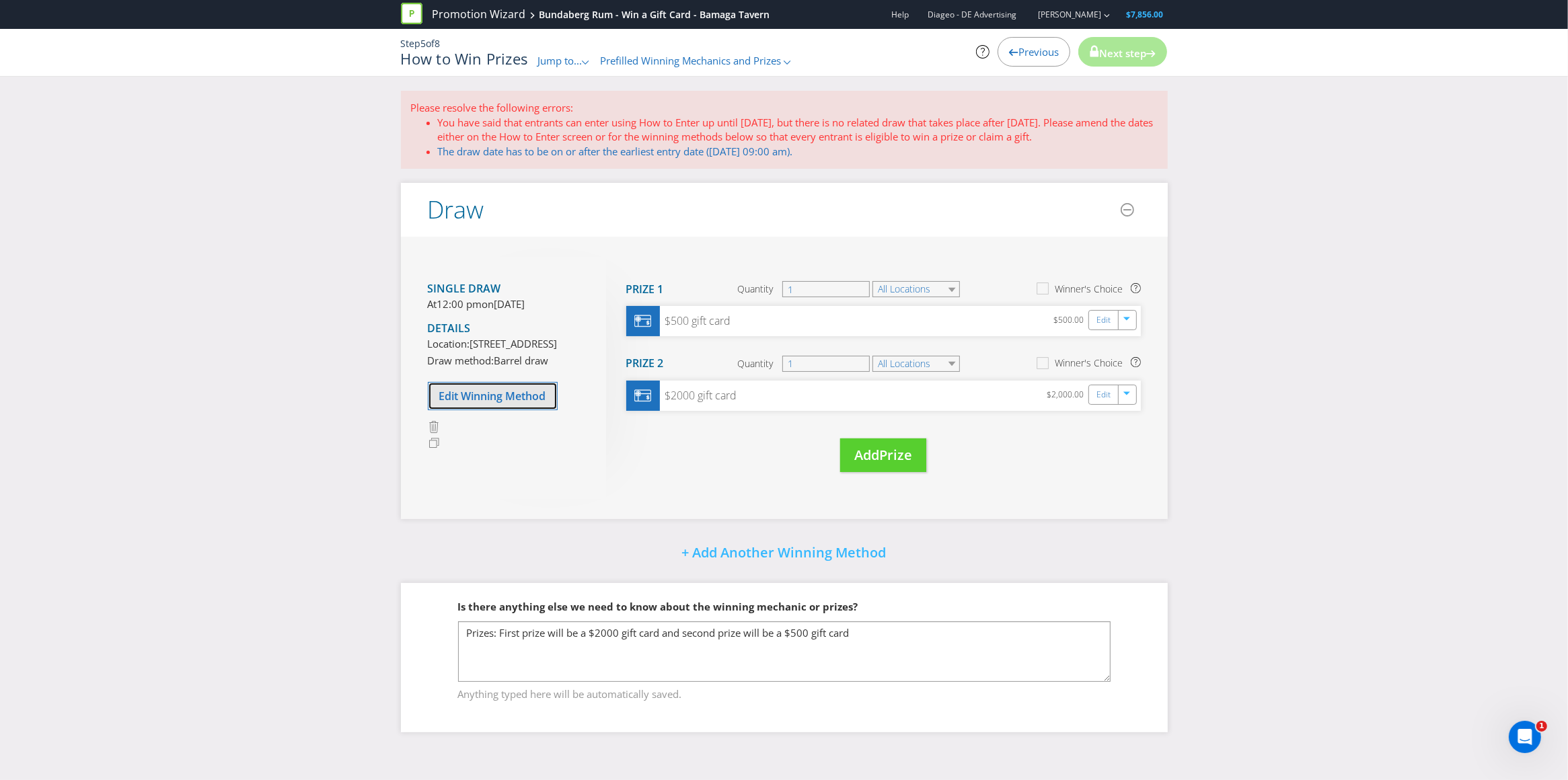
click at [498, 403] on span "Edit Winning Method" at bounding box center [492, 396] width 107 height 15
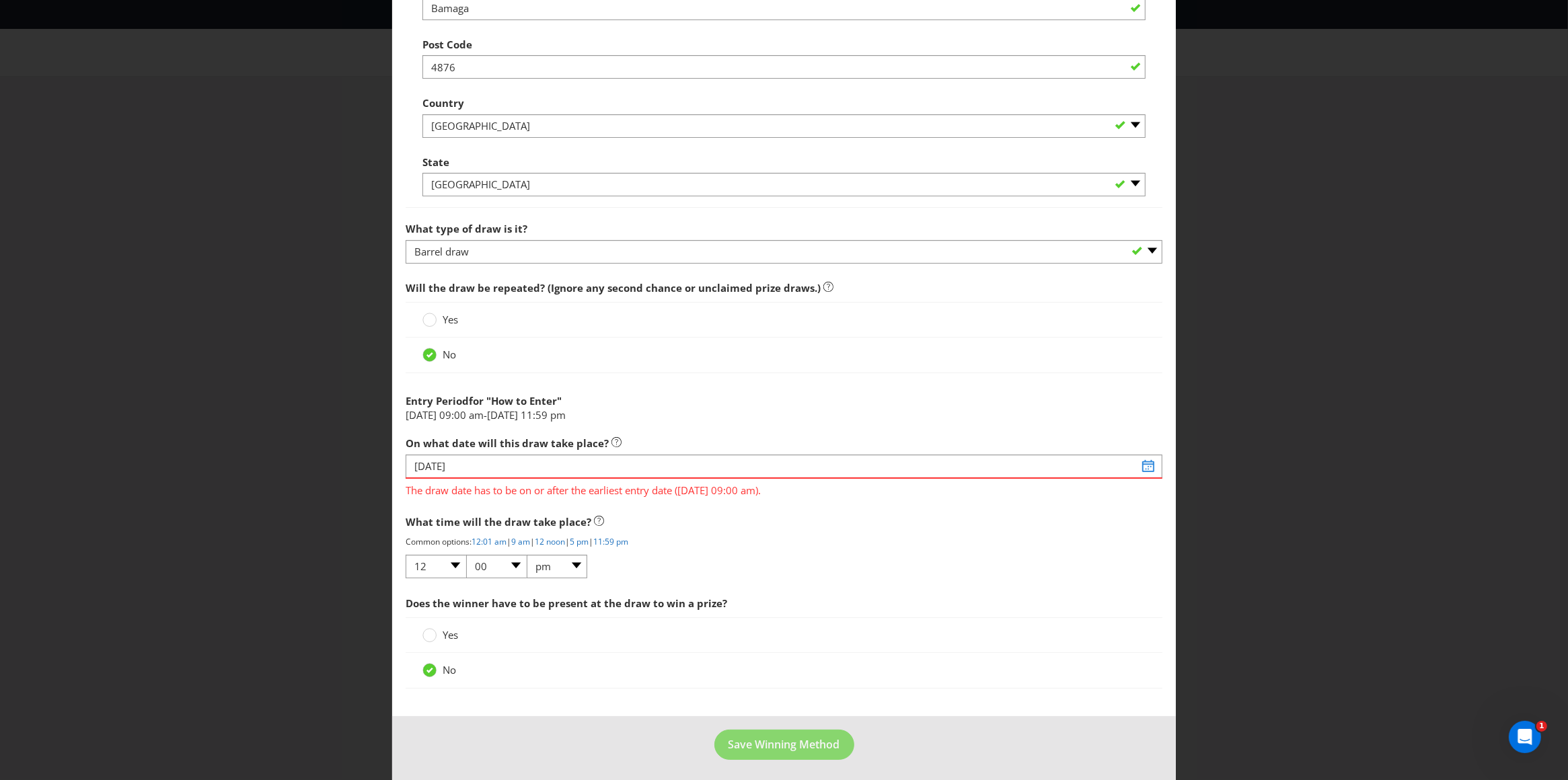
scroll to position [945, 0]
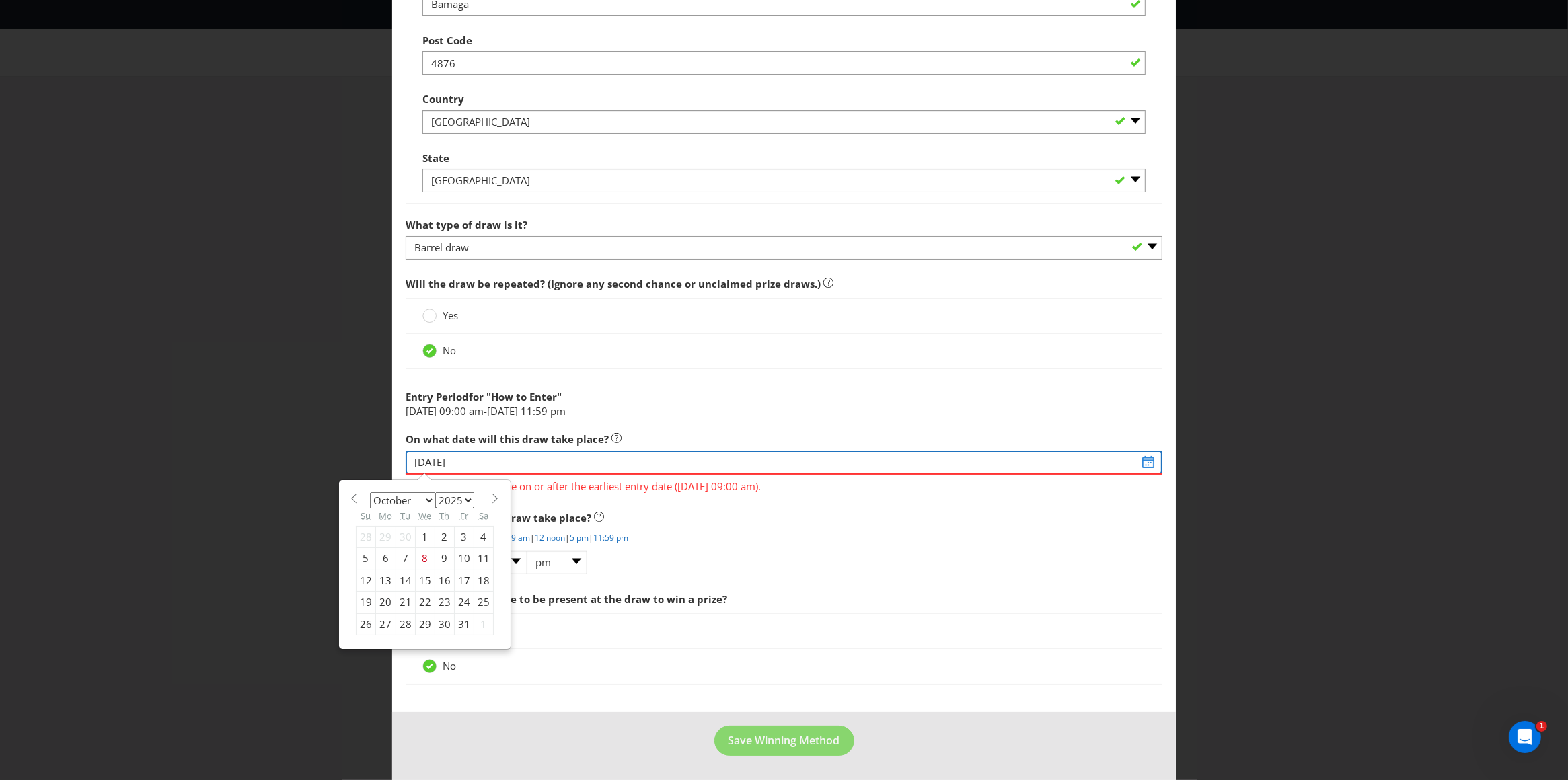
click at [463, 458] on input "[DATE]" at bounding box center [784, 462] width 757 height 24
click at [490, 499] on span at bounding box center [495, 498] width 10 height 10
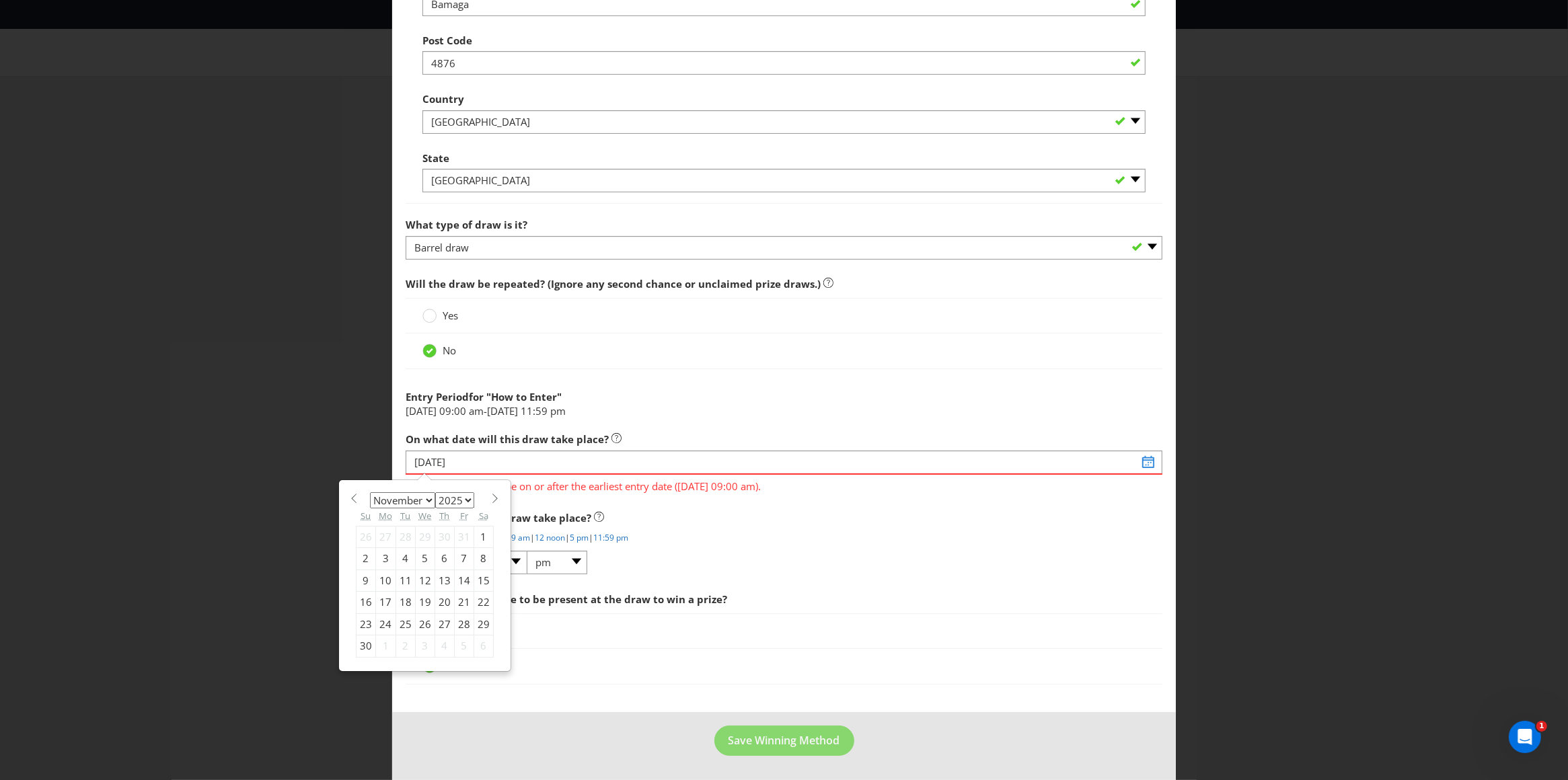
click at [490, 499] on span at bounding box center [495, 498] width 10 height 10
select select "0"
select select "2026"
click at [349, 500] on span at bounding box center [354, 498] width 10 height 10
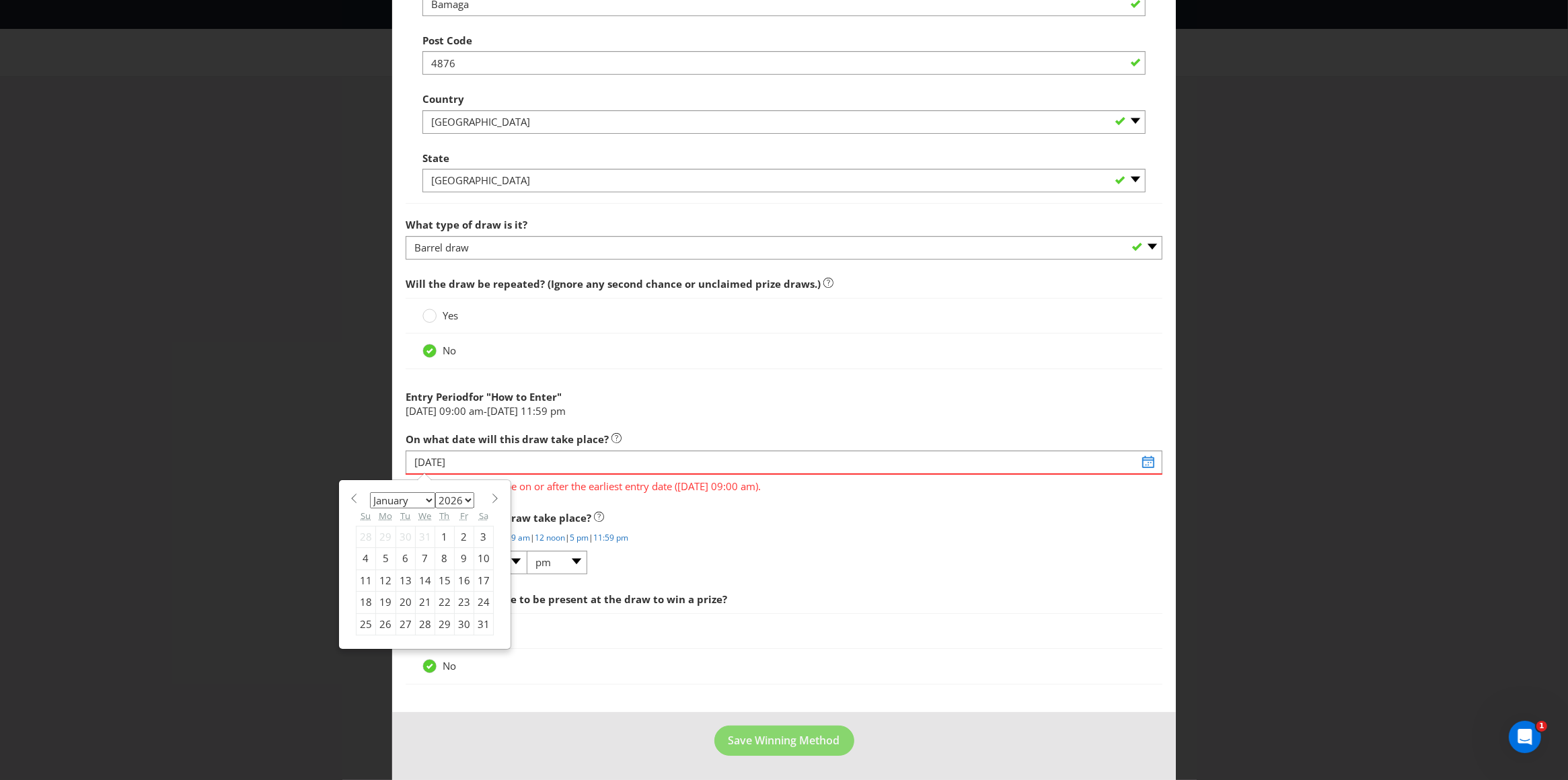
select select "11"
select select "2025"
click at [479, 578] on div "20" at bounding box center [483, 580] width 20 height 22
type input "[DATE]"
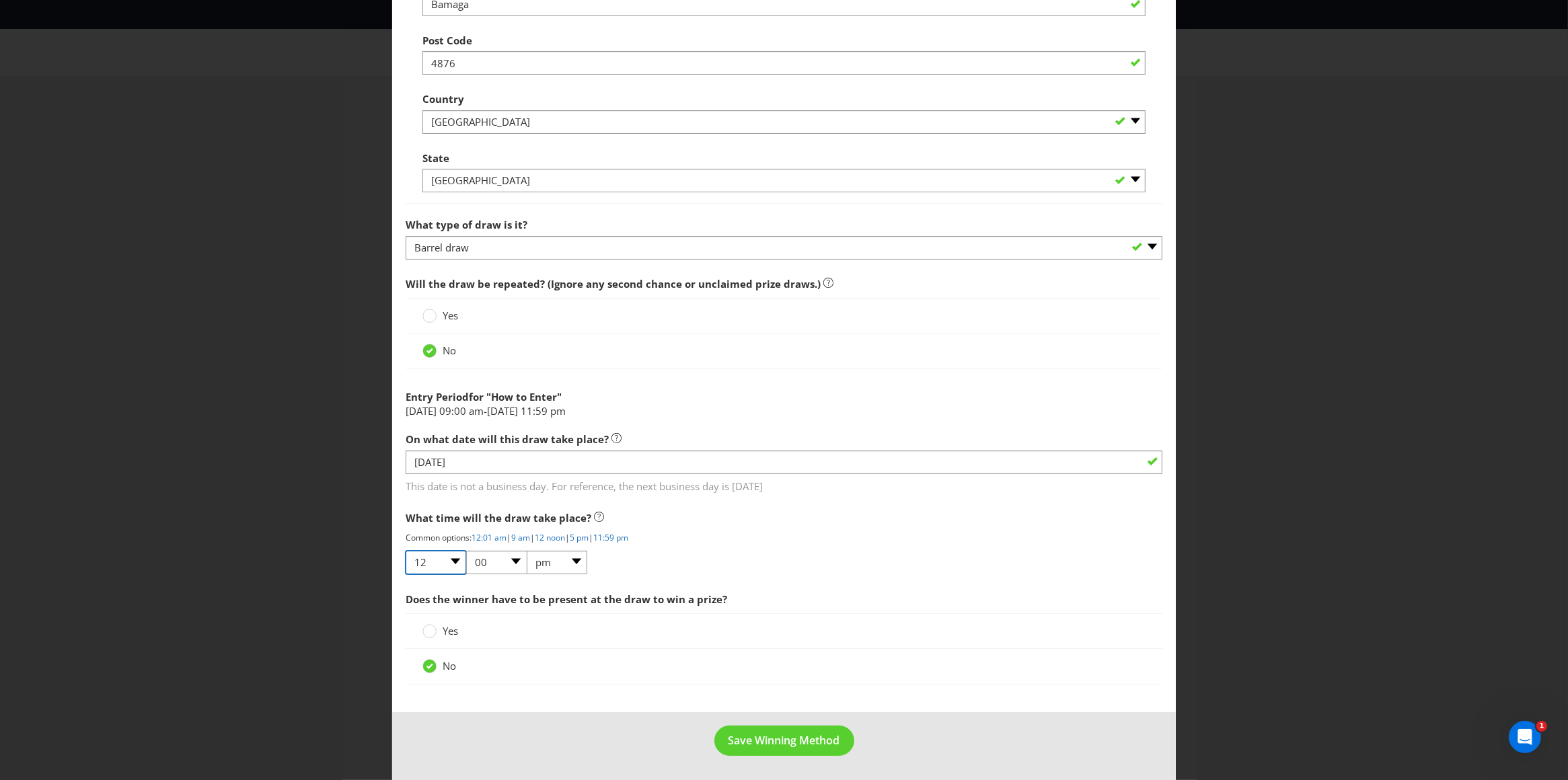
click at [450, 560] on select "01 02 03 04 05 06 07 08 09 10 11 12" at bounding box center [436, 562] width 61 height 24
select select "11"
click at [405, 551] on select "01 02 03 04 05 06 07 08 09 10 11 12" at bounding box center [436, 562] width 61 height 24
click at [572, 558] on select "am pm" at bounding box center [557, 562] width 61 height 24
select select "am"
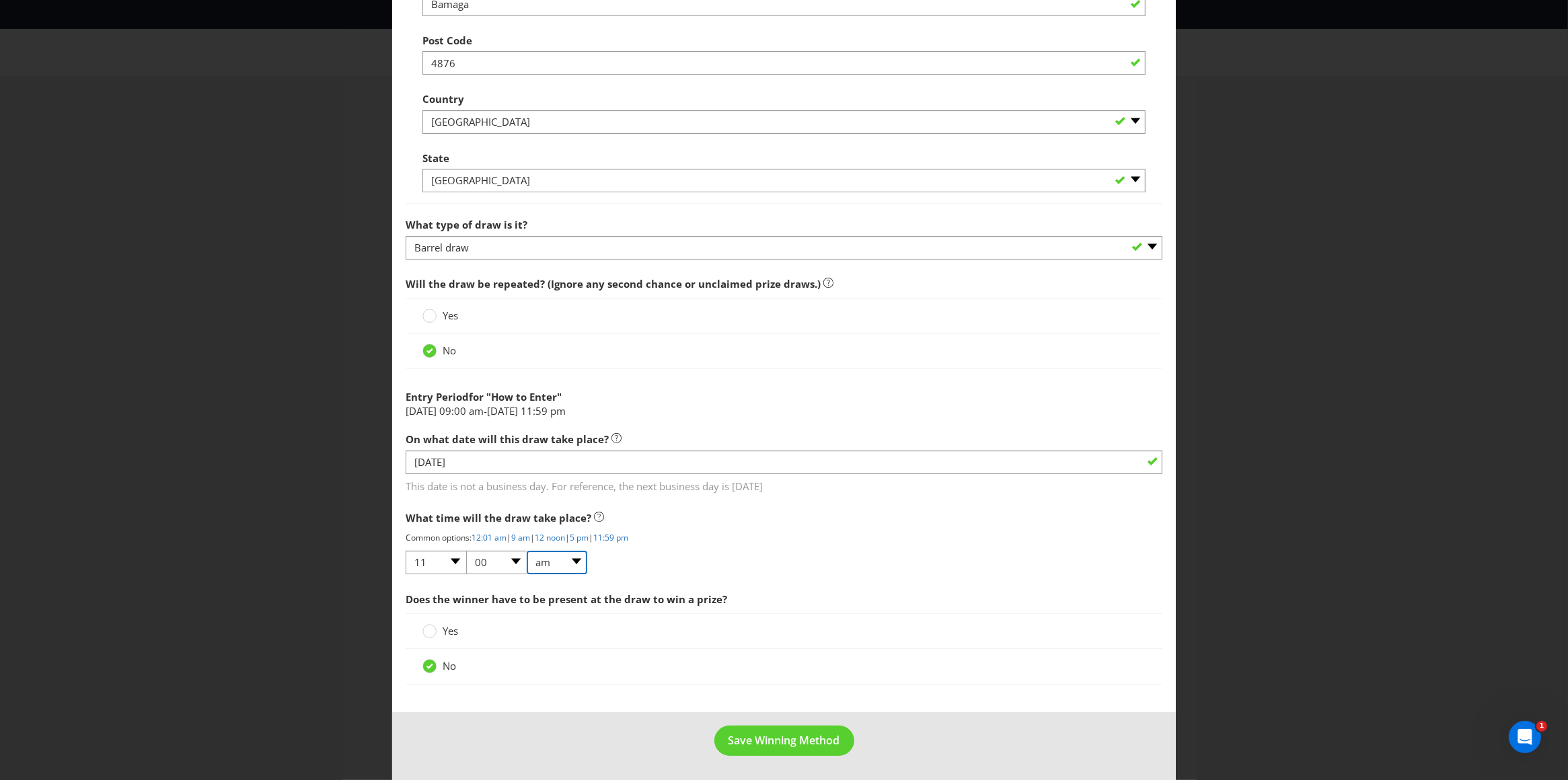
click at [526, 551] on select "am pm" at bounding box center [557, 562] width 61 height 24
click at [764, 565] on div "What time will the draw take place? Common options: 12:01 am | 9 am | 12 noon |…" at bounding box center [784, 540] width 757 height 71
click at [747, 743] on span "Save Winning Method" at bounding box center [784, 740] width 112 height 15
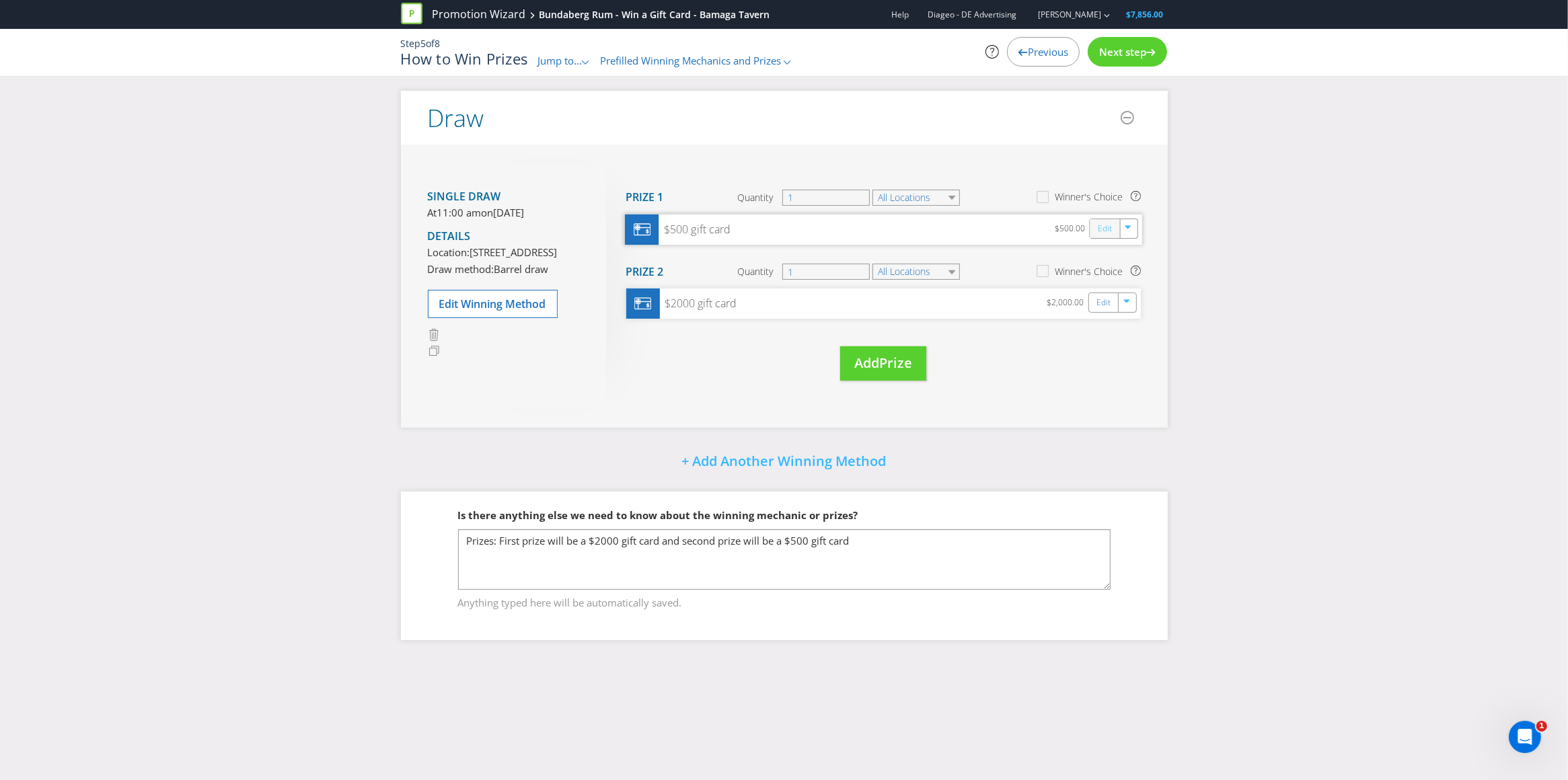
click at [1103, 229] on link "Edit" at bounding box center [1104, 228] width 14 height 15
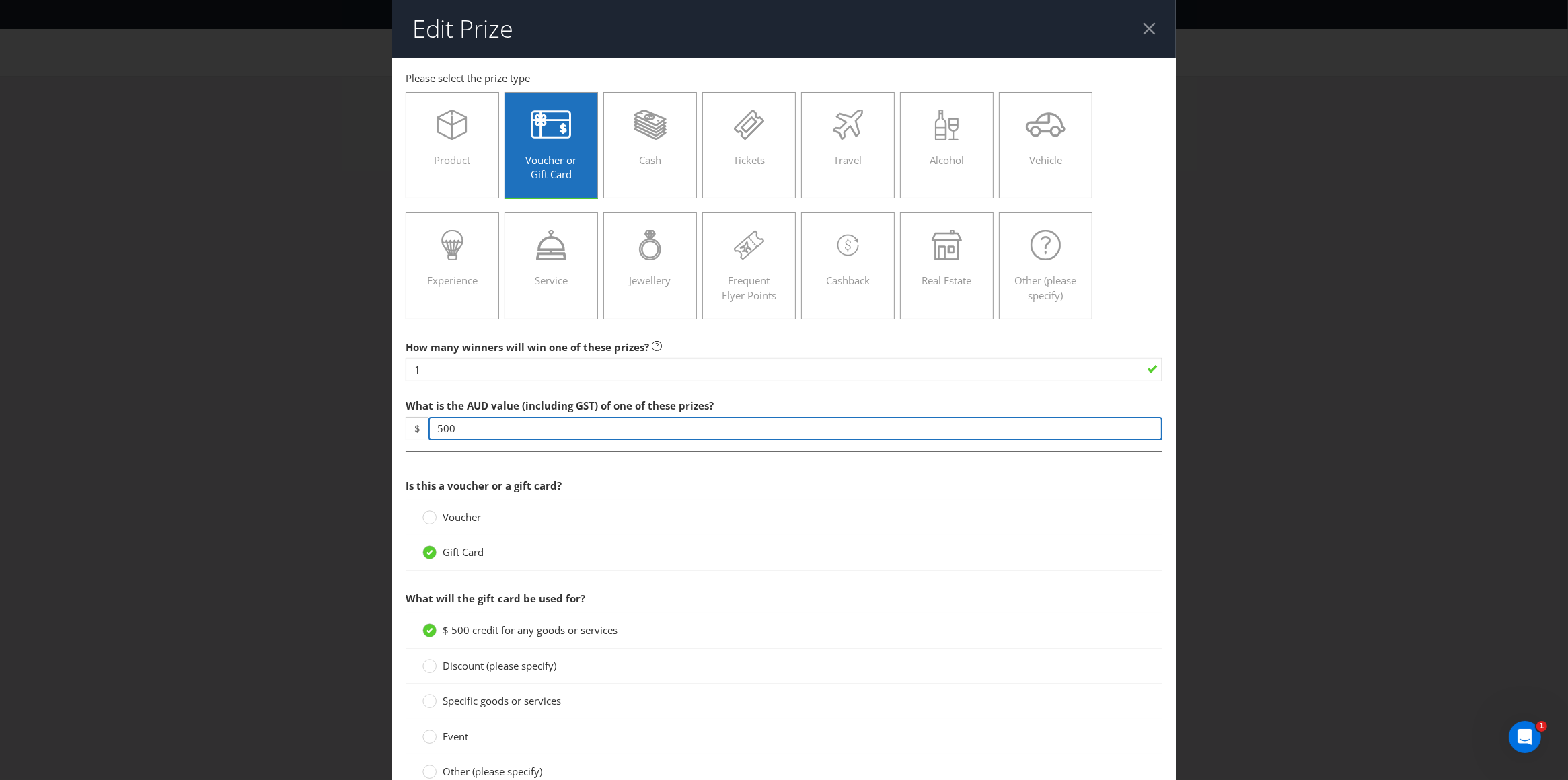
click at [458, 429] on input "500" at bounding box center [795, 428] width 735 height 24
type input "5"
type input "2000"
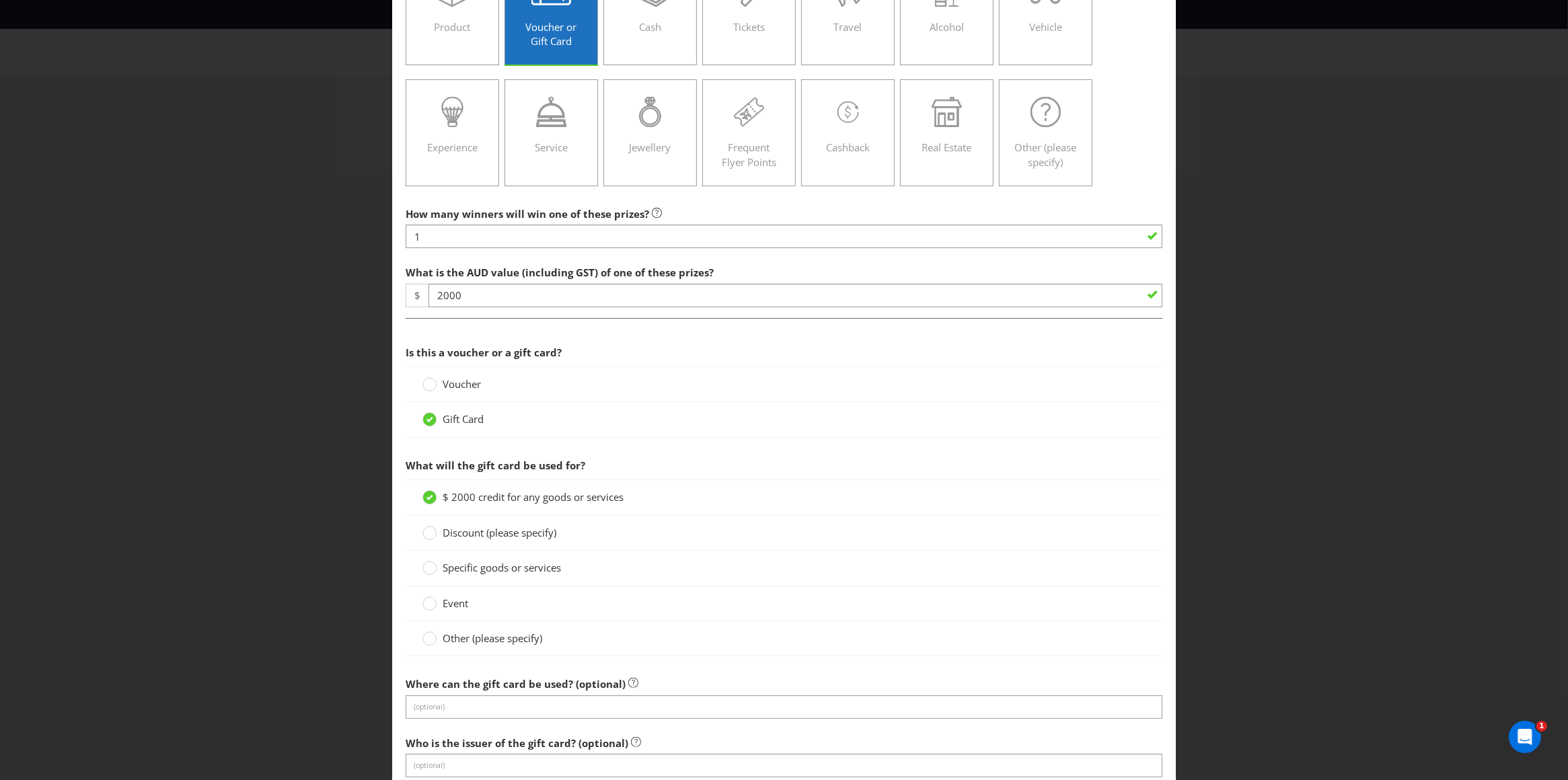
scroll to position [137, 0]
click at [428, 634] on div at bounding box center [430, 631] width 7 height 7
click at [0, 0] on input "Other (please specify)" at bounding box center [0, 0] width 0 height 0
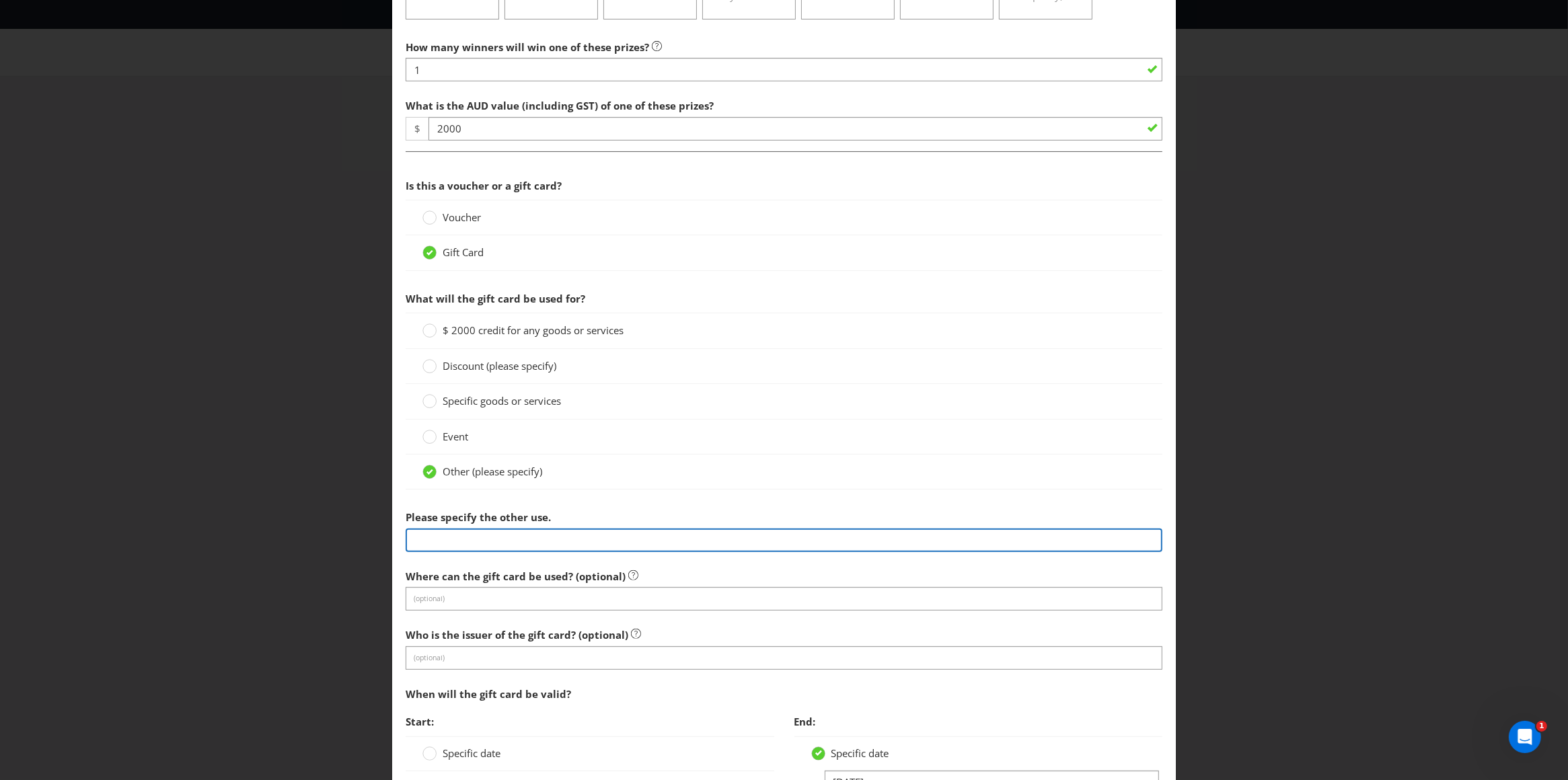
click at [515, 540] on input "text" at bounding box center [784, 540] width 757 height 24
type input "VISA gift card"
click at [715, 446] on div "Event" at bounding box center [784, 437] width 757 height 35
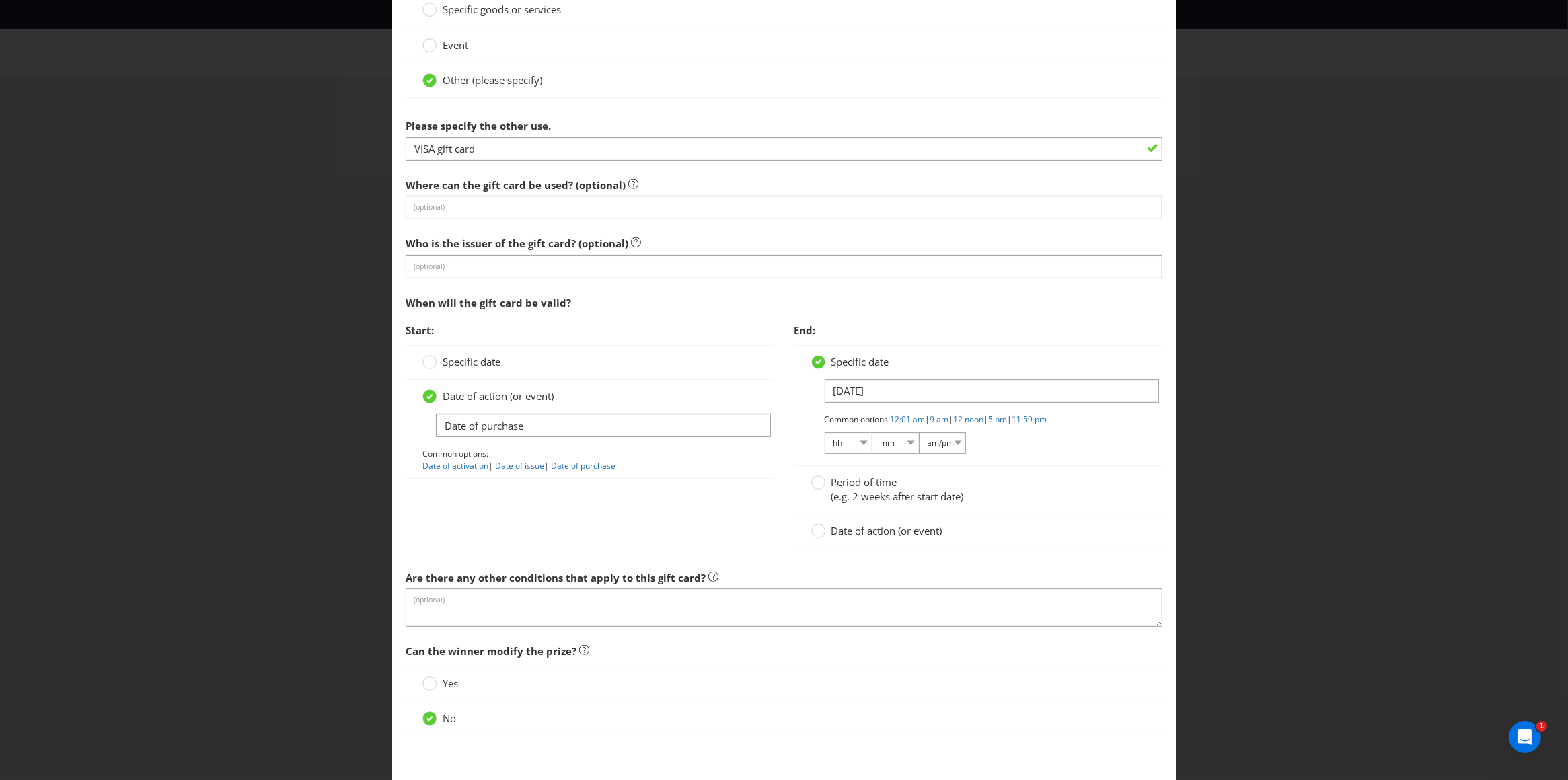
scroll to position [693, 0]
click at [815, 479] on div at bounding box center [819, 476] width 7 height 7
click at [0, 0] on input "Period of time (e.g. 2 weeks after start date)" at bounding box center [0, 0] width 0 height 0
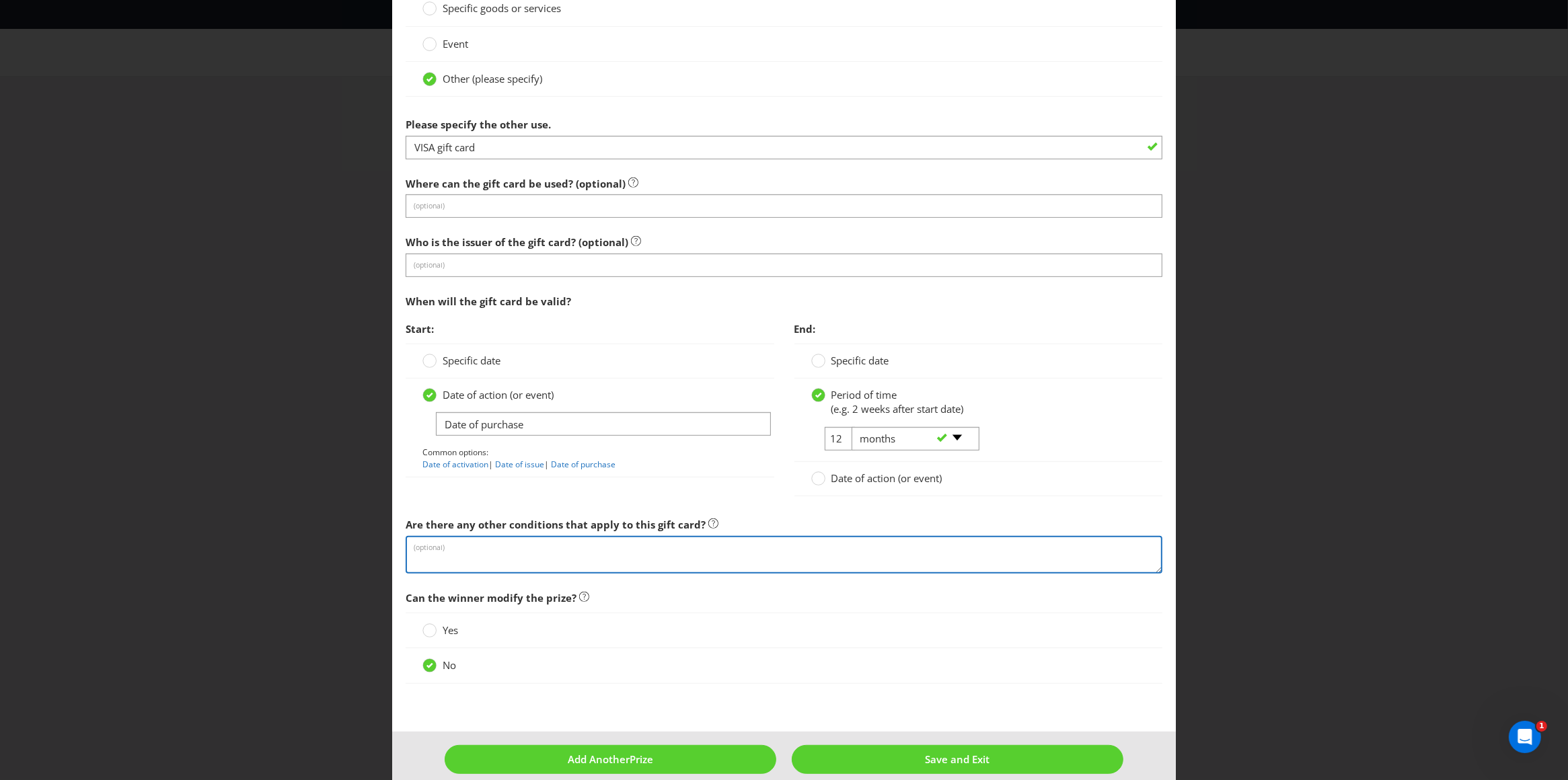
click at [613, 553] on textarea at bounding box center [784, 555] width 757 height 38
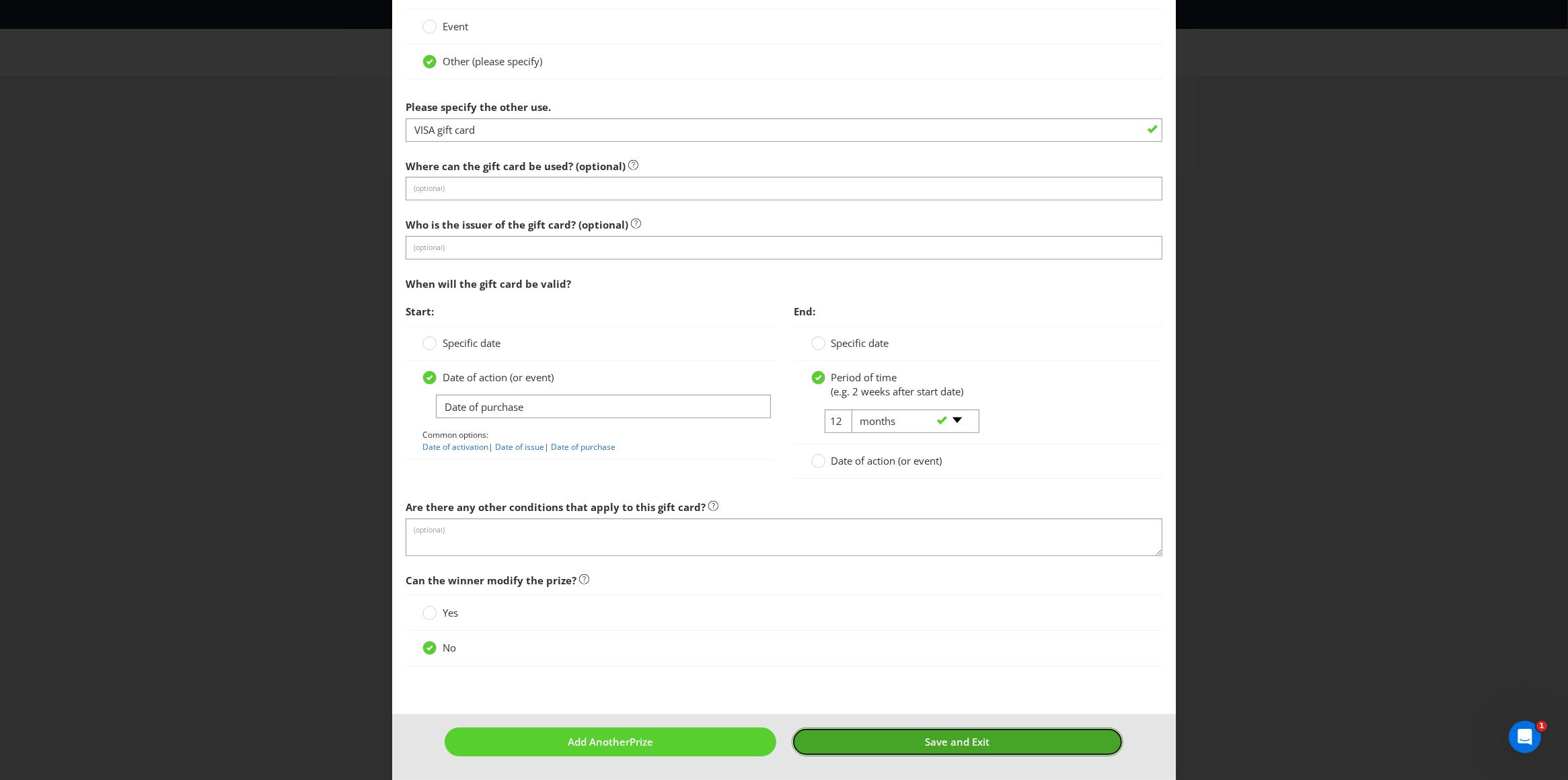
click at [910, 743] on button "Save and Exit" at bounding box center [957, 742] width 332 height 29
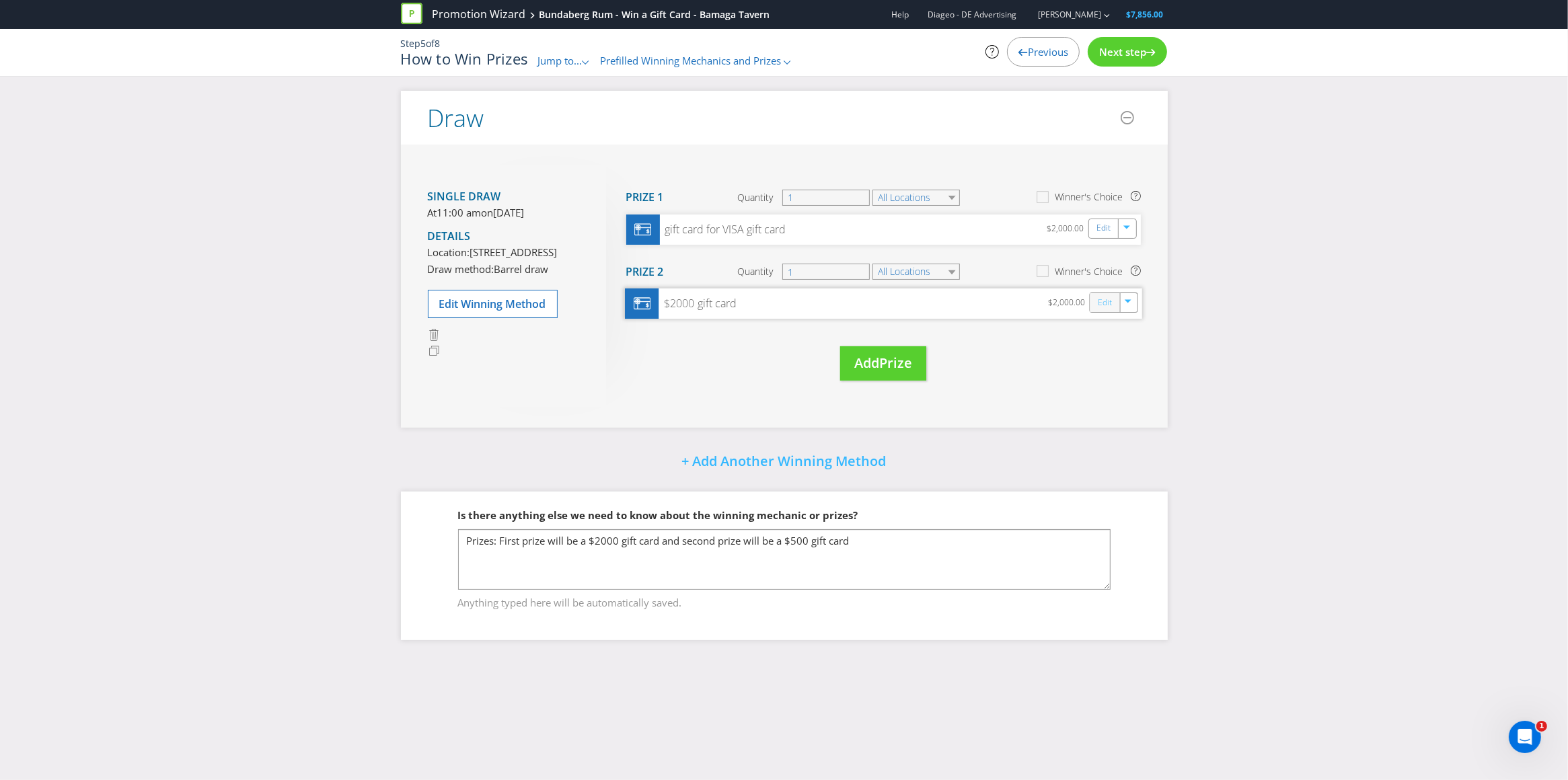
click at [1105, 300] on link "Edit" at bounding box center [1104, 303] width 14 height 15
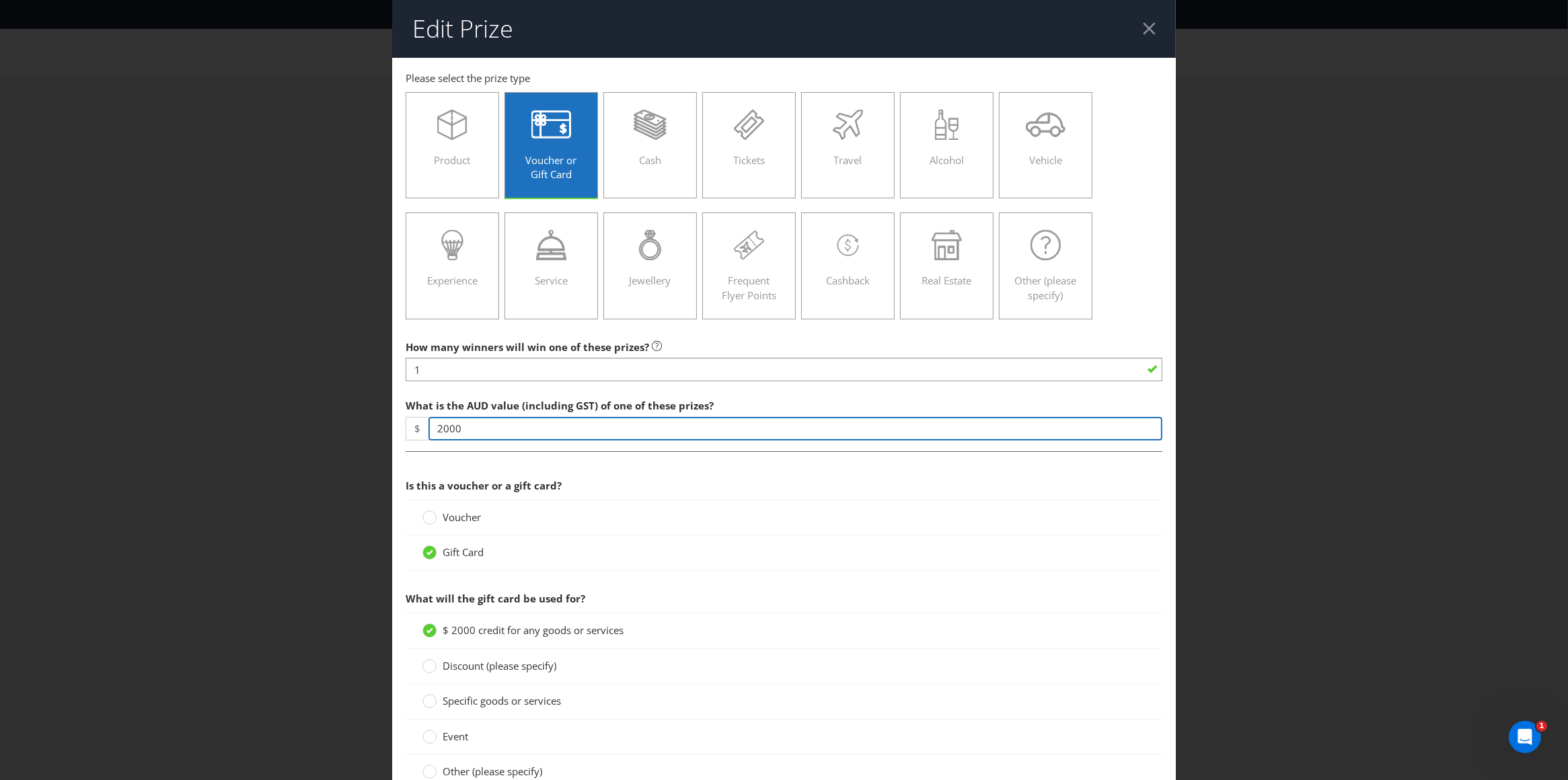
drag, startPoint x: 465, startPoint y: 425, endPoint x: 370, endPoint y: 424, distance: 95.0
click at [370, 424] on div "Edit Prize [GEOGRAPHIC_DATA] Please select the prize type Product Voucher or Gi…" at bounding box center [784, 390] width 1568 height 780
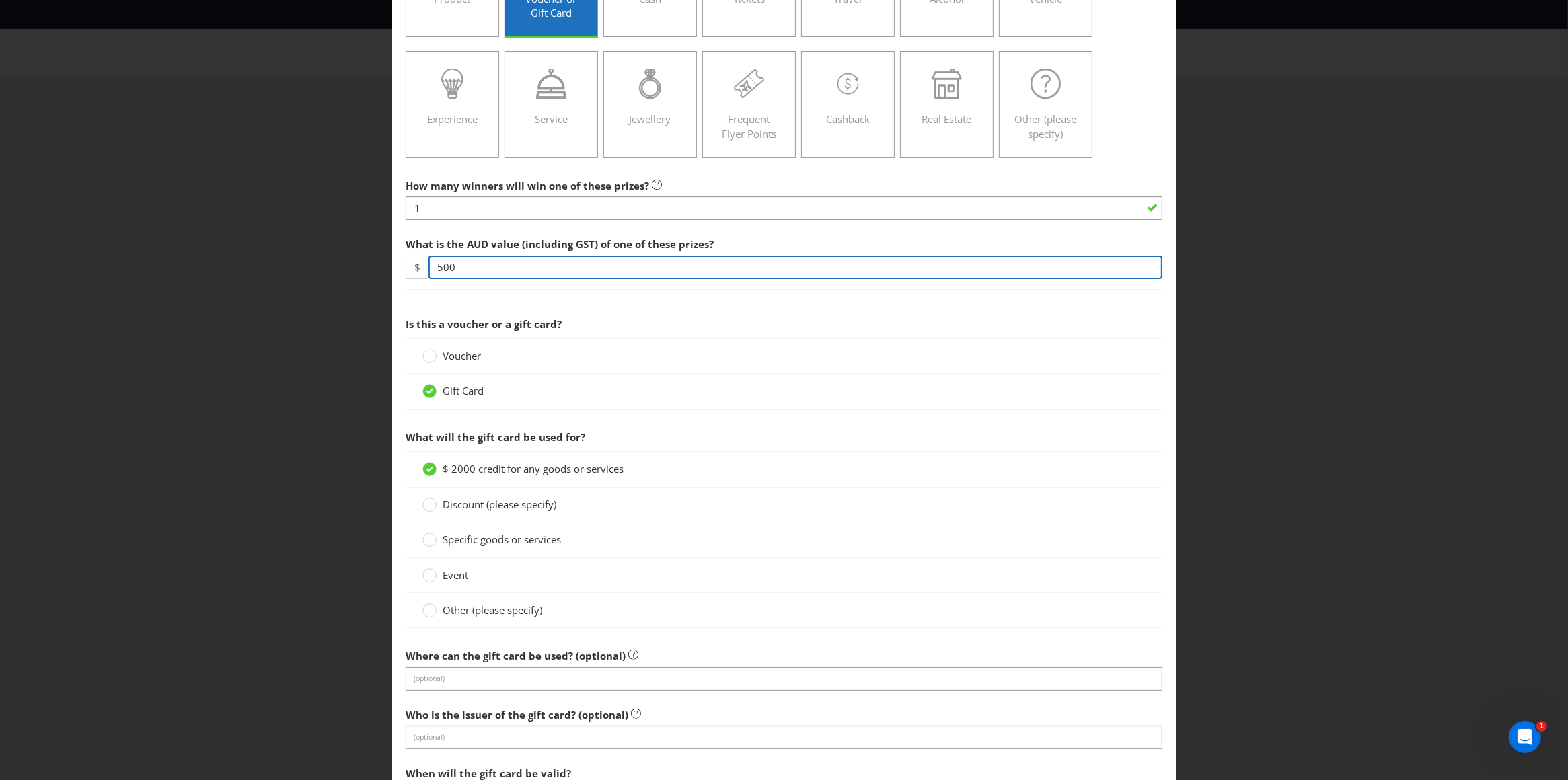
scroll to position [162, 0]
type input "500"
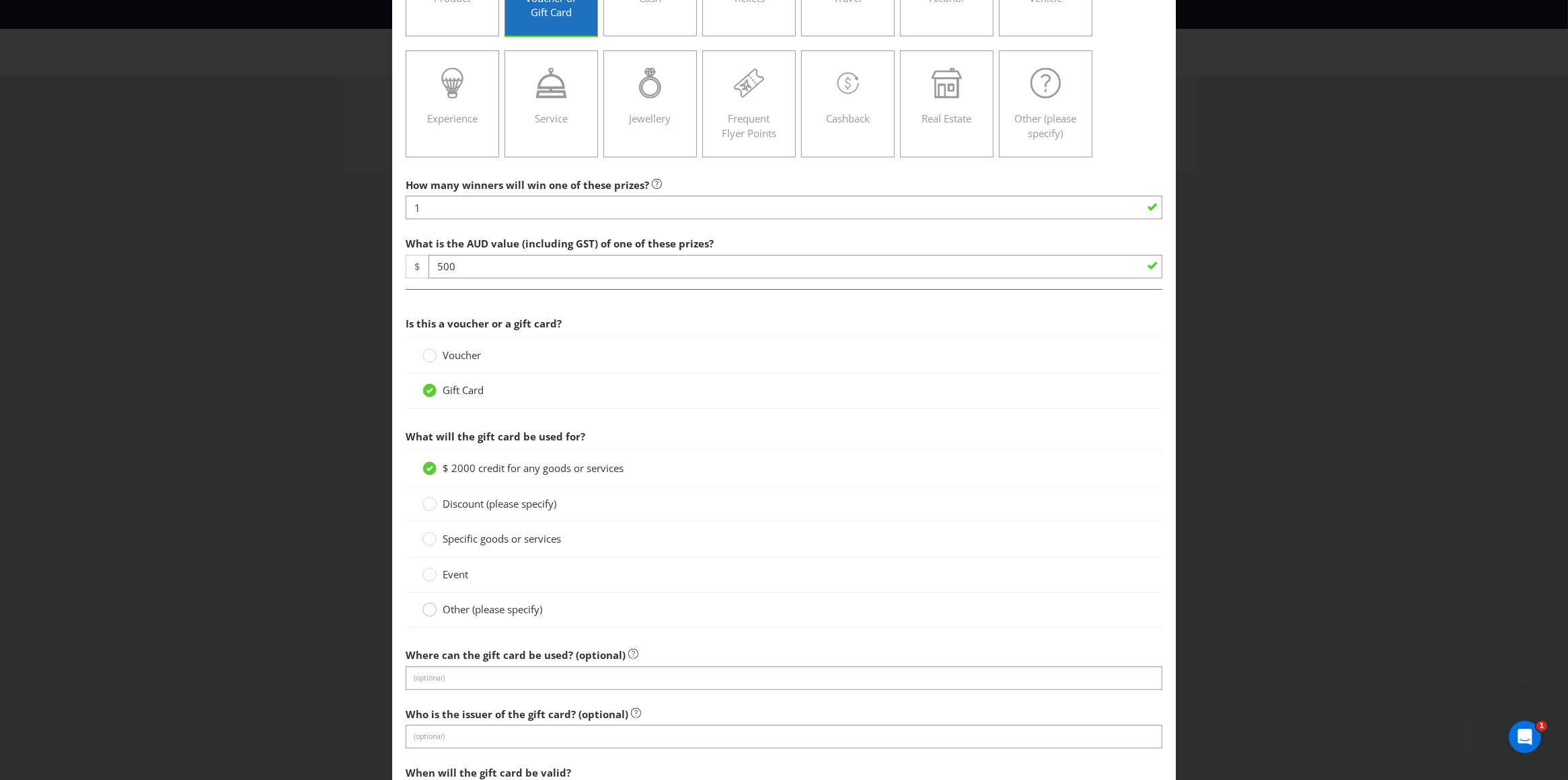
click at [426, 608] on div at bounding box center [430, 605] width 7 height 7
click at [0, 0] on input "Other (please specify)" at bounding box center [0, 0] width 0 height 0
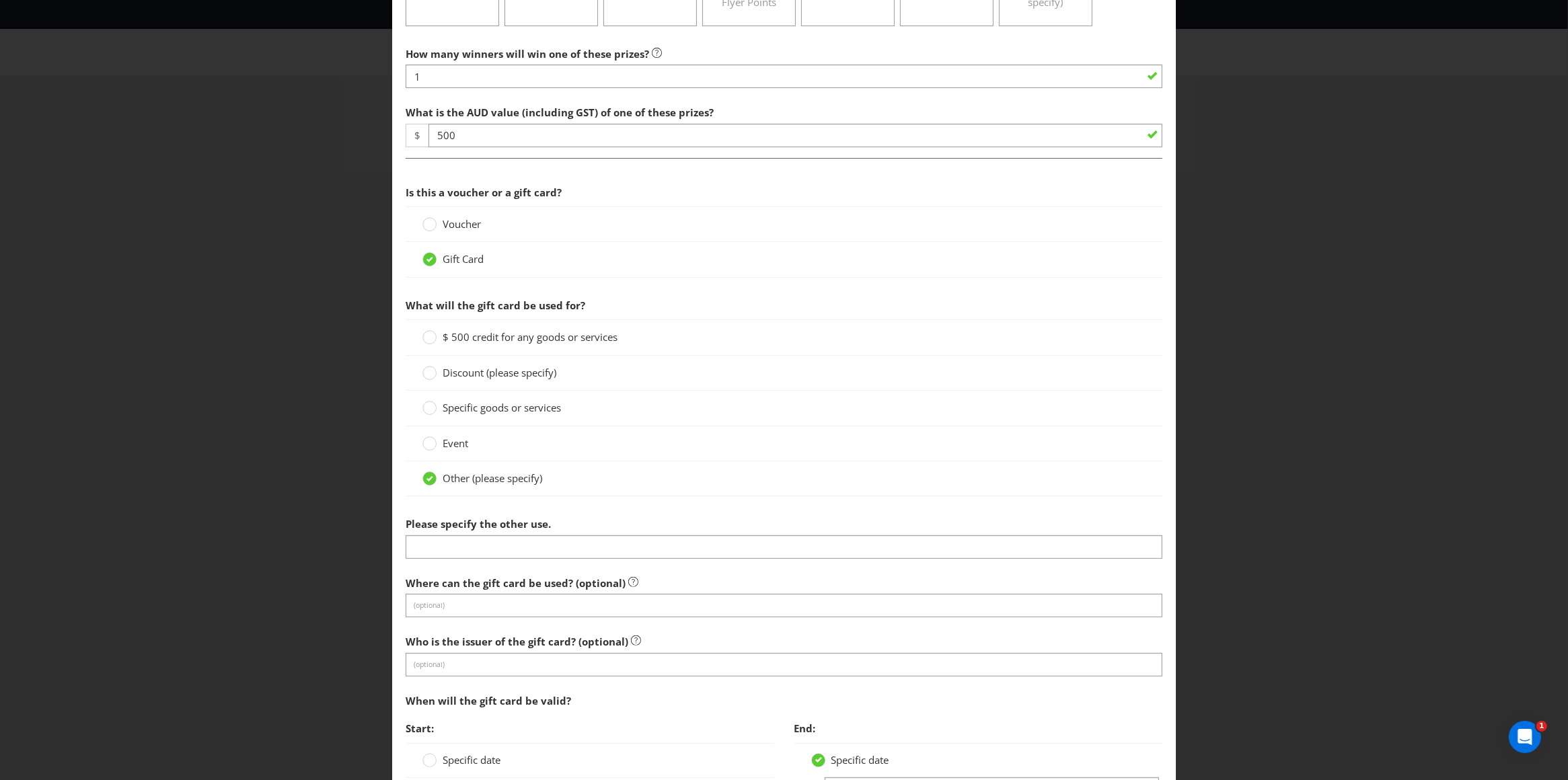
scroll to position [300, 0]
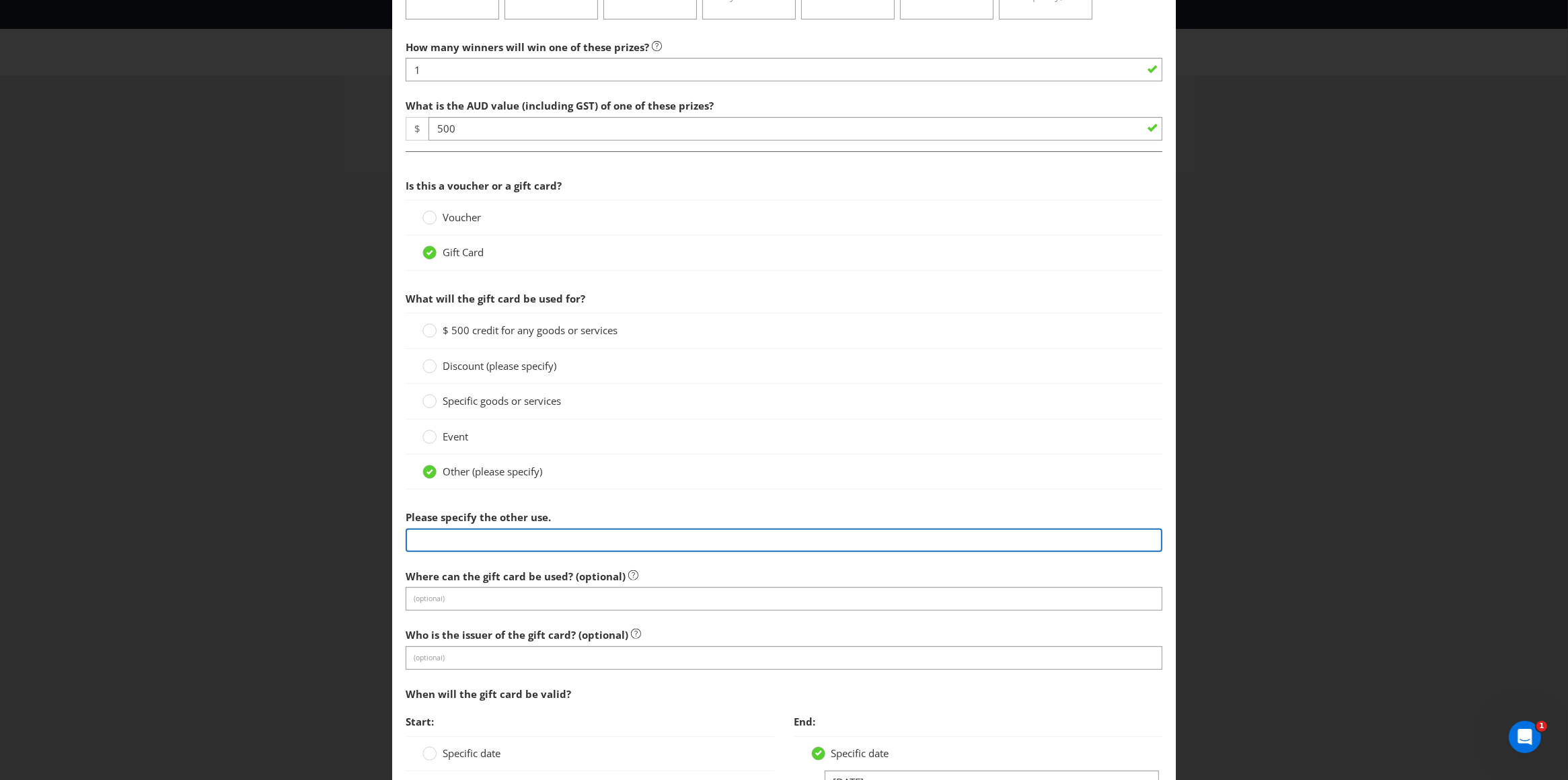
click at [528, 542] on input "text" at bounding box center [784, 540] width 757 height 24
type input "VISA gift card"
click at [783, 433] on div "Event" at bounding box center [784, 436] width 724 height 14
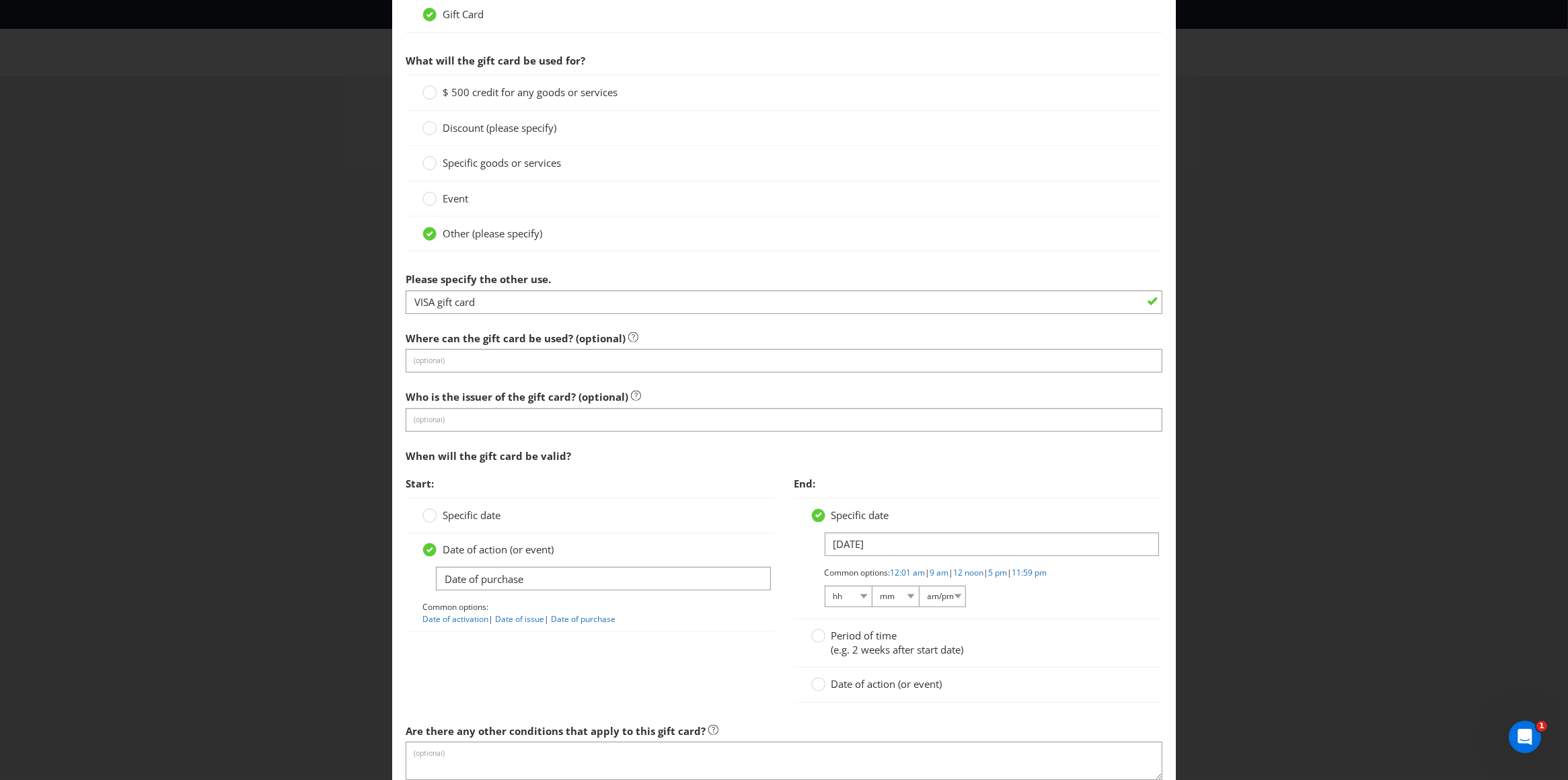
scroll to position [539, 0]
click at [811, 637] on circle at bounding box center [818, 635] width 13 height 13
click at [0, 0] on input "Period of time (e.g. 2 weeks after start date)" at bounding box center [0, 0] width 0 height 0
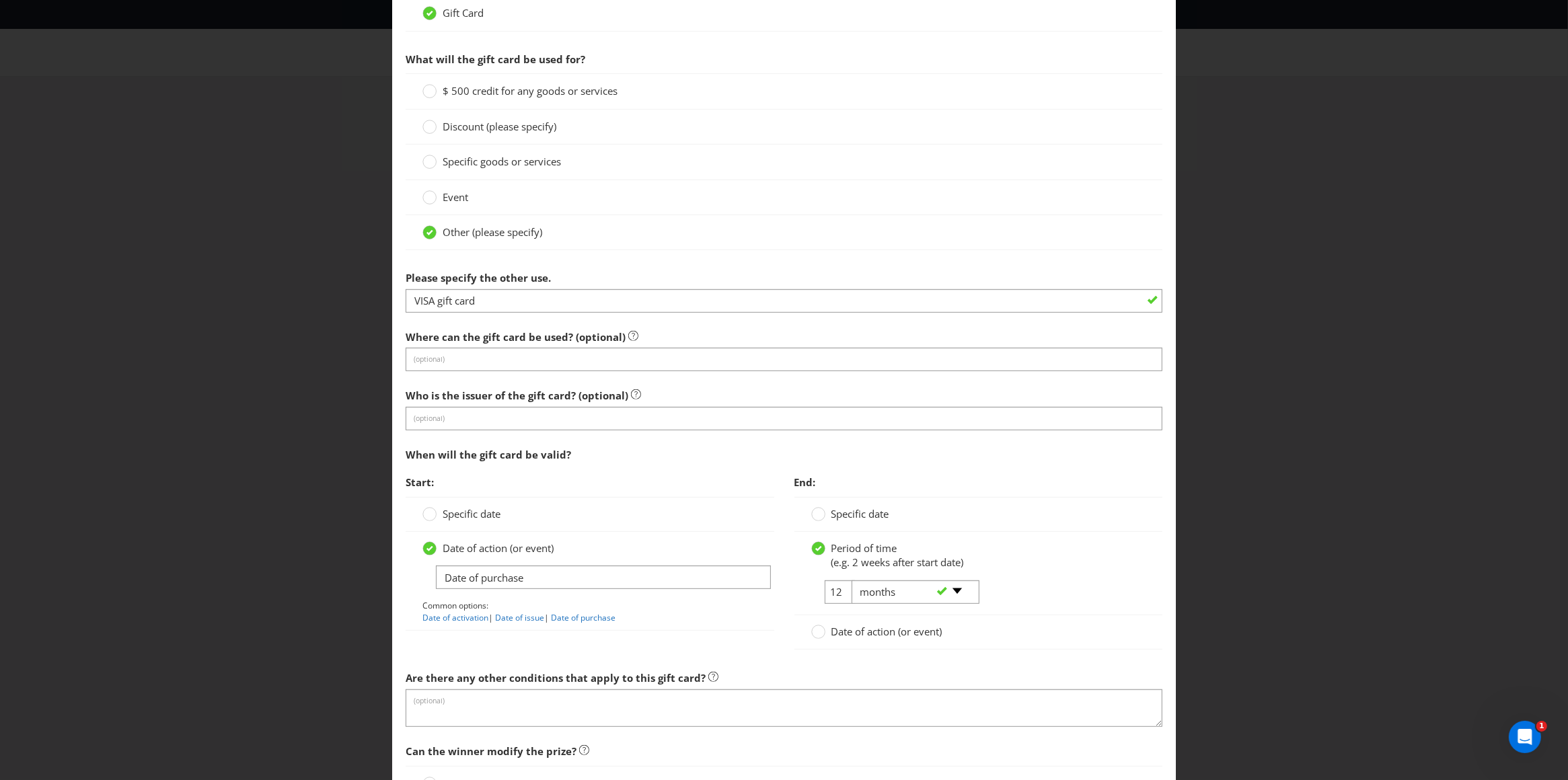
scroll to position [714, 0]
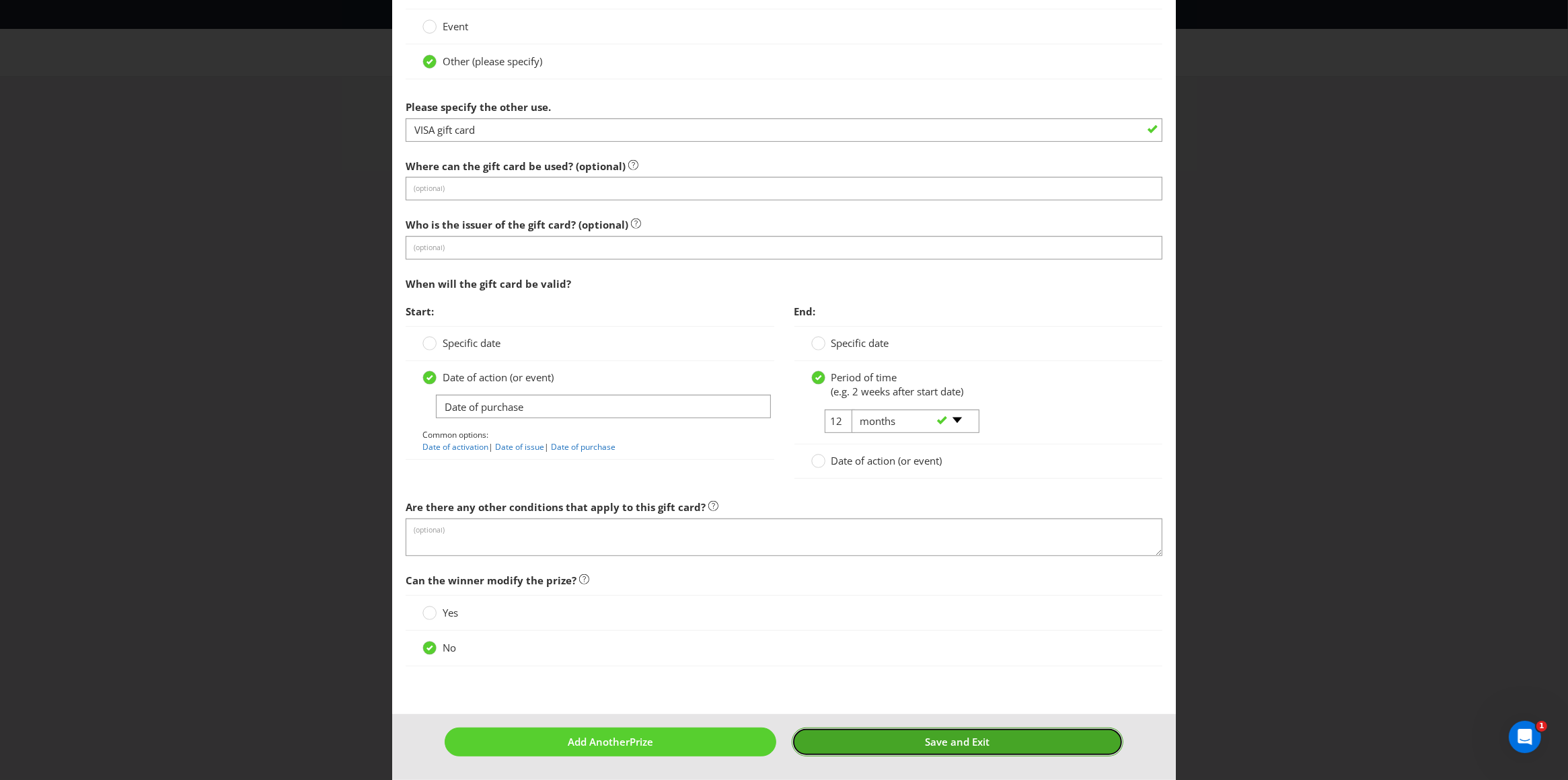
click at [872, 742] on button "Save and Exit" at bounding box center [957, 742] width 332 height 29
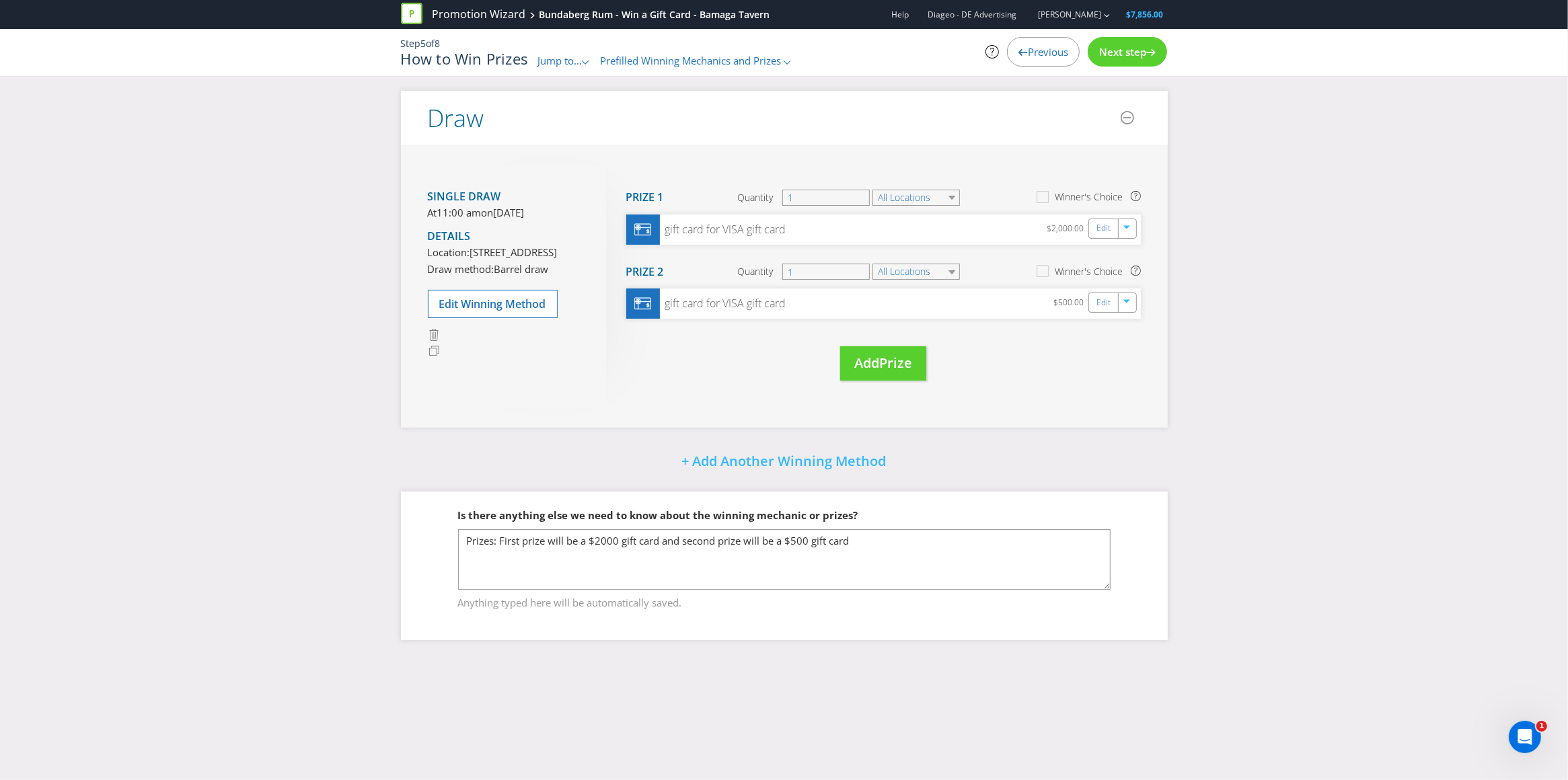
click at [1138, 46] on span "Next step" at bounding box center [1123, 52] width 47 height 13
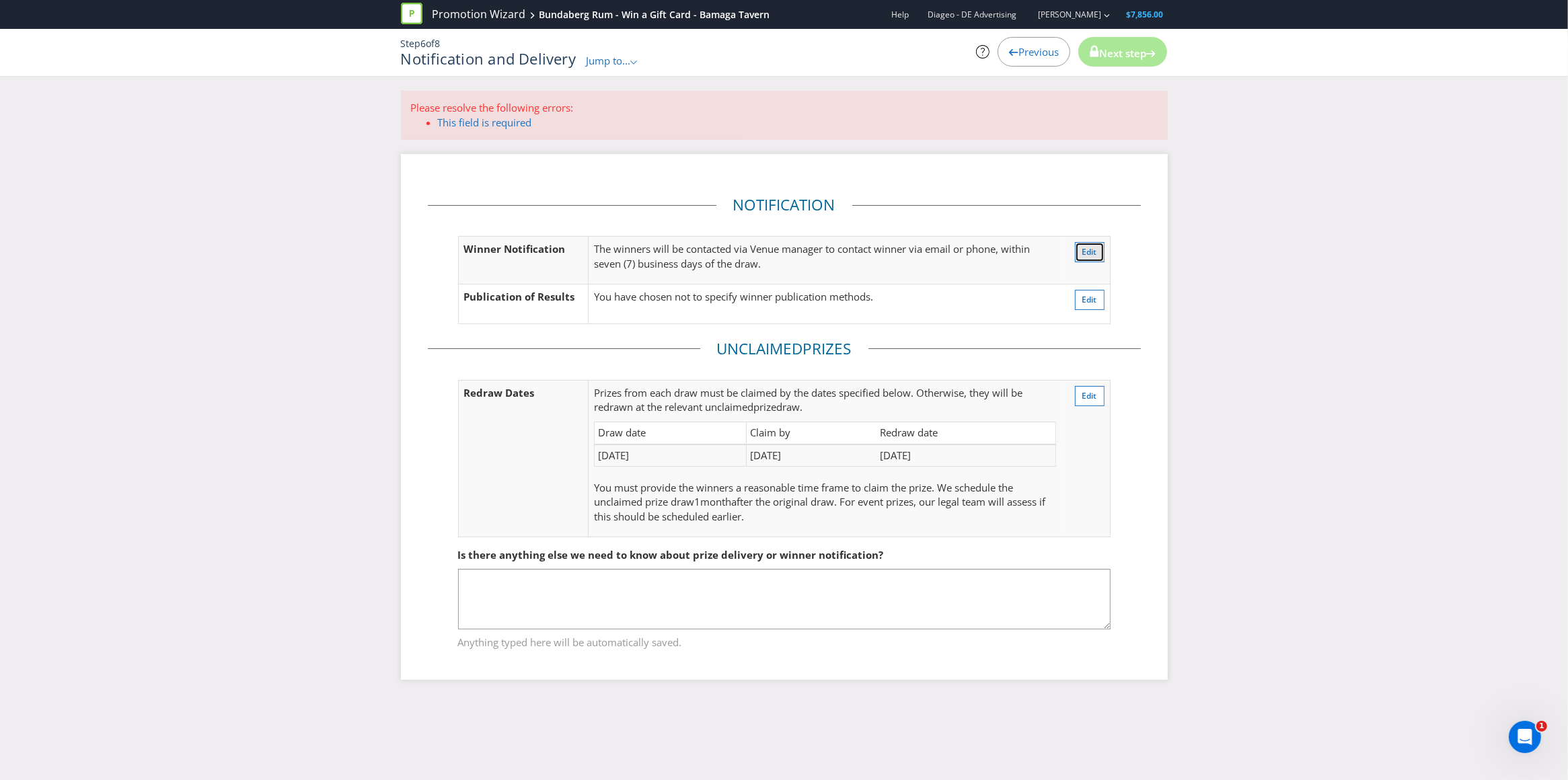
click at [1094, 248] on span "Edit" at bounding box center [1090, 252] width 15 height 11
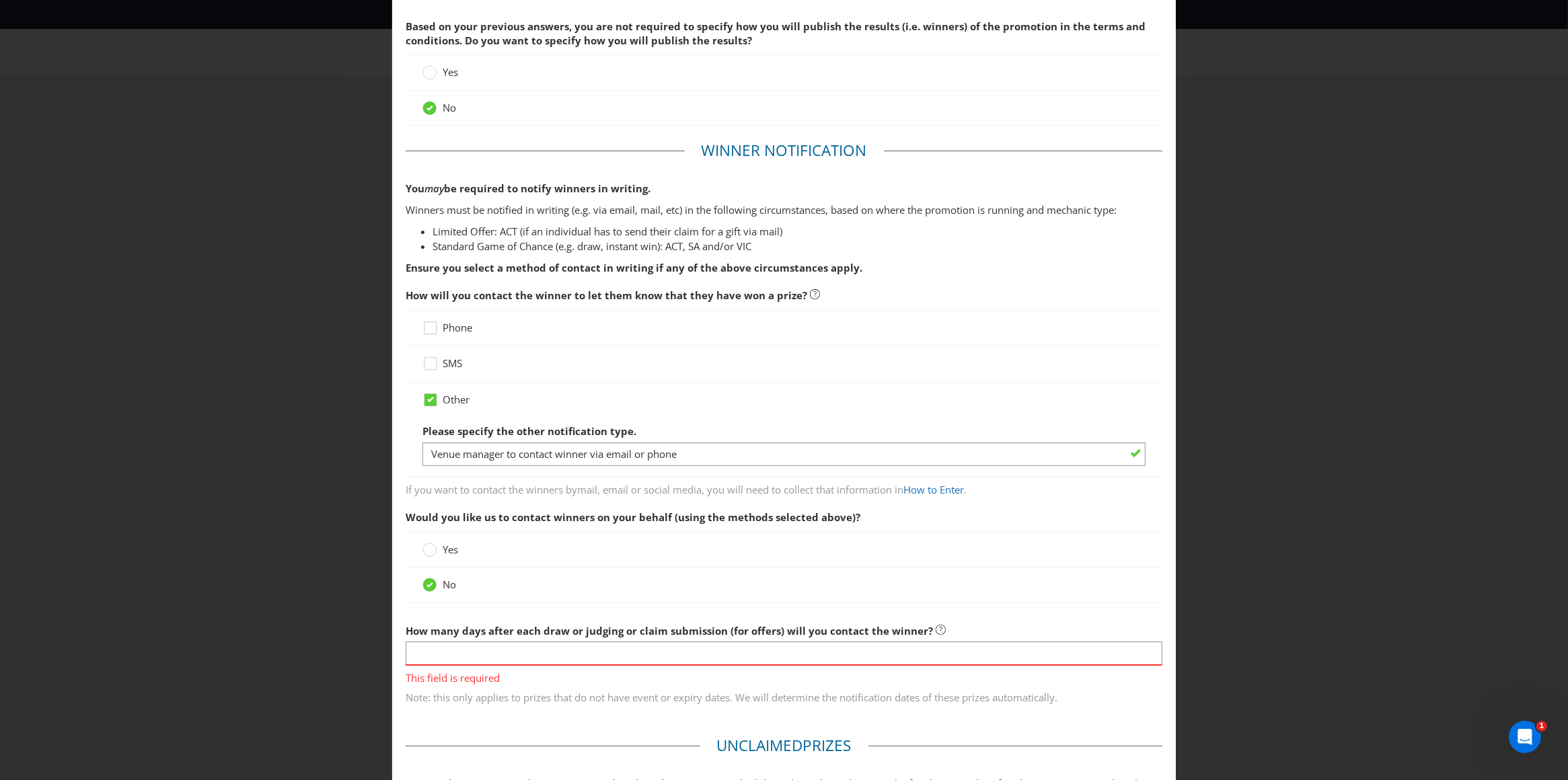
scroll to position [63, 0]
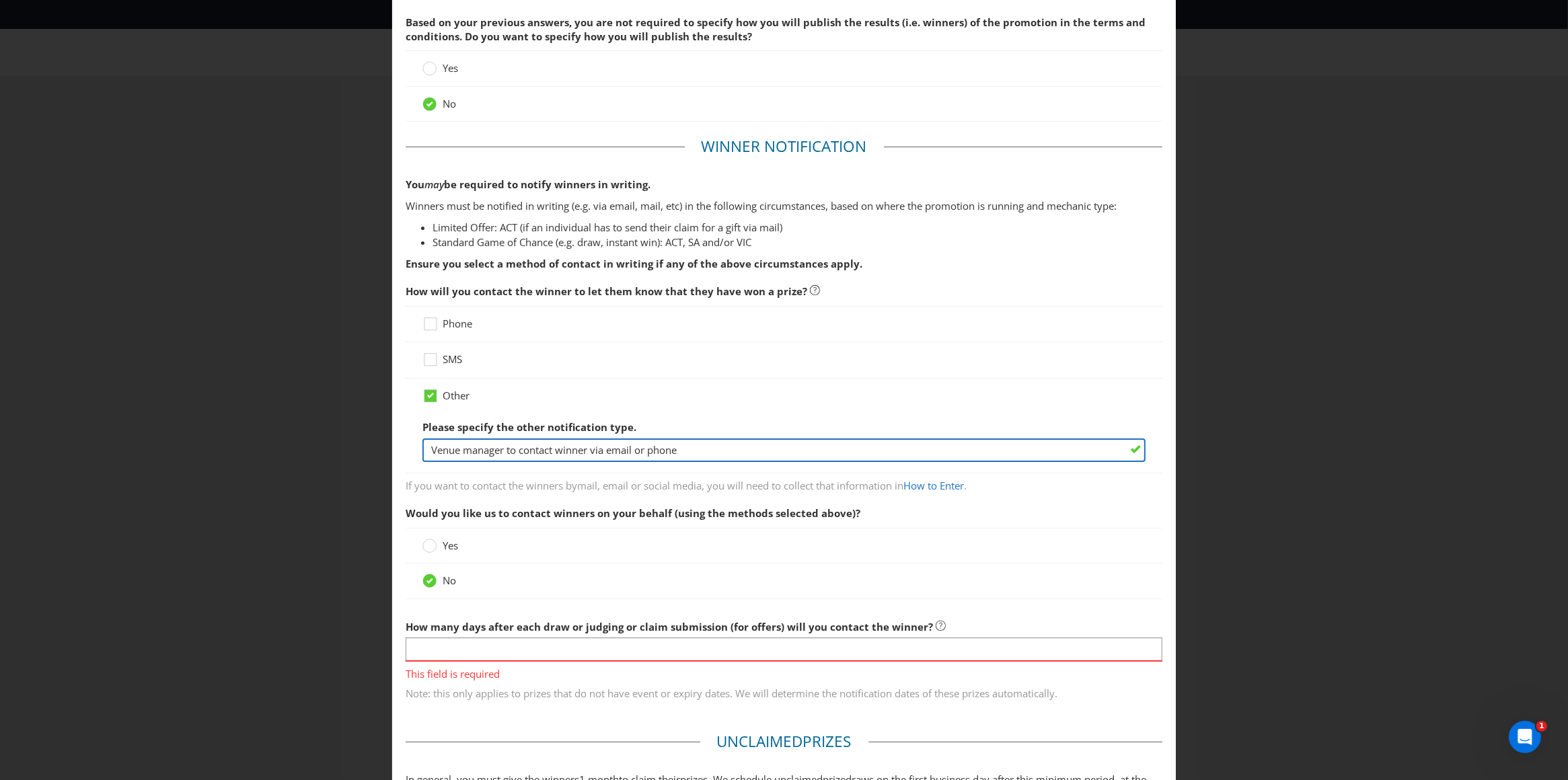
click at [693, 448] on input "Venue manager to contact winner via email or phone" at bounding box center [784, 450] width 724 height 24
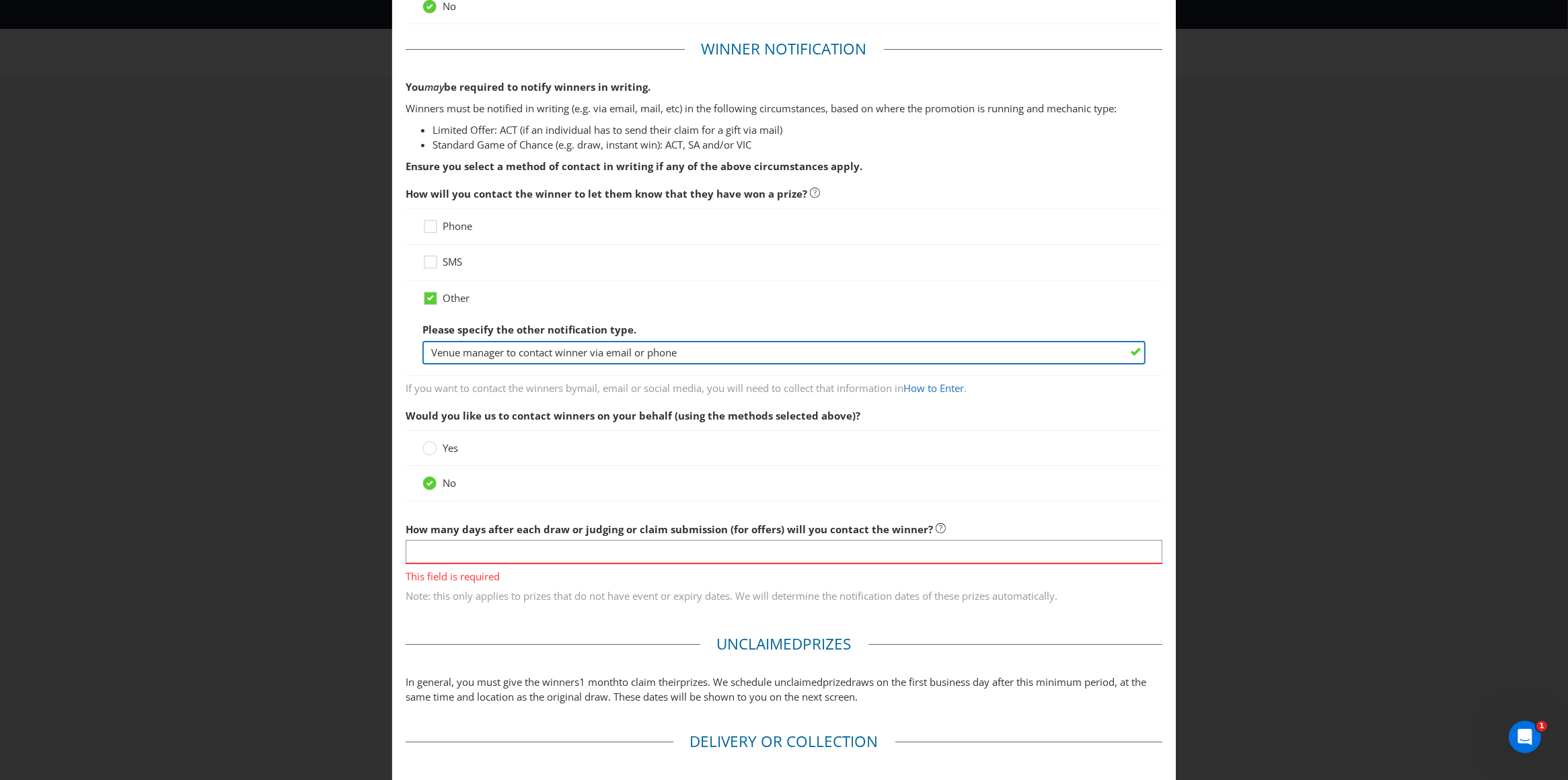
scroll to position [164, 0]
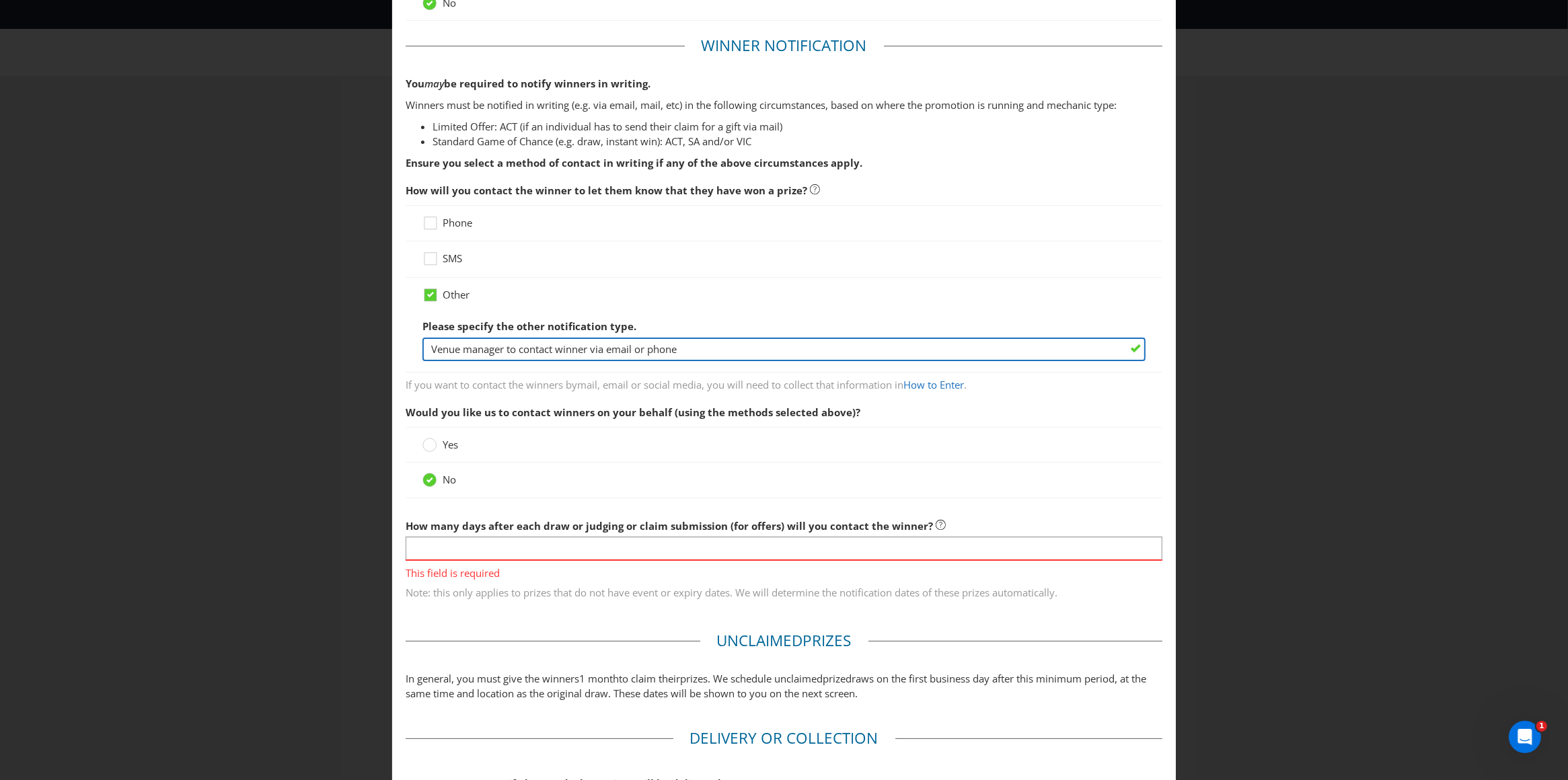
click at [500, 345] on input "Venue manager to contact winner via email or phone" at bounding box center [784, 349] width 724 height 24
click at [534, 351] on input "Venue manager to contact winner via email or phone" at bounding box center [784, 349] width 724 height 24
drag, startPoint x: 719, startPoint y: 353, endPoint x: 667, endPoint y: 353, distance: 52.0
click at [712, 353] on input "Venue manager to contact winner via email or phone" at bounding box center [784, 349] width 724 height 24
click at [588, 351] on input "Venue manager to contact winner via email or phone" at bounding box center [784, 349] width 724 height 24
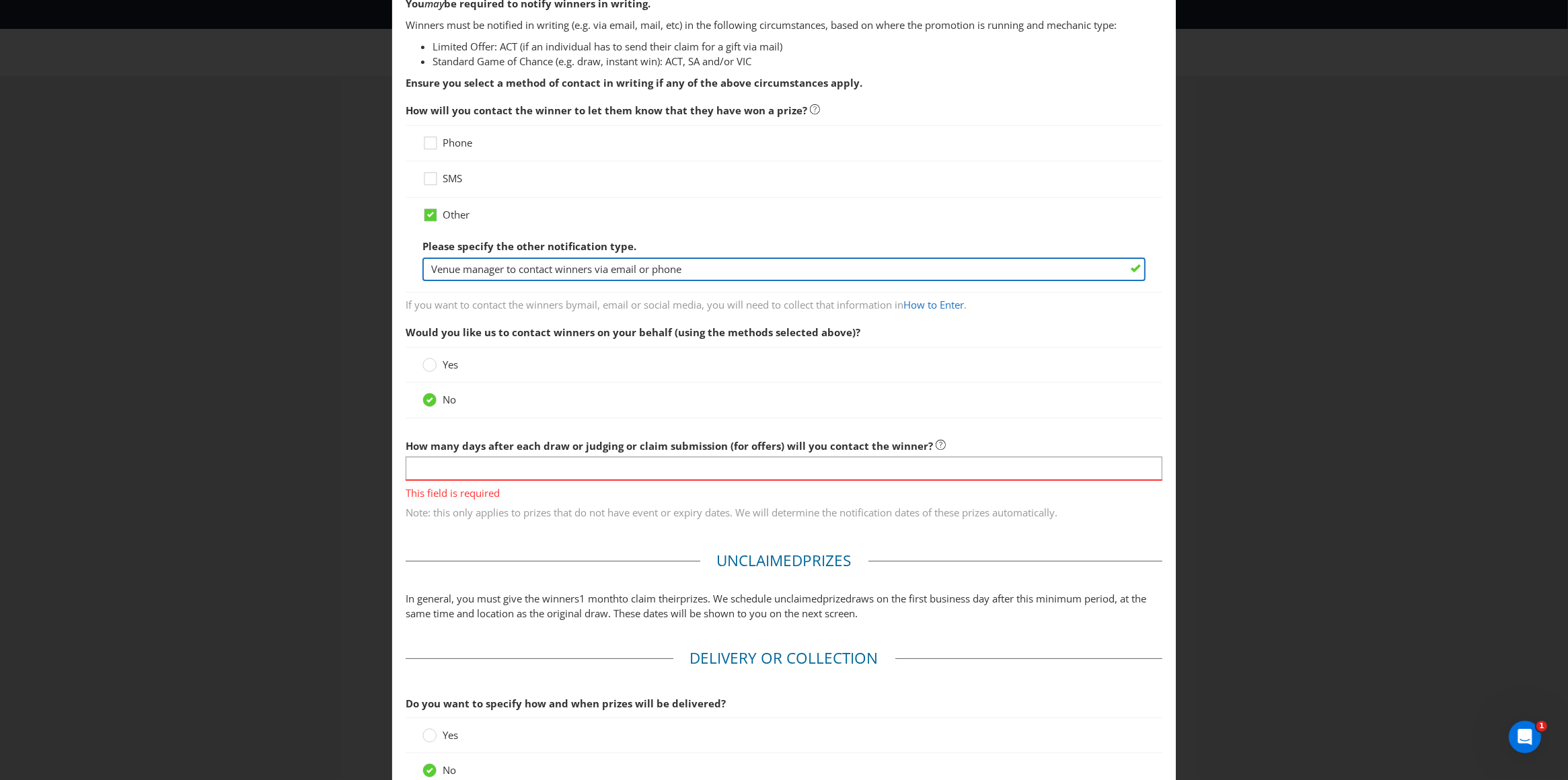
scroll to position [250, 0]
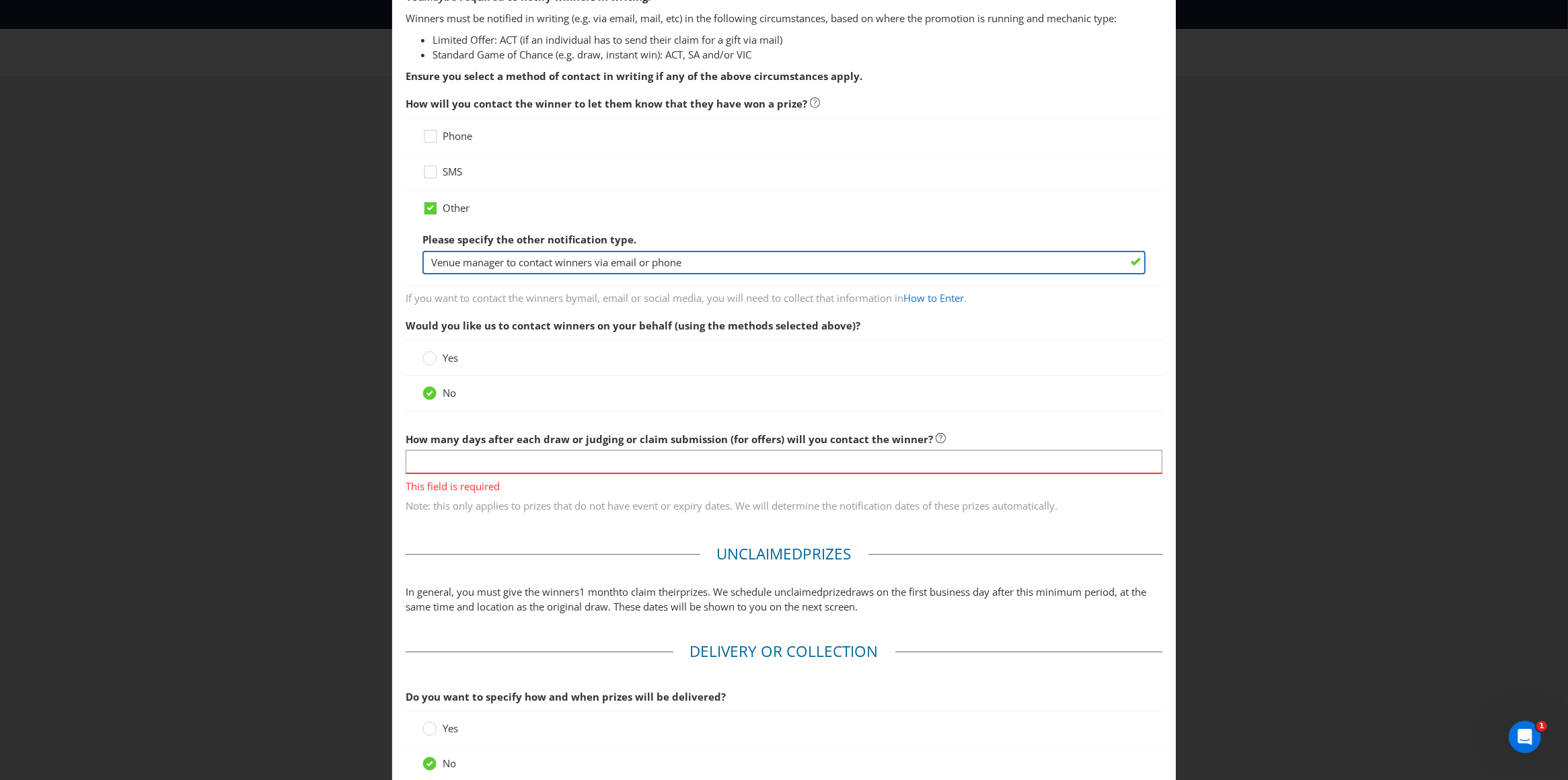
type input "Venue manager to contact winners via email or phone"
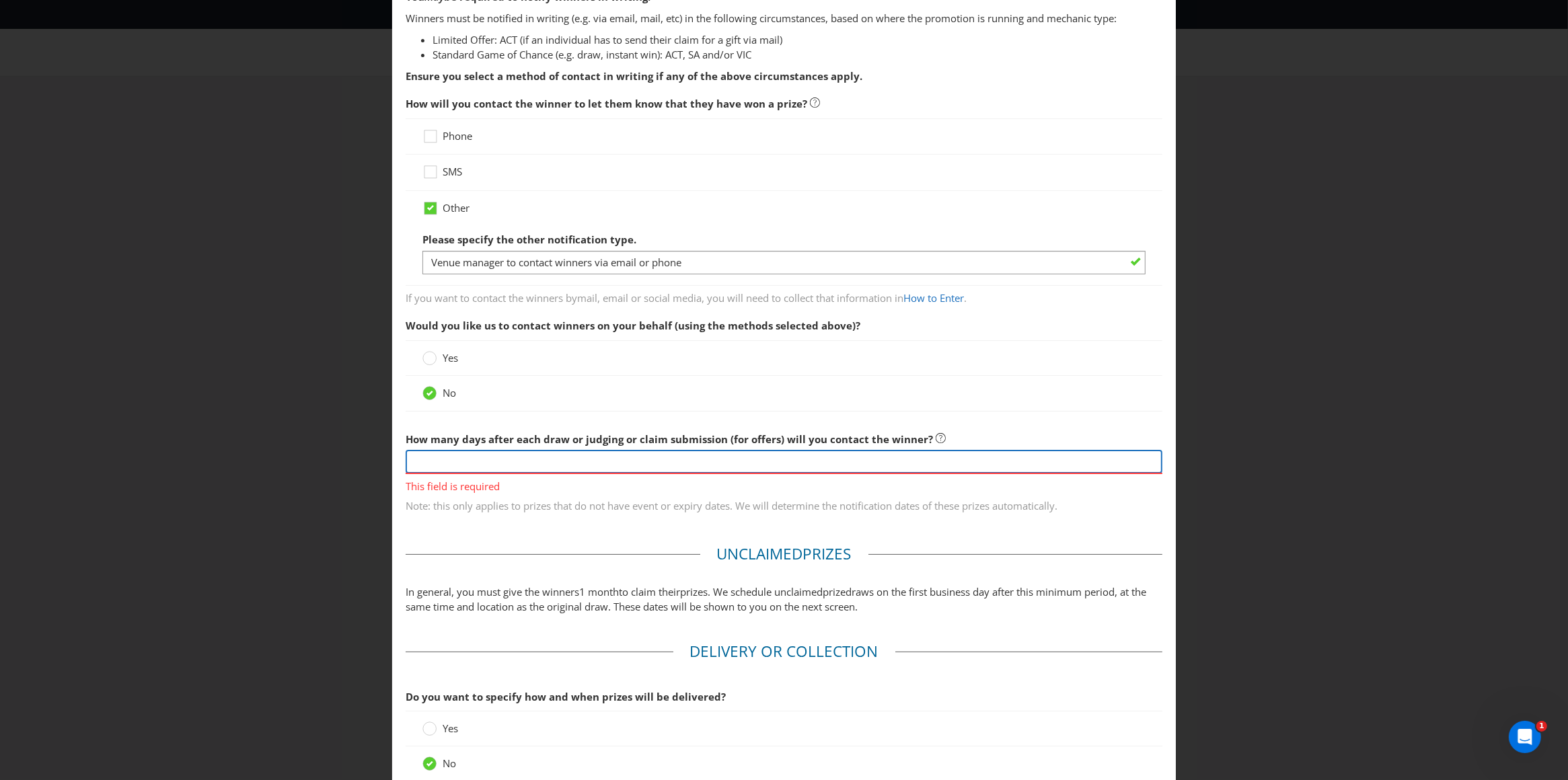
click at [654, 465] on input "number" at bounding box center [784, 461] width 757 height 24
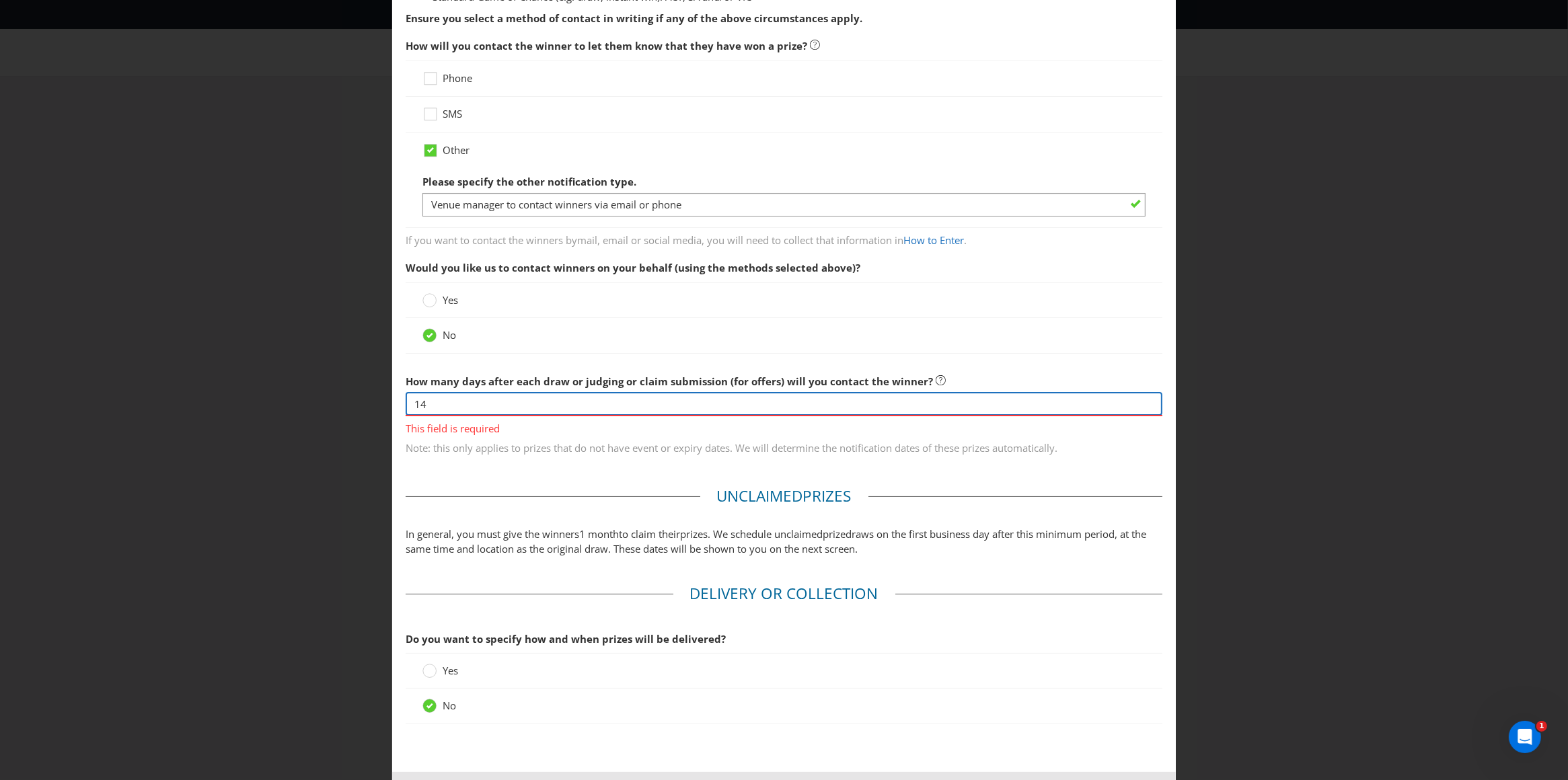
scroll to position [318, 0]
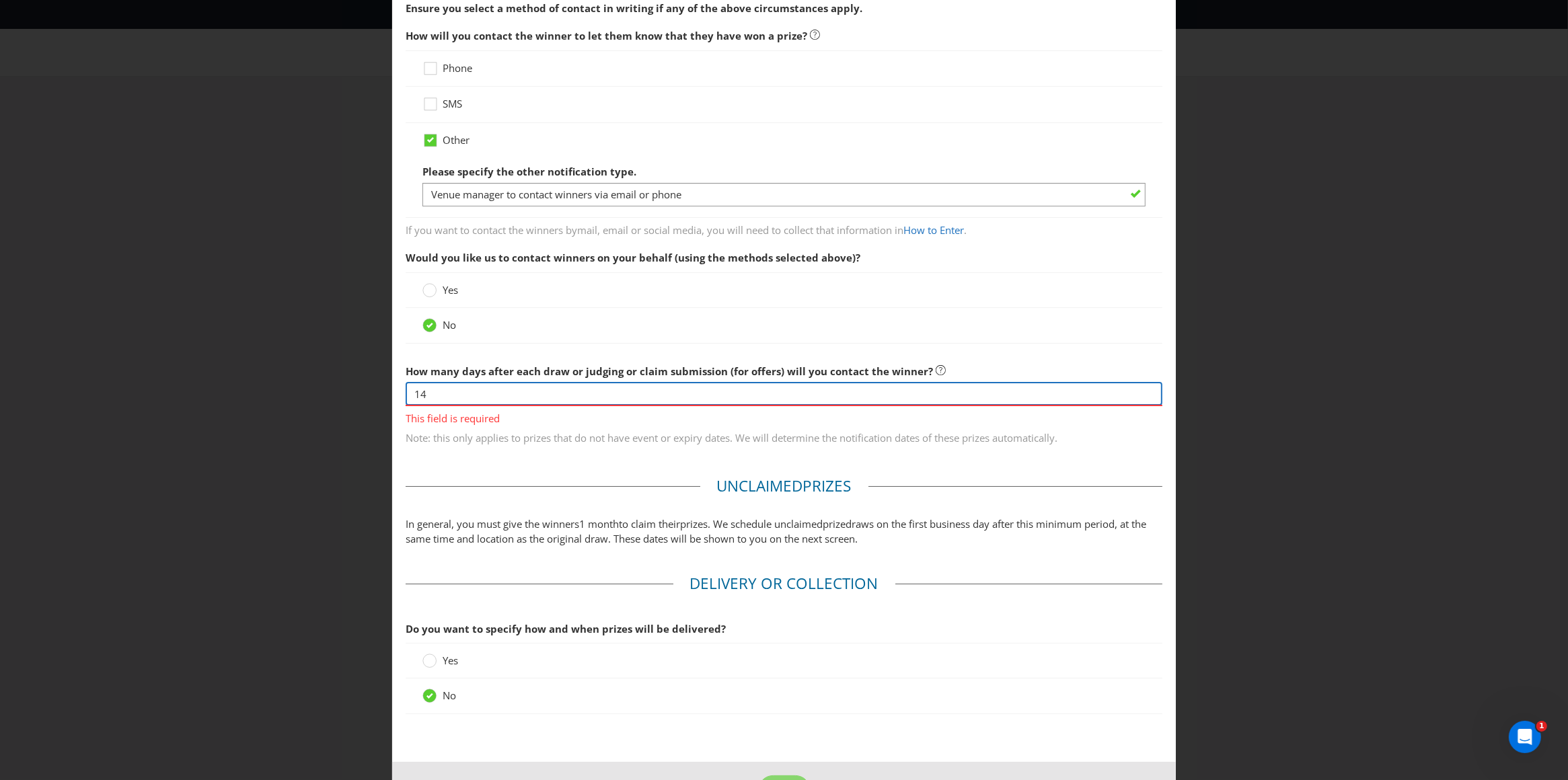
type input "14"
click at [611, 433] on fieldset "Winner Notification You may be required to notify winners in writing. Winners m…" at bounding box center [784, 168] width 757 height 575
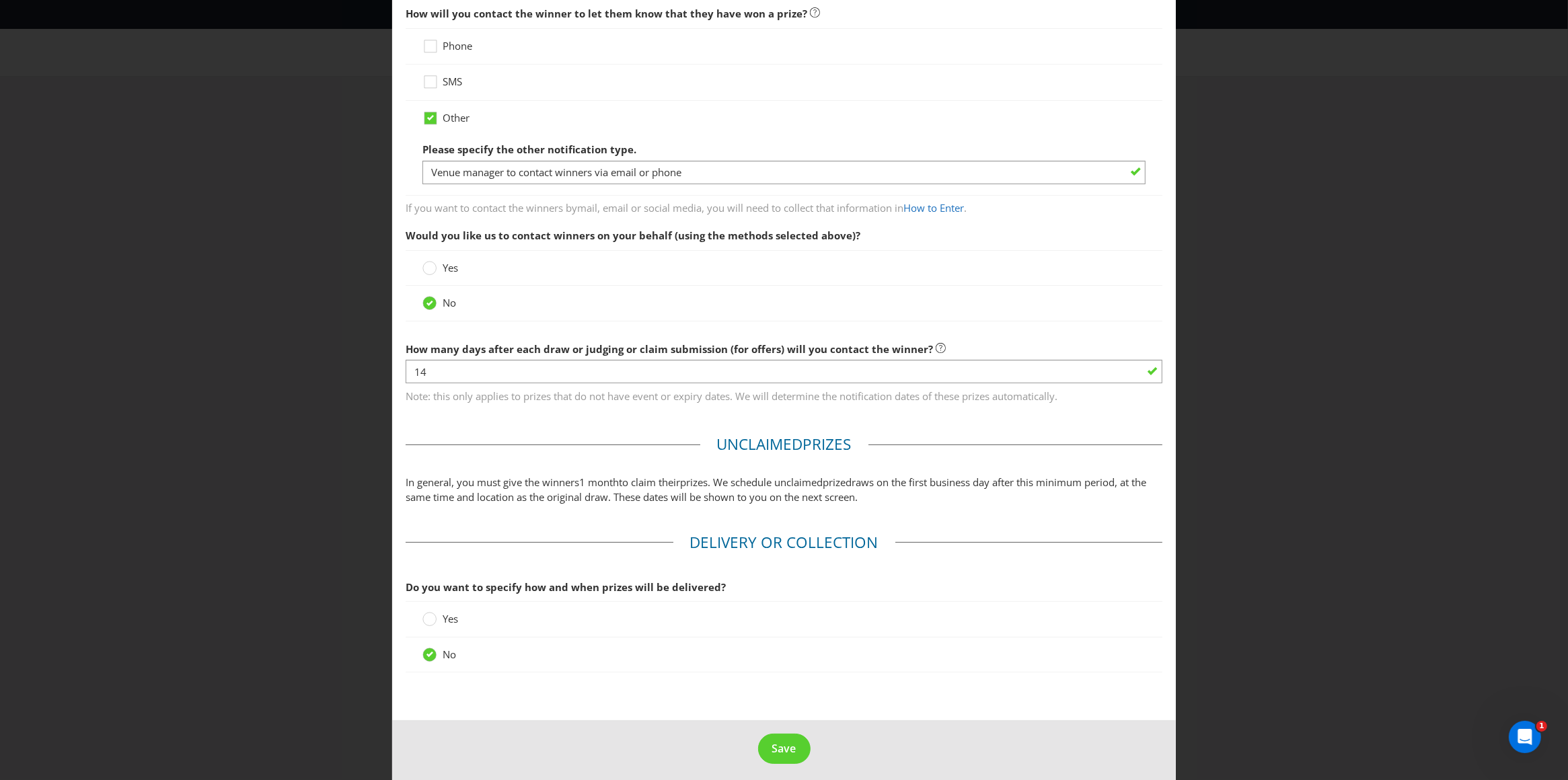
scroll to position [351, 0]
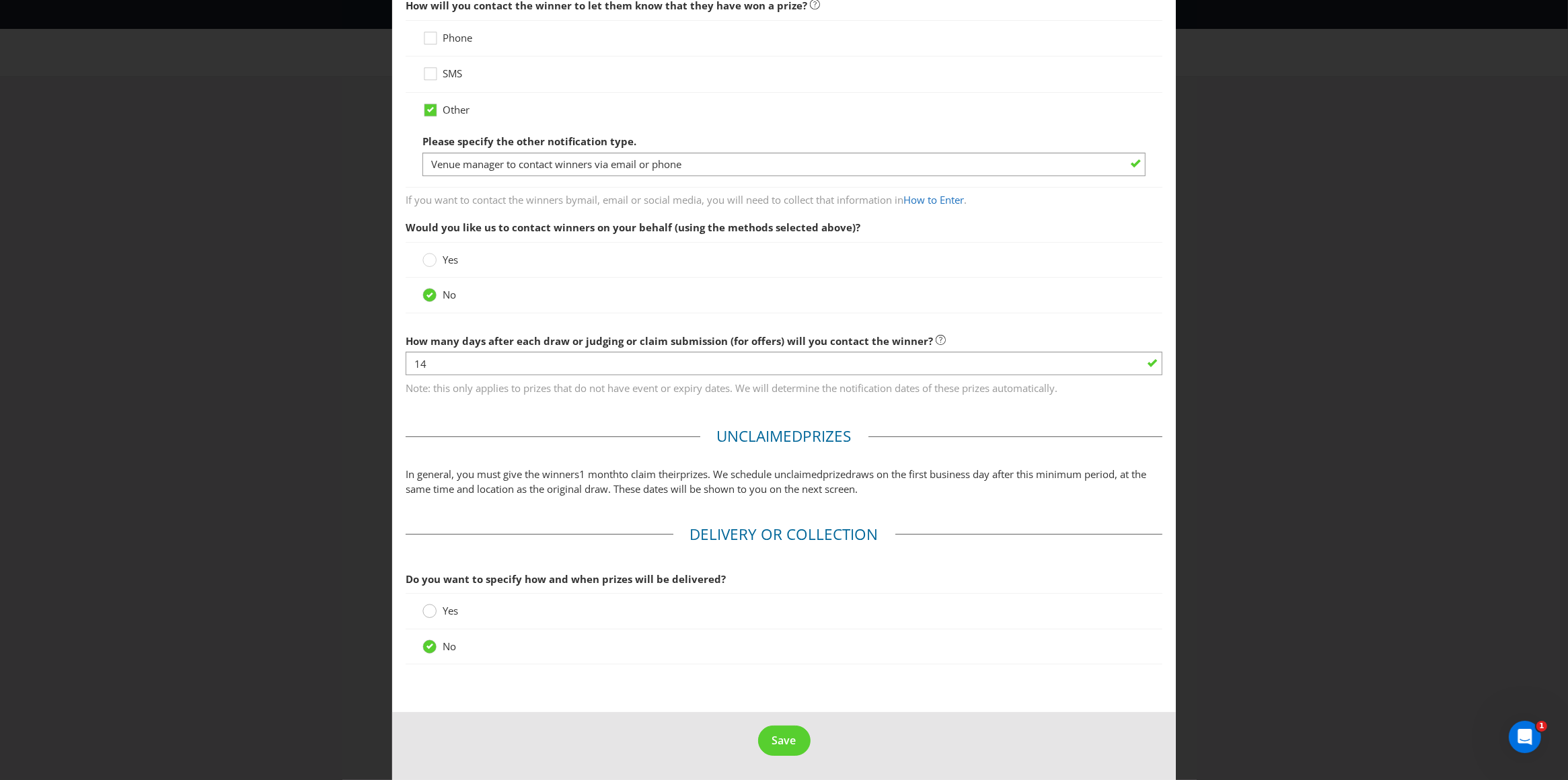
click at [426, 611] on circle at bounding box center [430, 611] width 13 height 13
click at [0, 0] on input "Yes" at bounding box center [0, 0] width 0 height 0
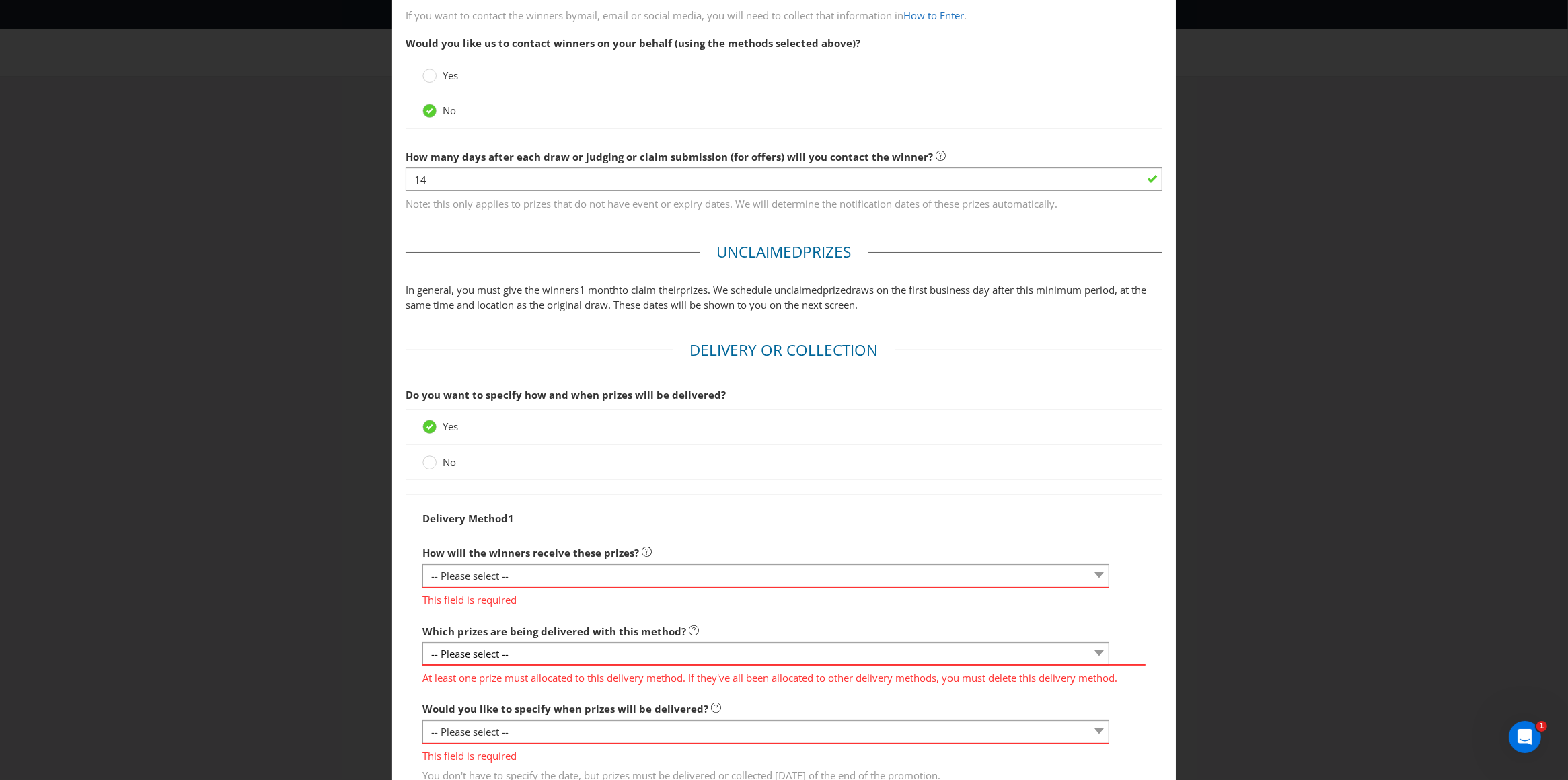
scroll to position [548, 0]
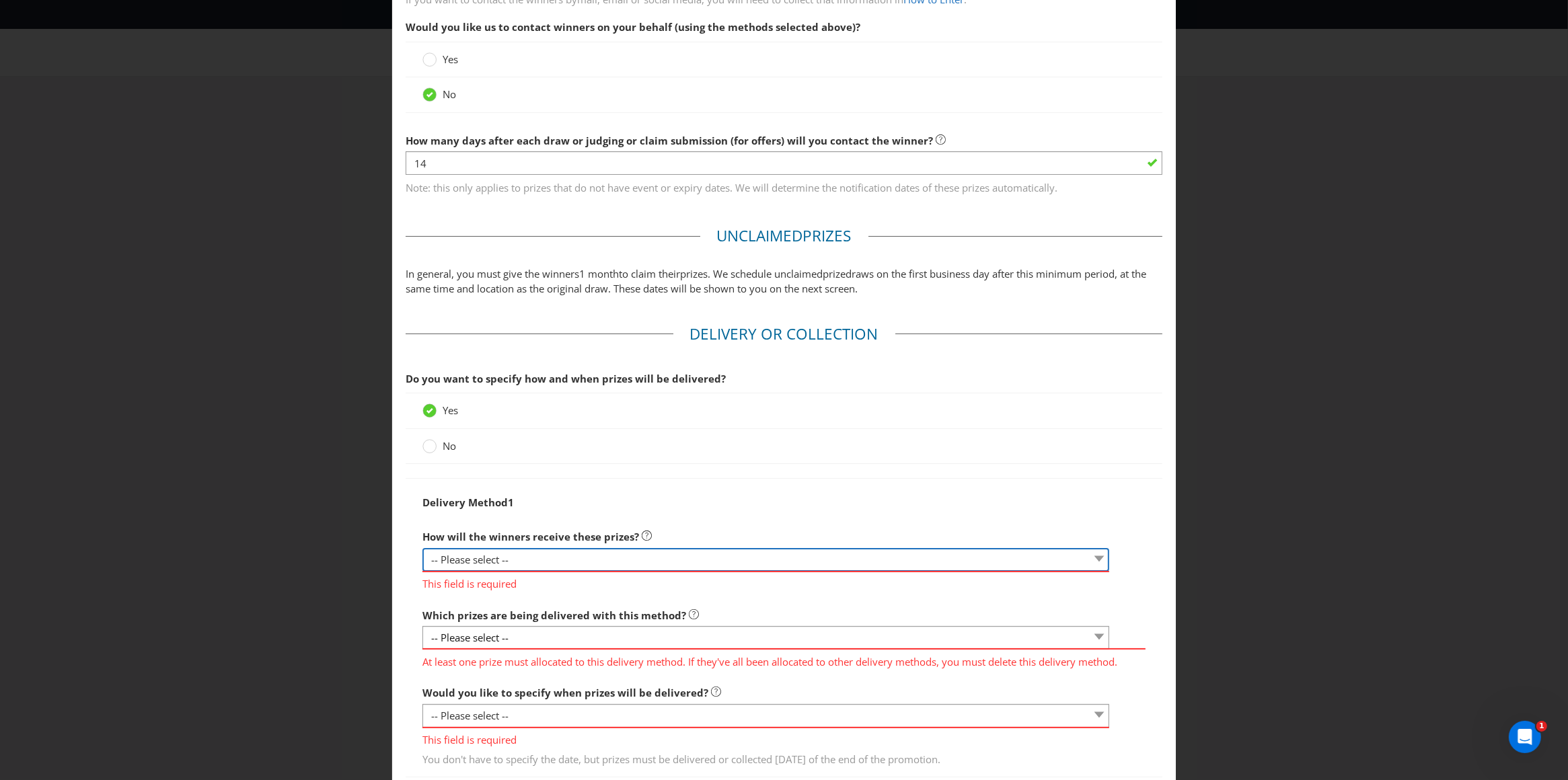
click at [547, 564] on select "-- Please select -- Delivered by mail Delivered by email Delivered in-person Co…" at bounding box center [765, 559] width 687 height 24
click at [427, 445] on div at bounding box center [430, 441] width 7 height 7
click at [0, 0] on input "No" at bounding box center [0, 0] width 0 height 0
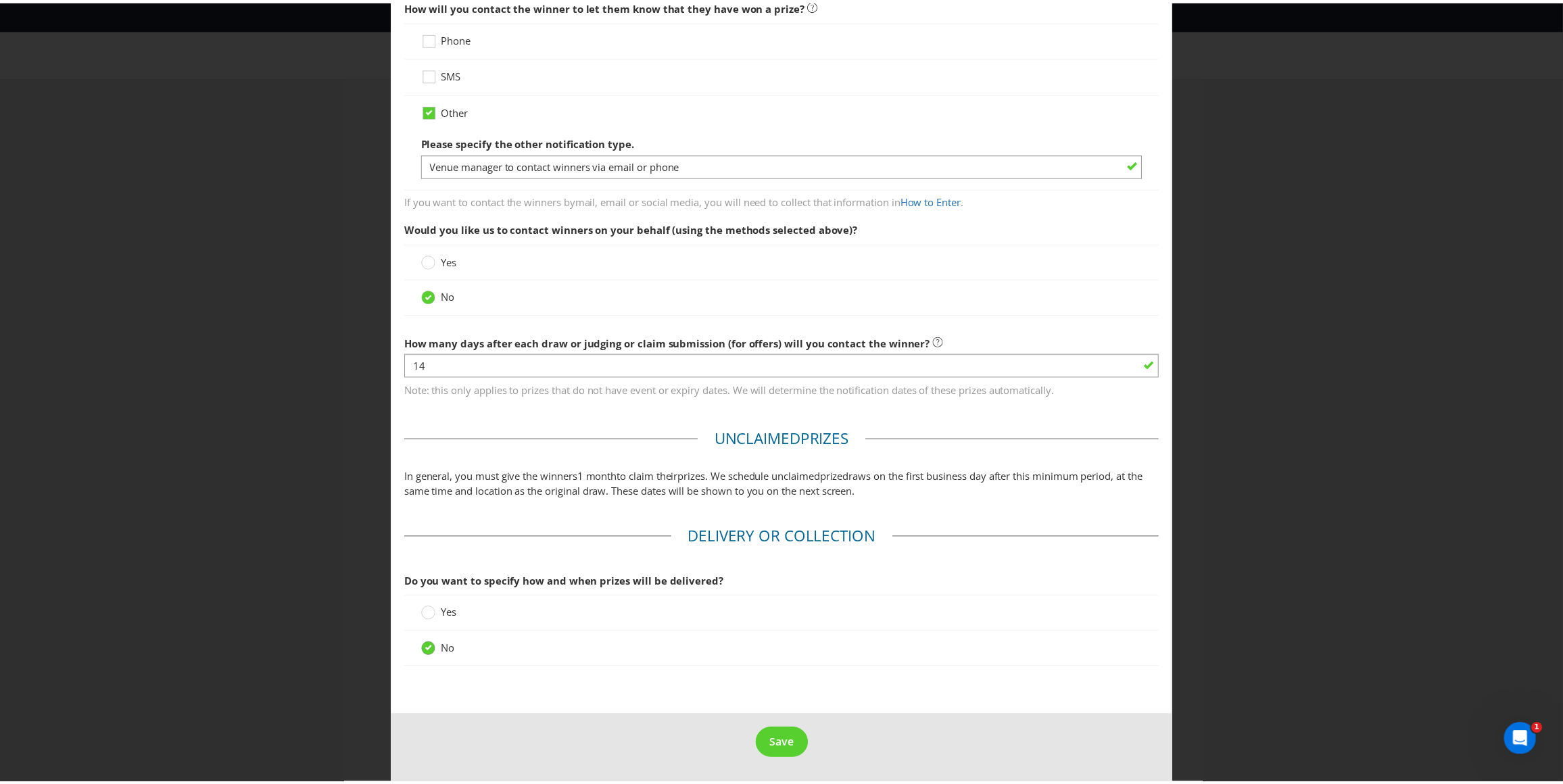
scroll to position [352, 0]
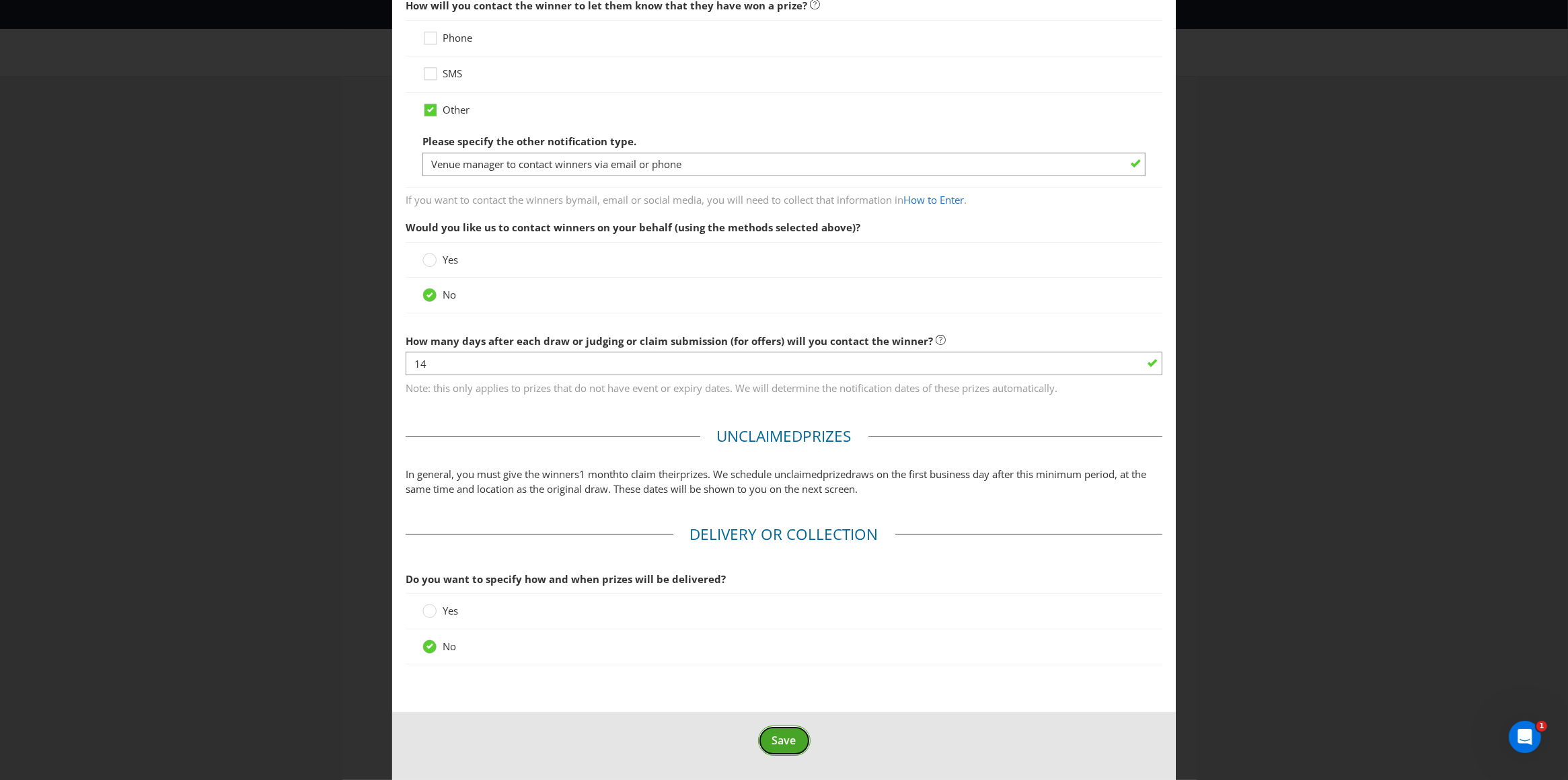
click at [779, 744] on span "Save" at bounding box center [784, 740] width 24 height 15
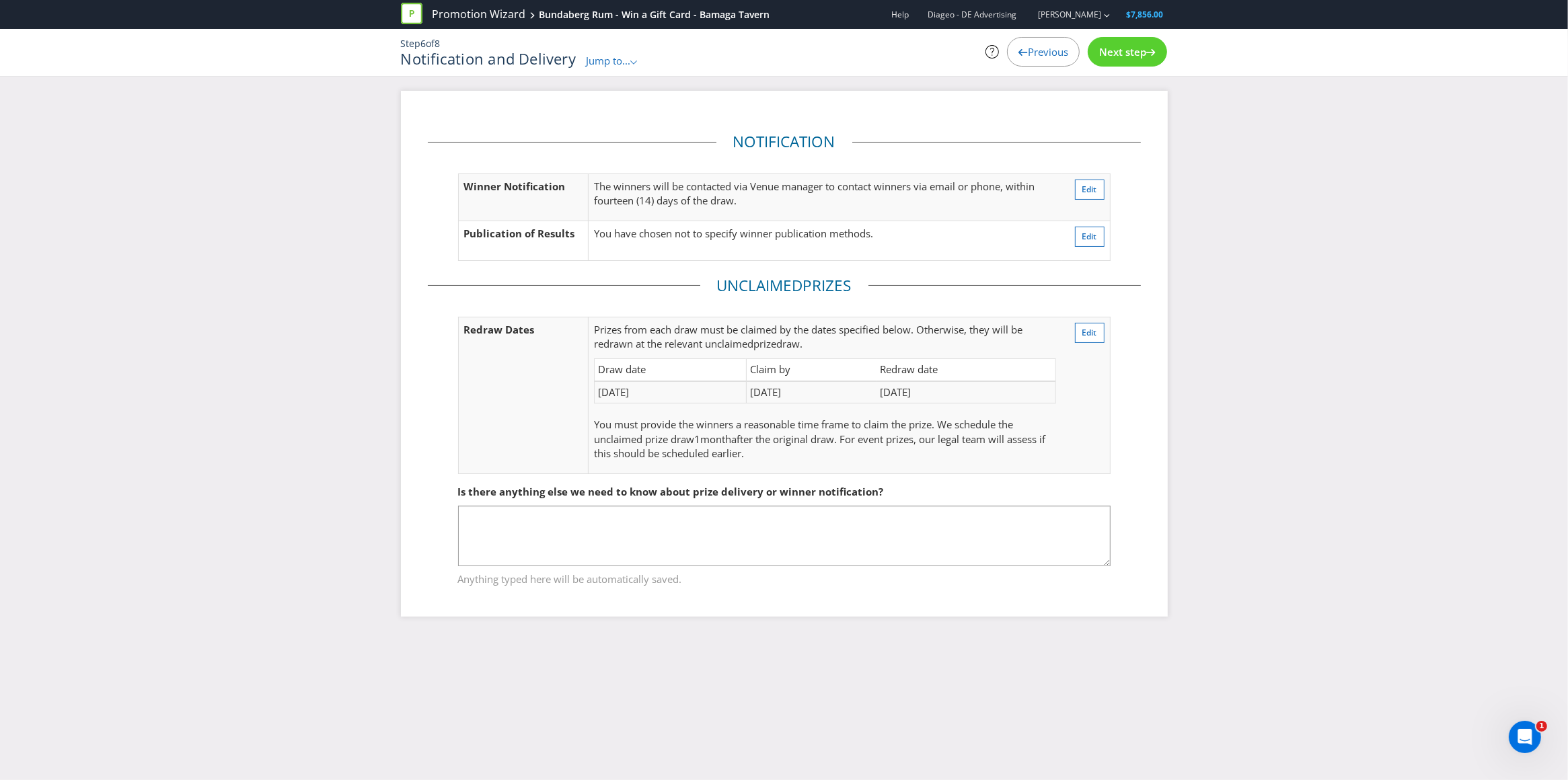
click at [1140, 48] on span "Next step" at bounding box center [1123, 52] width 47 height 13
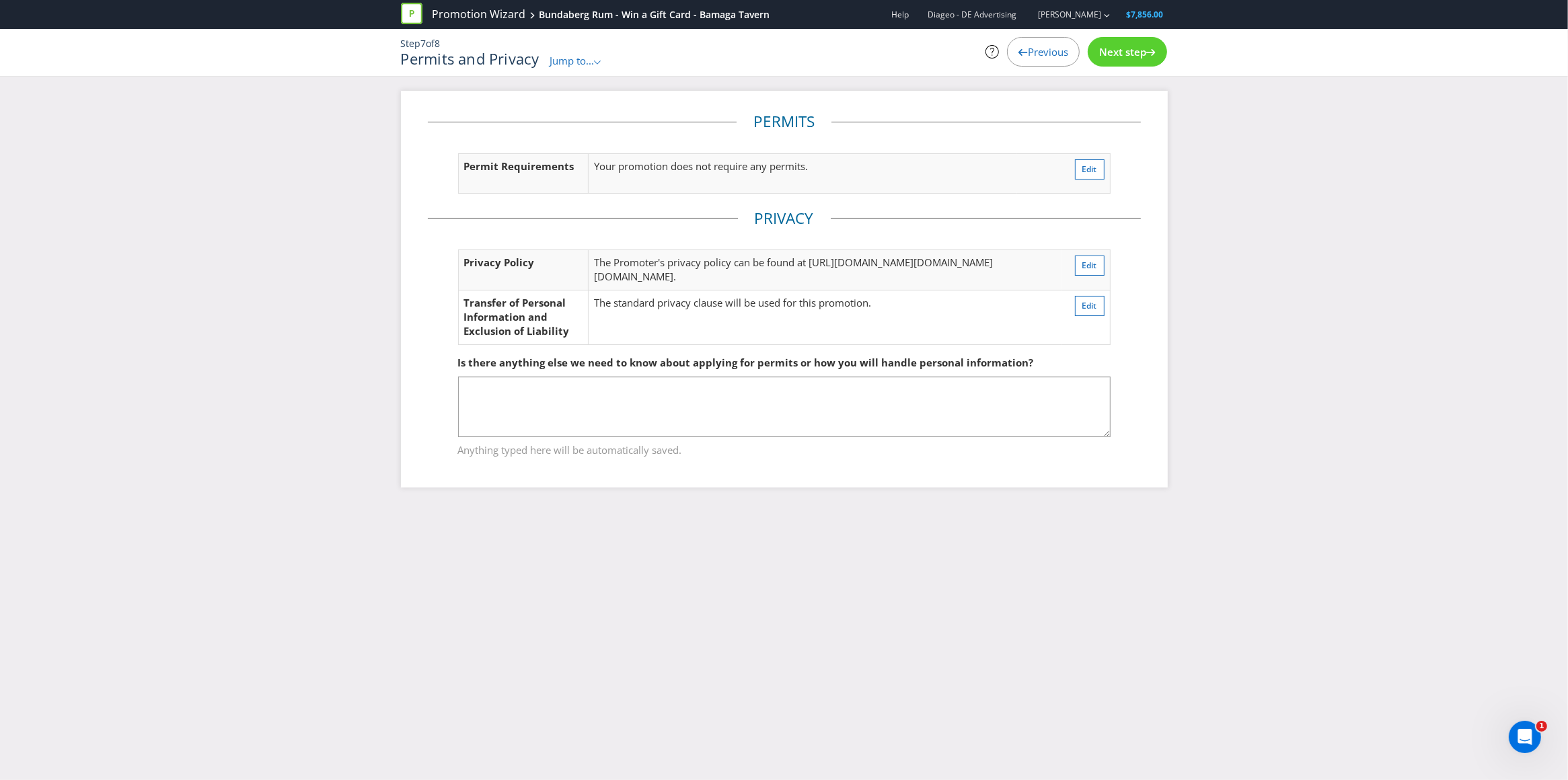
click at [1129, 49] on span "Next step" at bounding box center [1123, 52] width 47 height 13
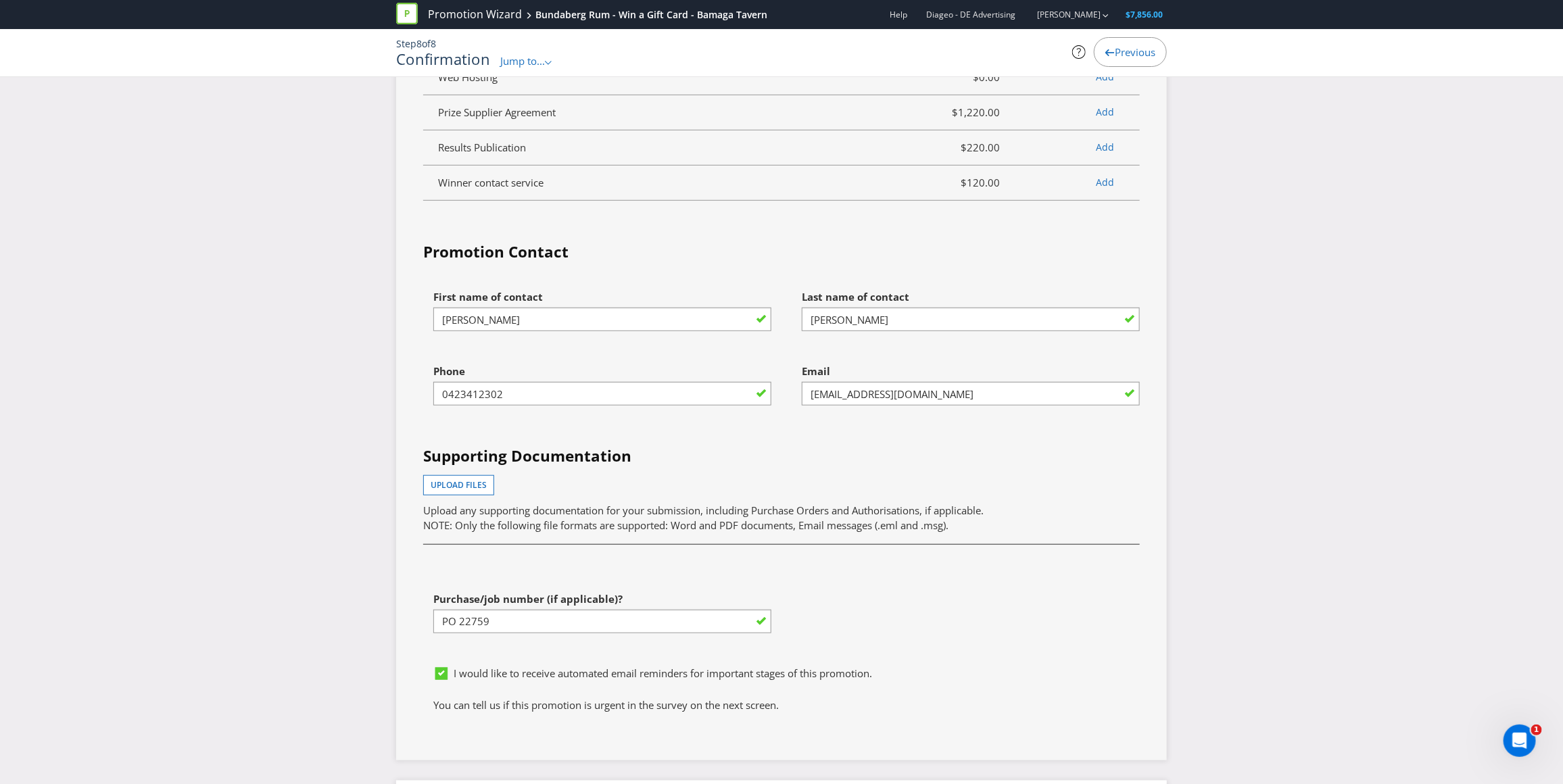
scroll to position [3533, 0]
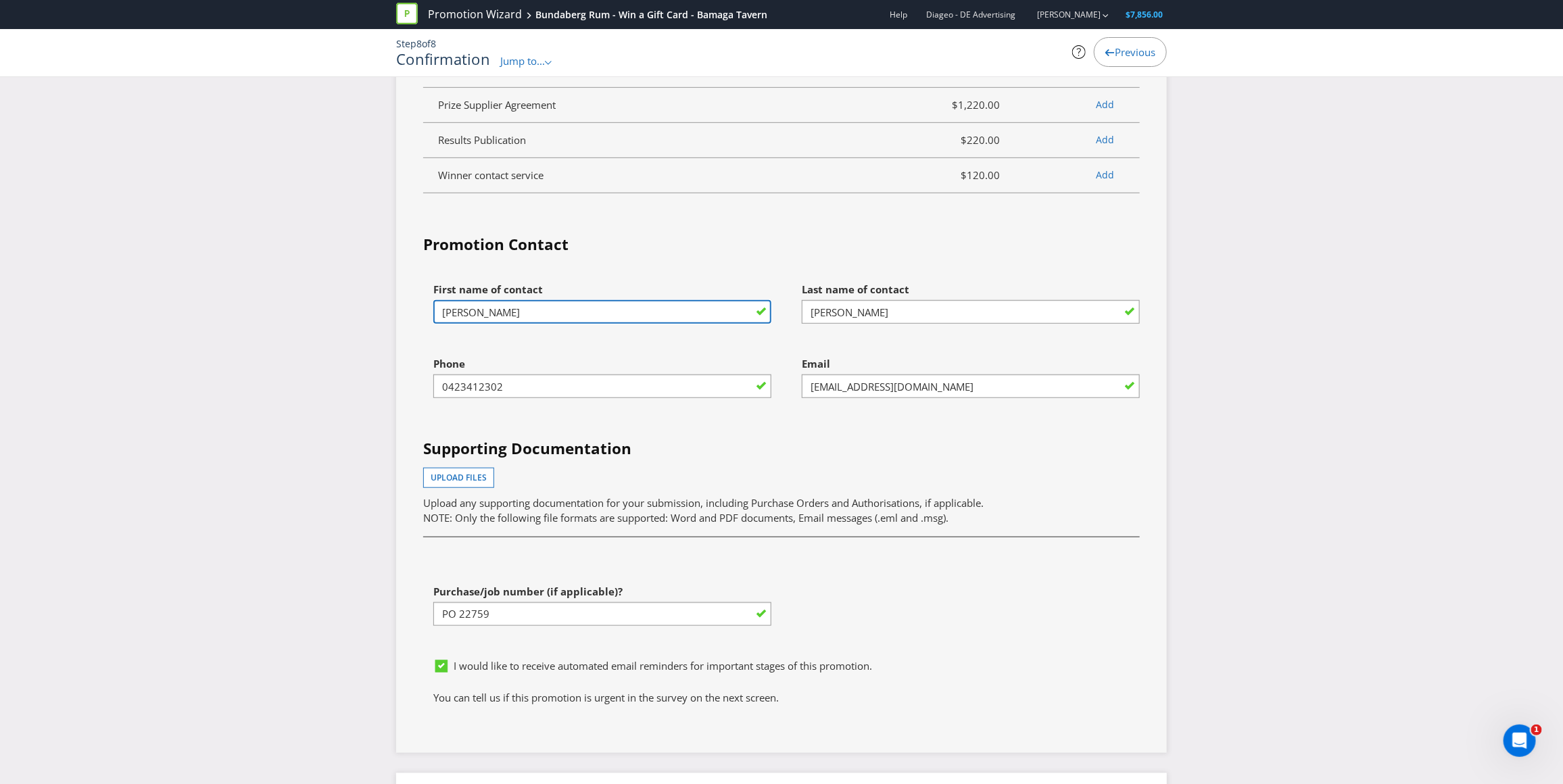
drag, startPoint x: 480, startPoint y: 373, endPoint x: 401, endPoint y: 371, distance: 79.0
click at [401, 371] on div "Services Summary Plexus Services Promotion Wizard Terms & Conditions $805.00 Sh…" at bounding box center [781, 166] width 771 height 1173
type input "[PERSON_NAME]"
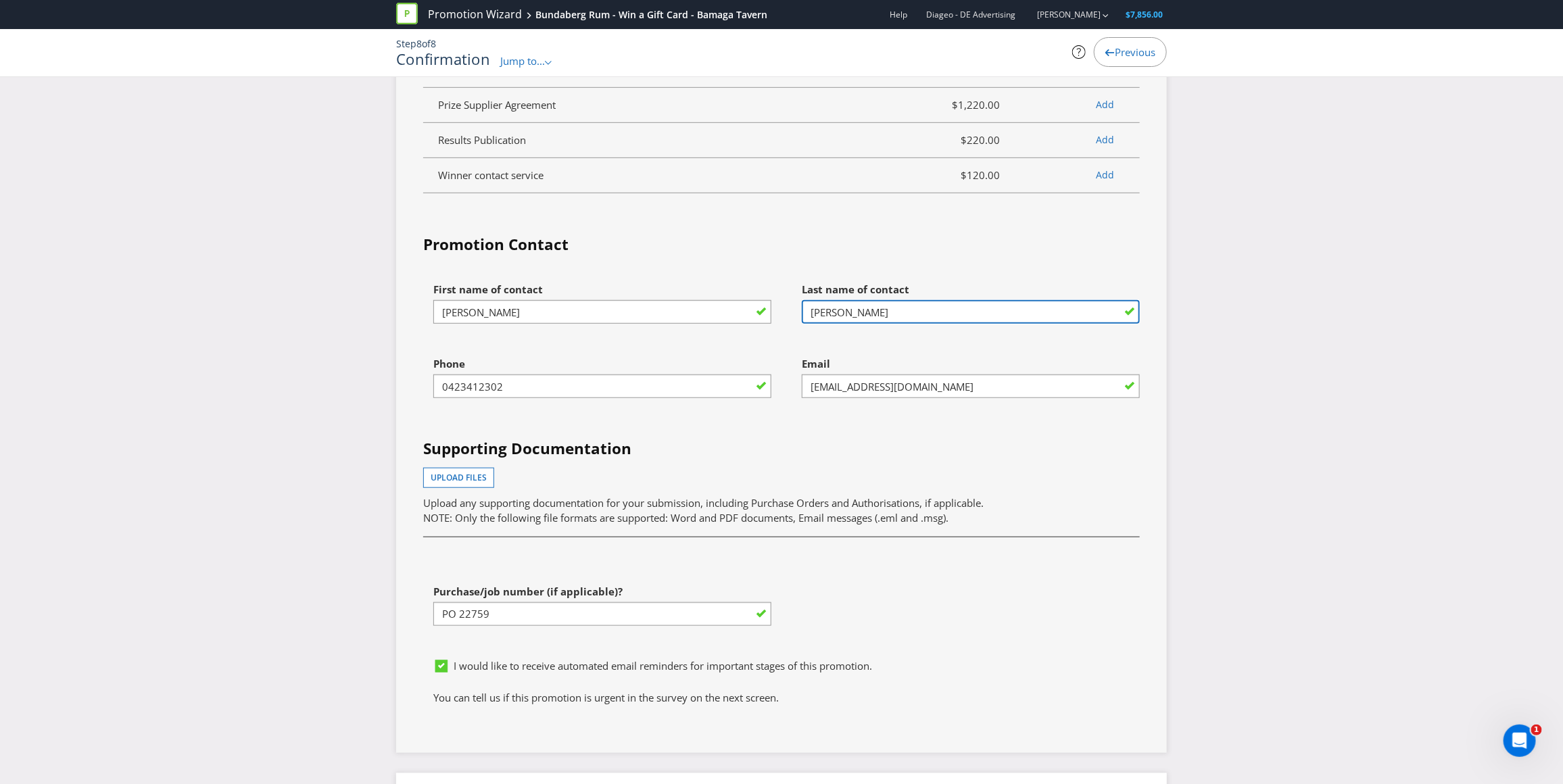
drag, startPoint x: 865, startPoint y: 379, endPoint x: 740, endPoint y: 371, distance: 125.3
click at [740, 371] on div "First name of contact [PERSON_NAME] Last name of contact [PERSON_NAME] Phone [P…" at bounding box center [781, 463] width 737 height 375
type input "Young"
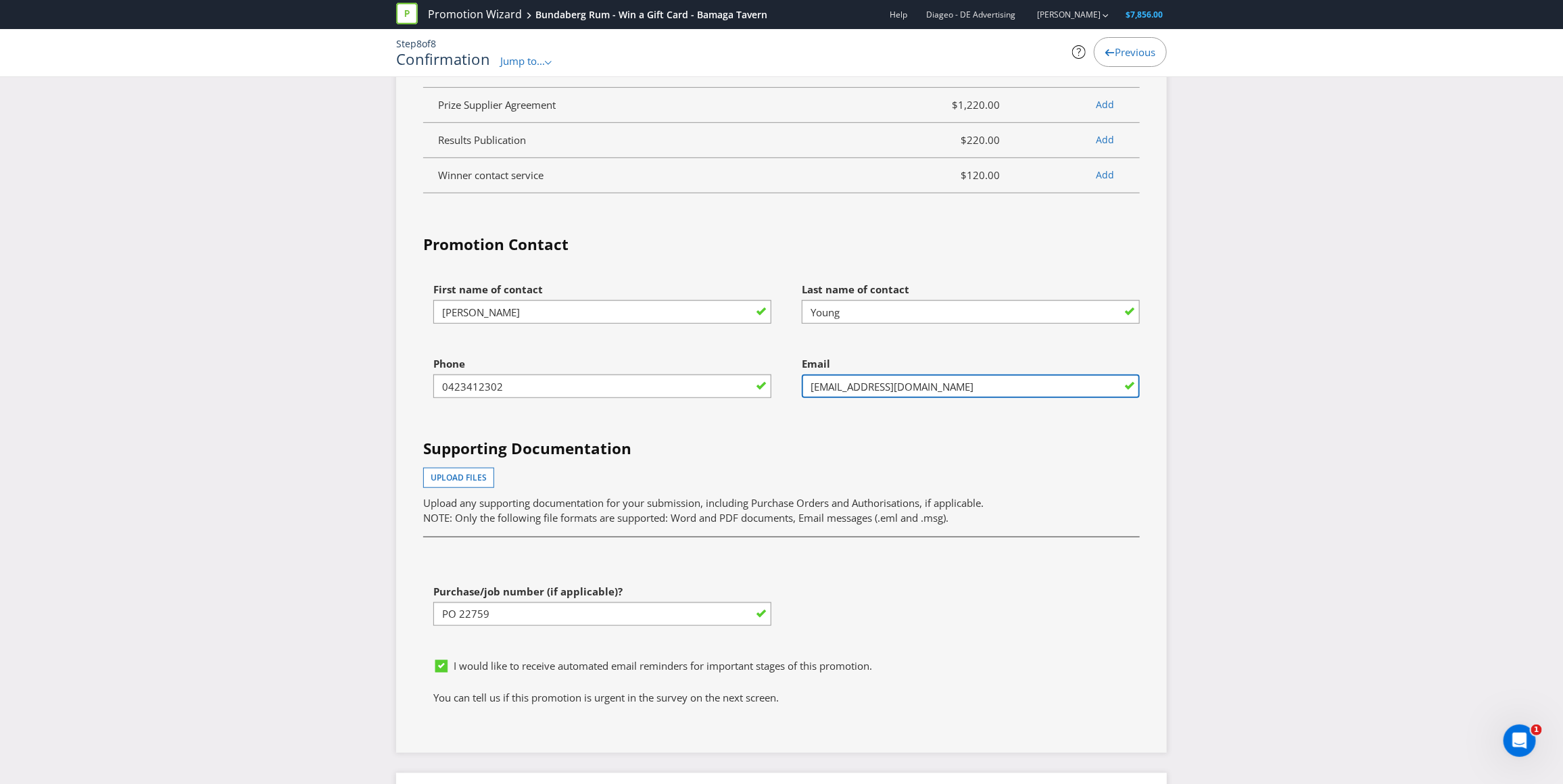
click at [842, 398] on input "[EMAIL_ADDRESS][DOMAIN_NAME]" at bounding box center [971, 386] width 338 height 24
drag, startPoint x: 837, startPoint y: 455, endPoint x: 738, endPoint y: 446, distance: 99.4
click at [738, 446] on div "First name of contact [PERSON_NAME] Last name of contact [PERSON_NAME] Phone [P…" at bounding box center [781, 463] width 737 height 375
type input "[PERSON_NAME][EMAIL_ADDRESS][DOMAIN_NAME]"
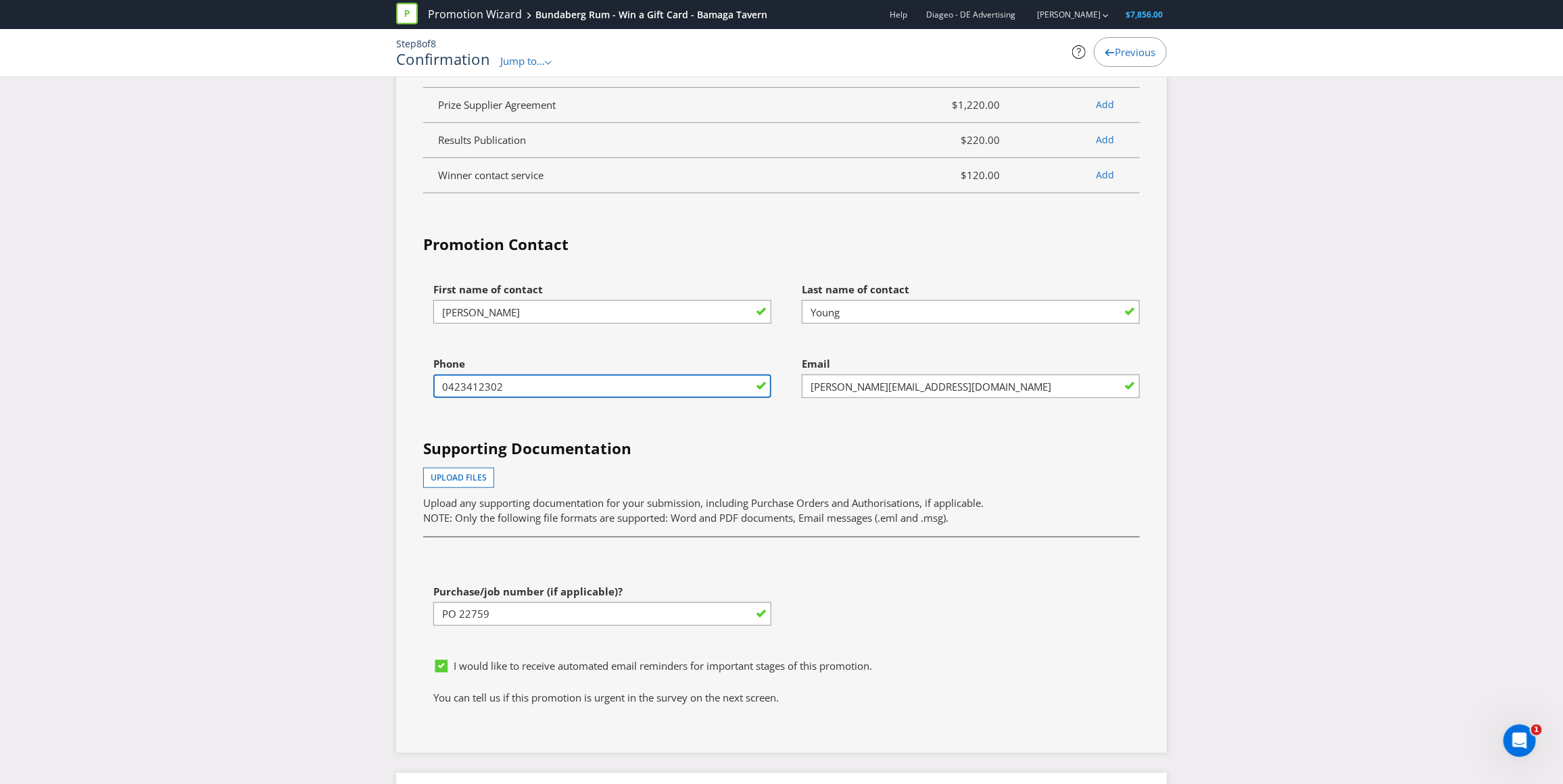
drag, startPoint x: 525, startPoint y: 452, endPoint x: 267, endPoint y: 422, distance: 259.7
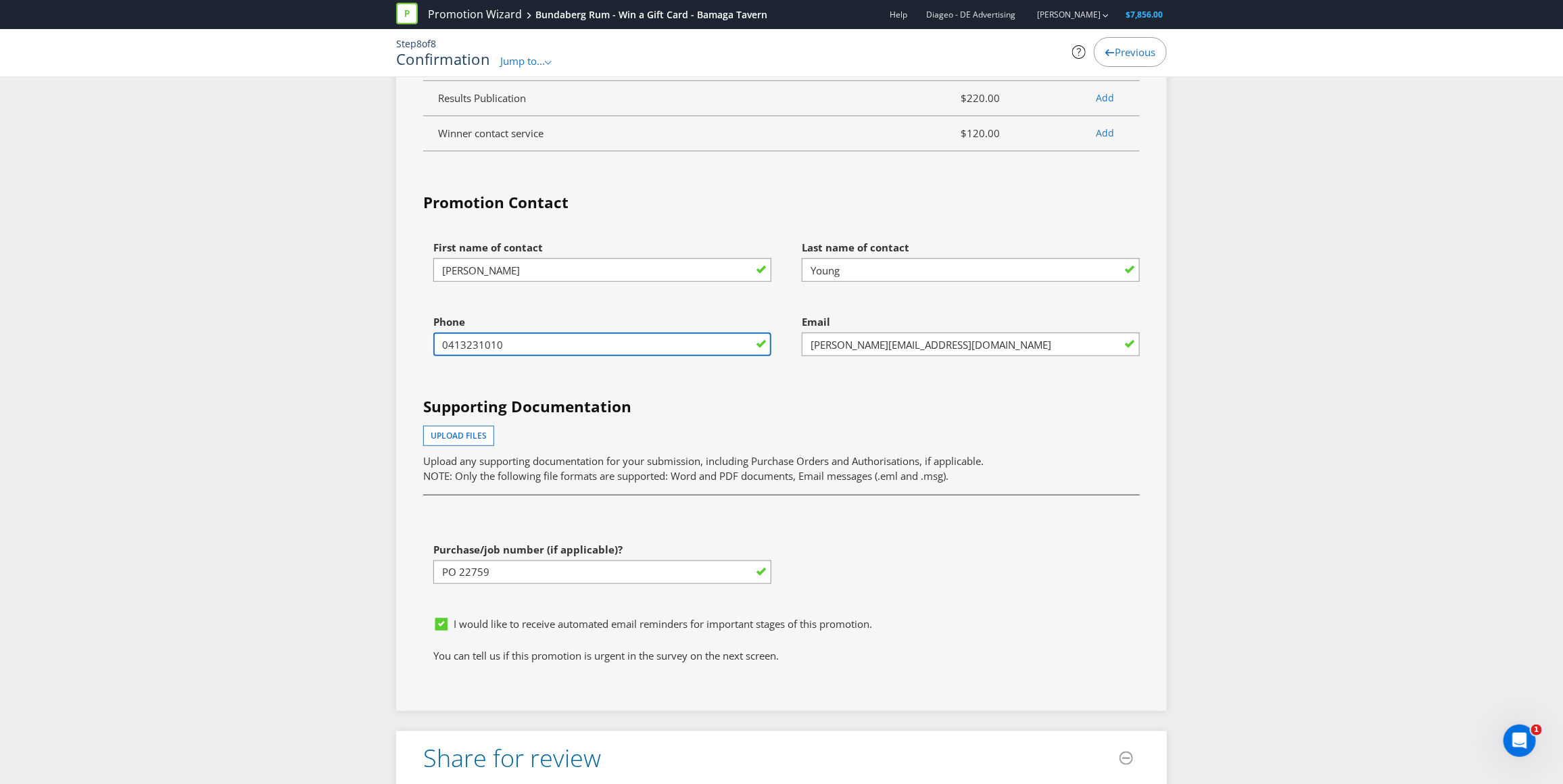
scroll to position [3587, 0]
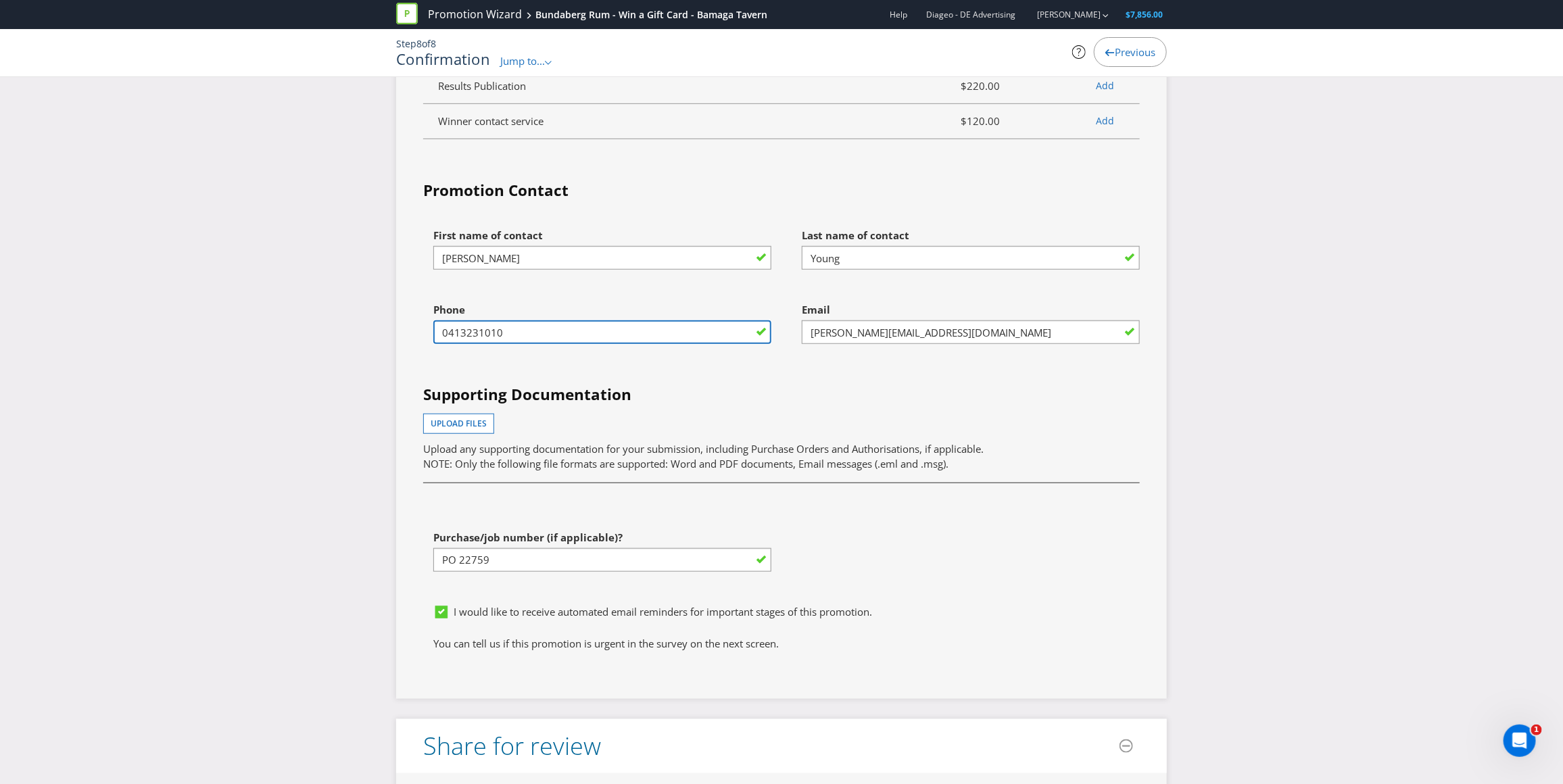
type input "0413231010"
click at [518, 572] on input "PO 22759" at bounding box center [602, 559] width 338 height 24
drag, startPoint x: 499, startPoint y: 625, endPoint x: 382, endPoint y: 624, distance: 117.0
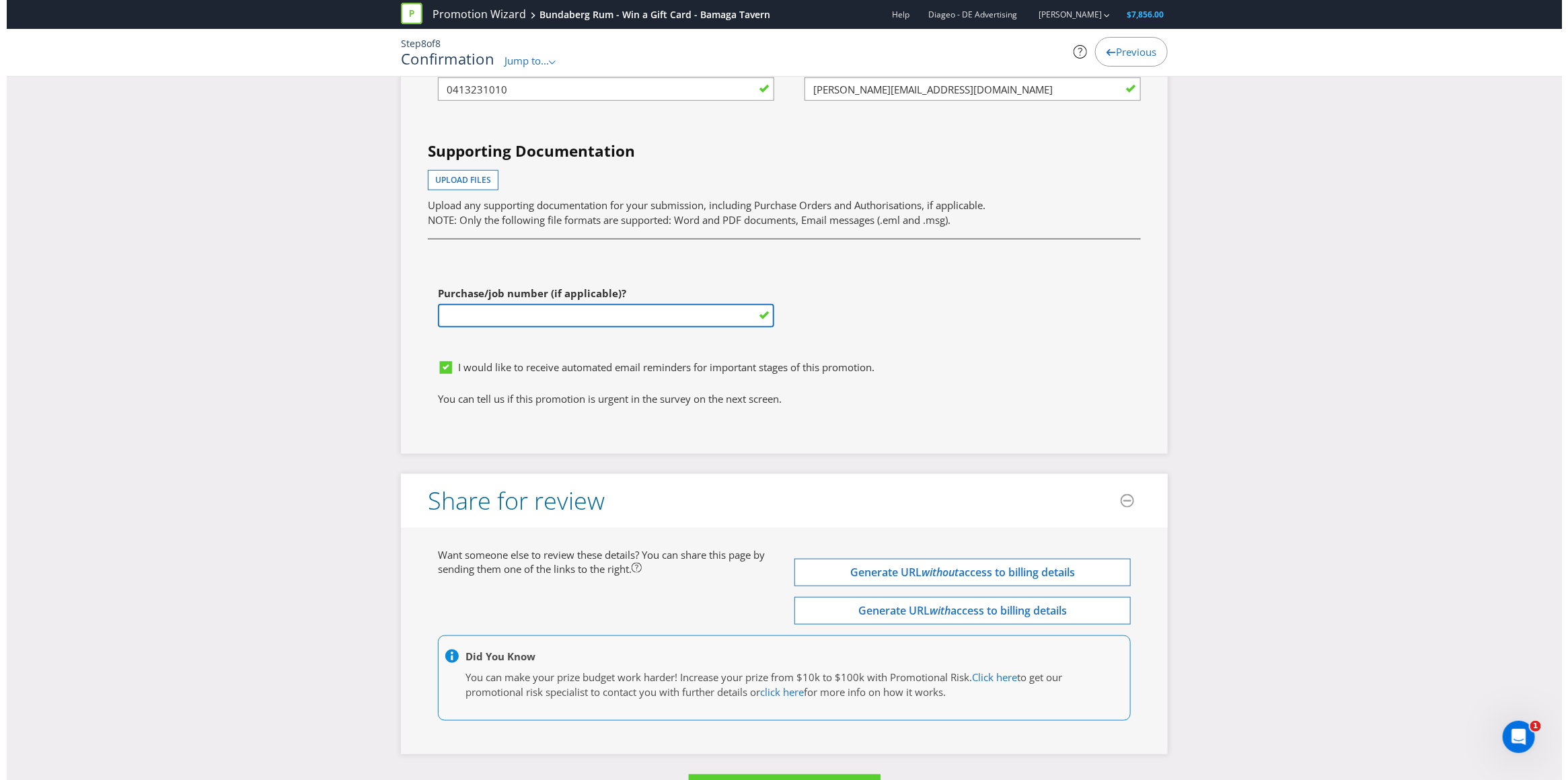
scroll to position [3922, 0]
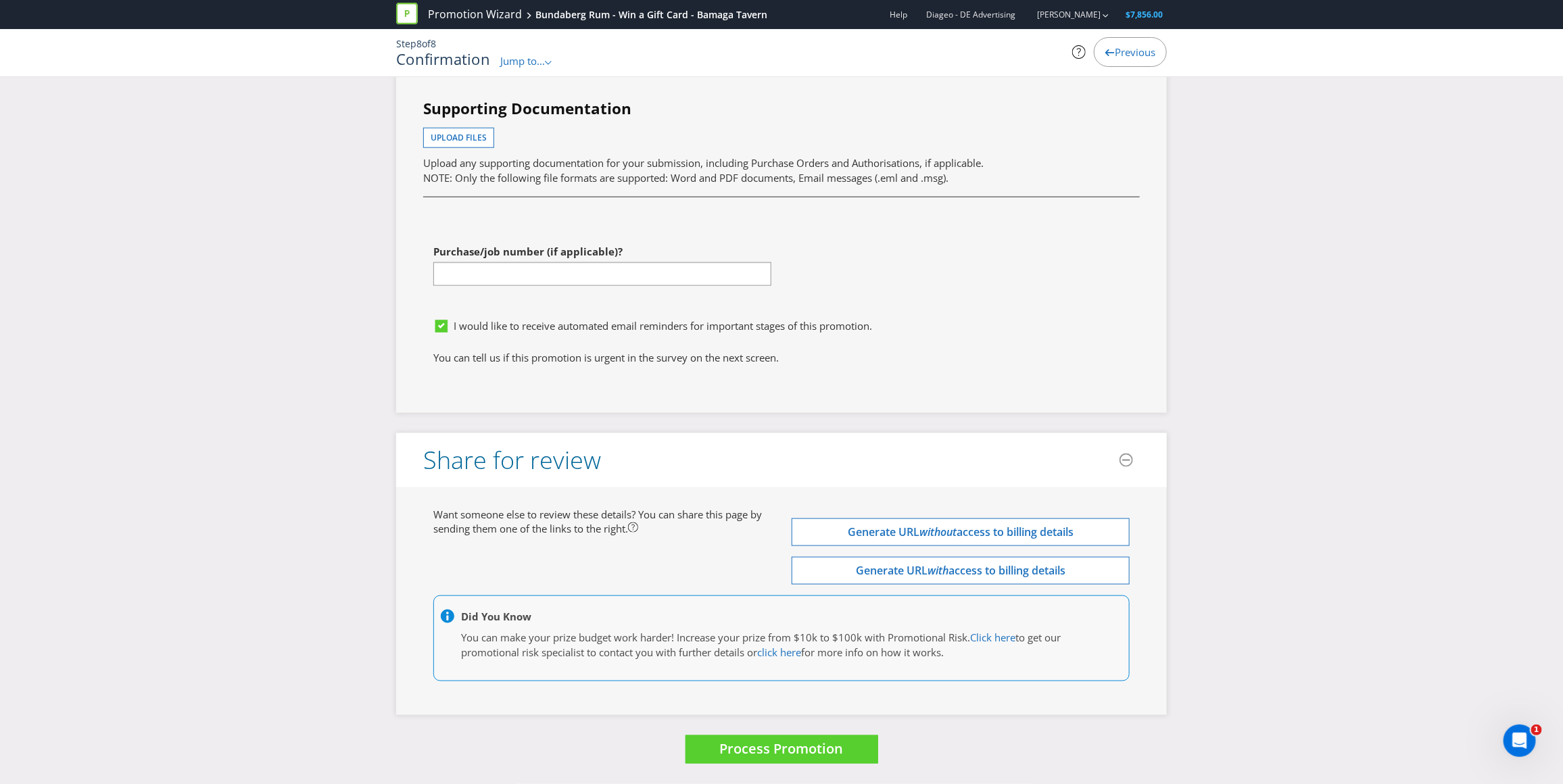
type input "PO 22759"
drag, startPoint x: 502, startPoint y: 276, endPoint x: 390, endPoint y: 275, distance: 112.0
type input "Bamaga F26 Q2"
click at [647, 351] on p "You can tell us if this promotion is urgent in the survey on the next screen." at bounding box center [781, 358] width 696 height 14
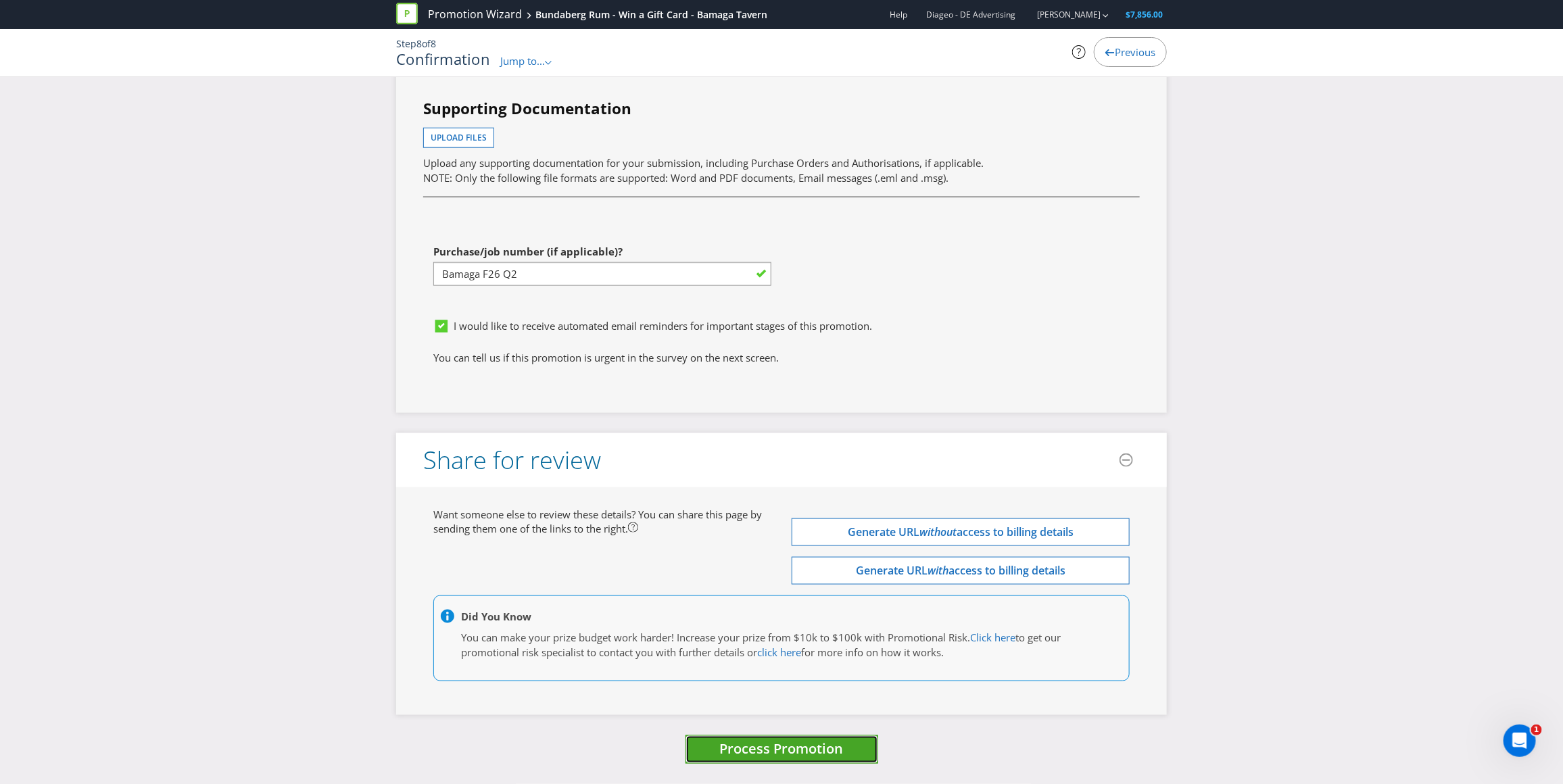
click at [754, 752] on span "Process Promotion" at bounding box center [781, 748] width 124 height 18
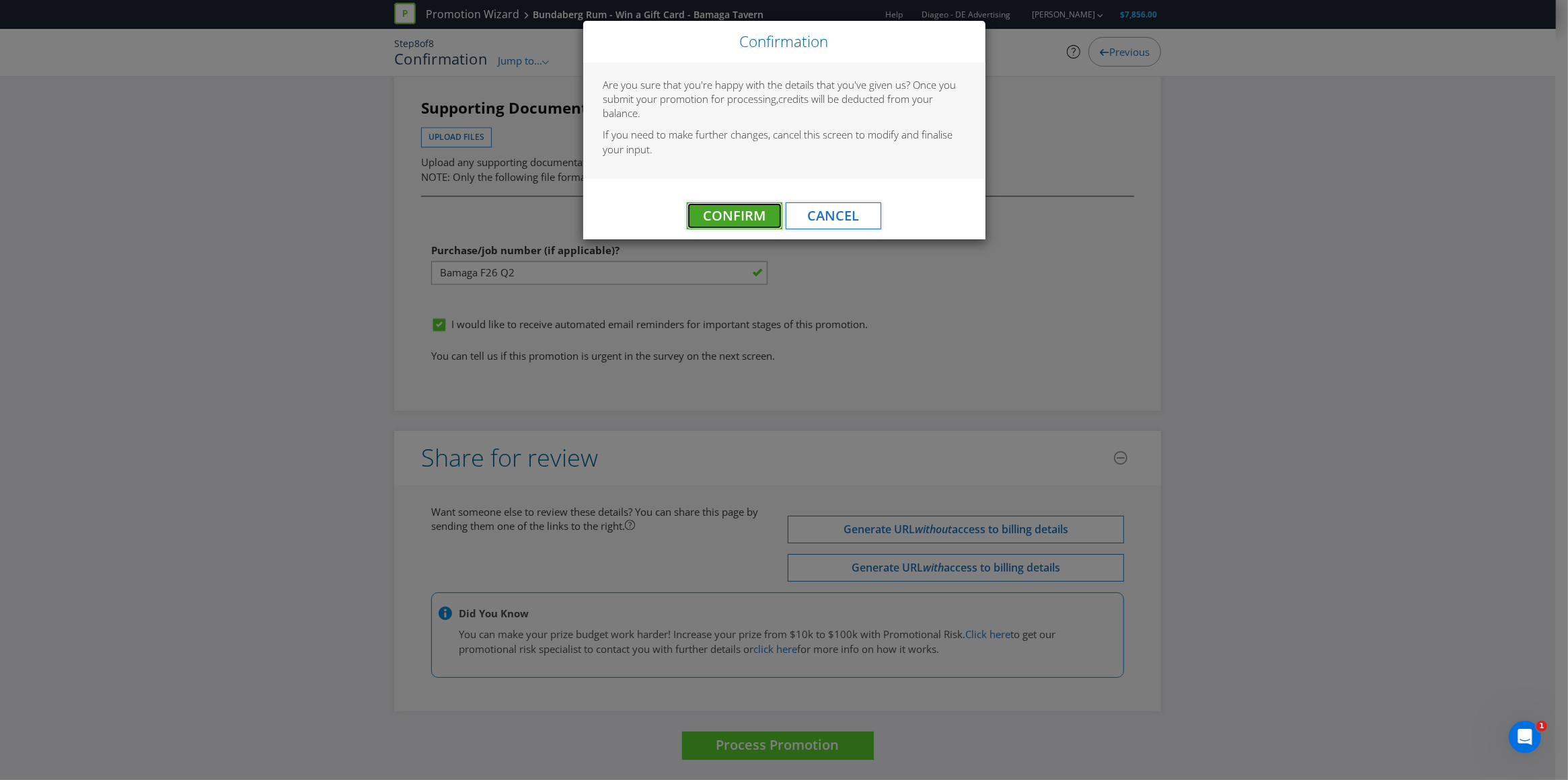
click at [732, 210] on span "Confirm" at bounding box center [735, 215] width 63 height 18
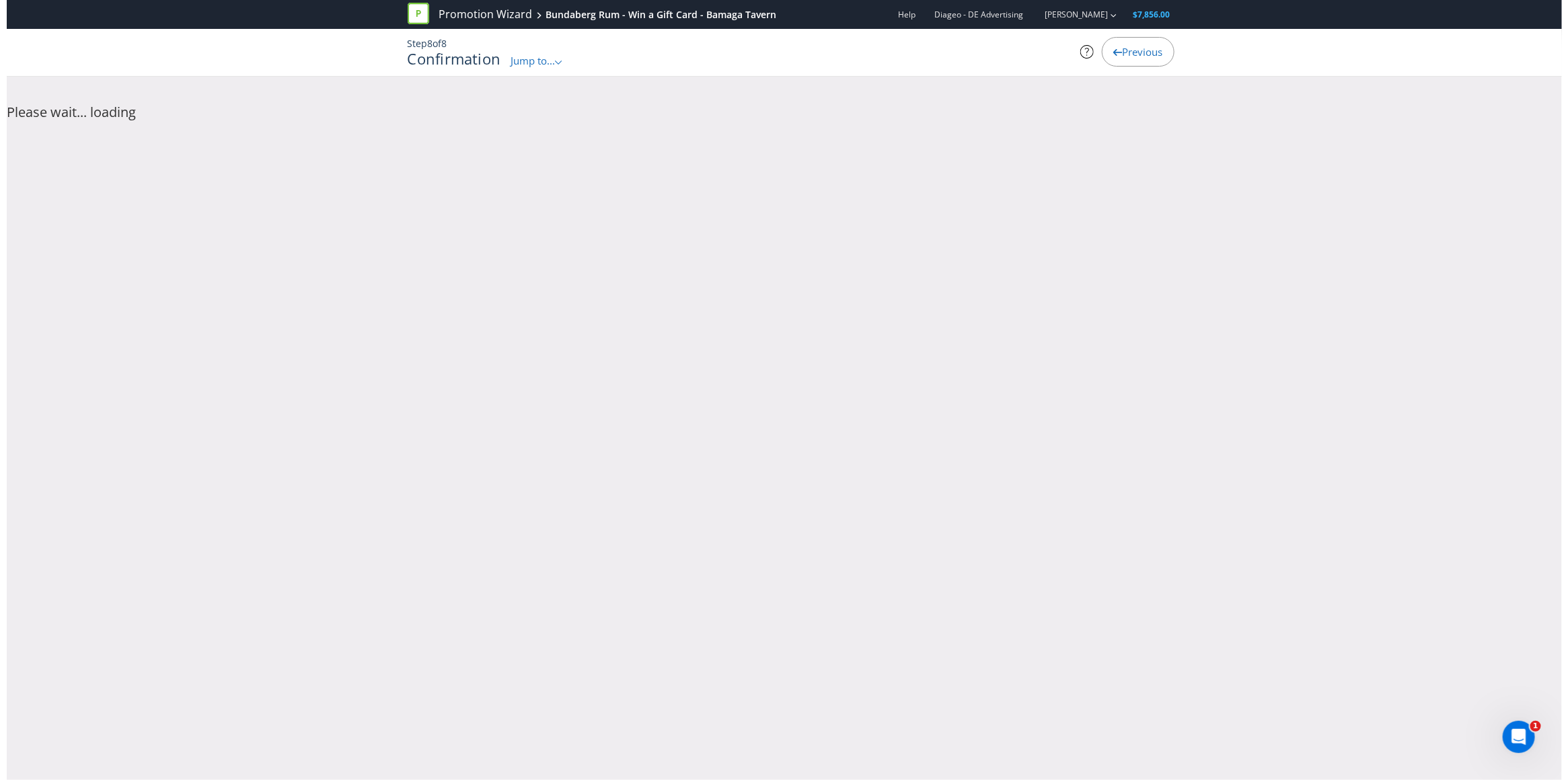
scroll to position [0, 0]
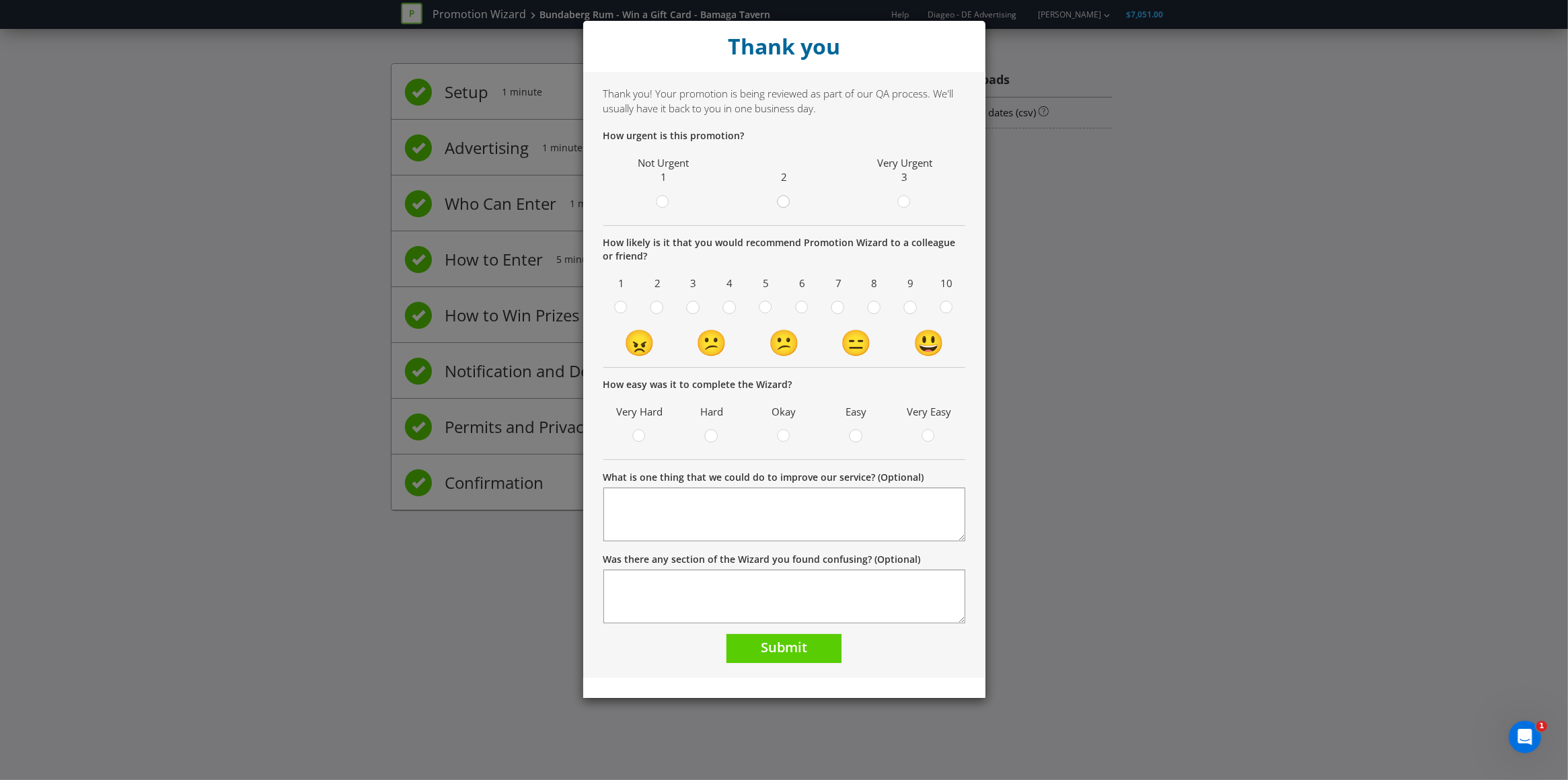
click at [784, 197] on div at bounding box center [784, 198] width 7 height 7
click at [0, 0] on input "radio" at bounding box center [0, 0] width 0 height 0
click at [947, 306] on div at bounding box center [947, 304] width 7 height 7
click at [0, 0] on input "radio" at bounding box center [0, 0] width 0 height 0
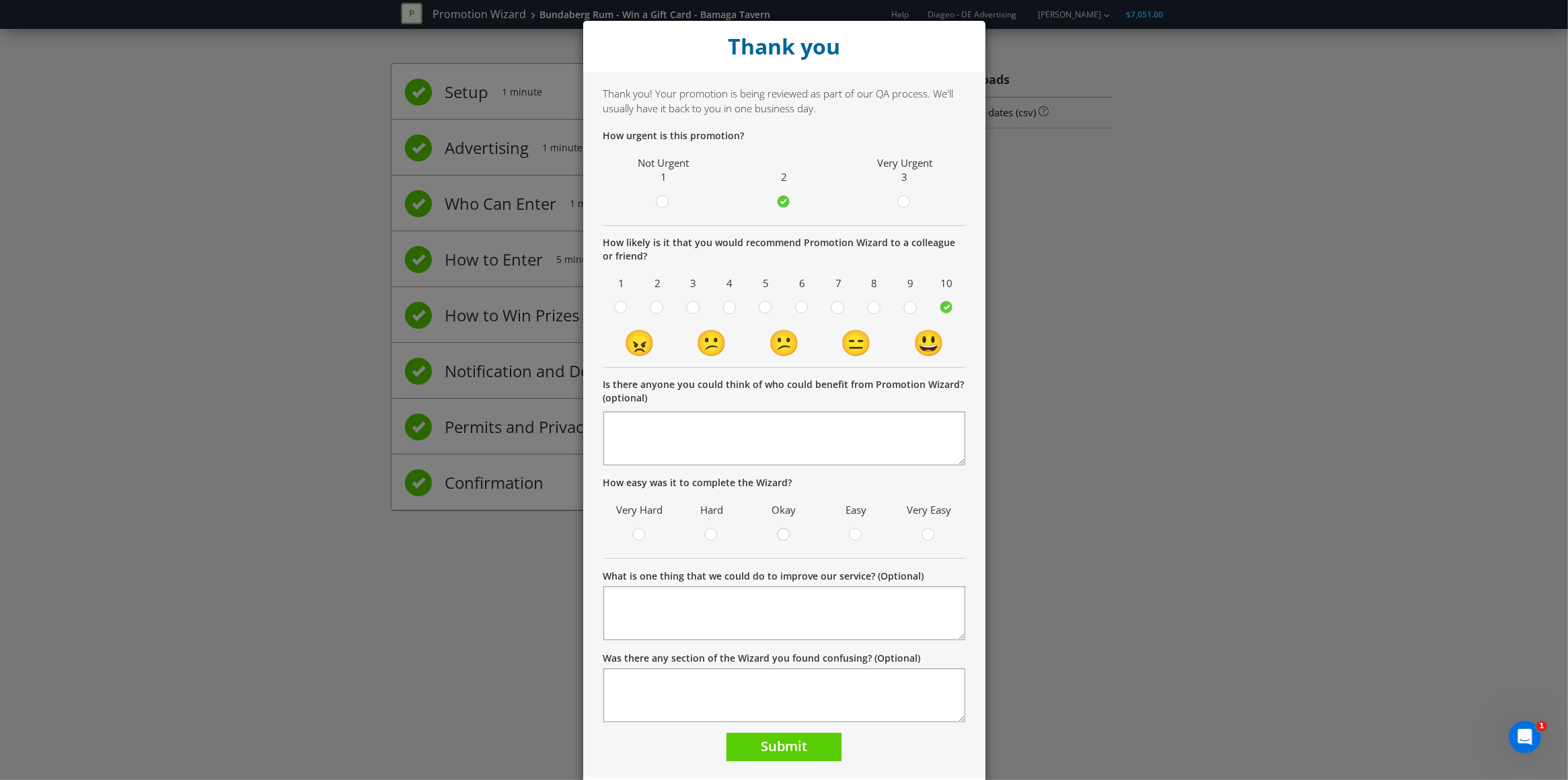
click at [778, 535] on circle at bounding box center [784, 534] width 12 height 12
click at [0, 0] on input "radio" at bounding box center [0, 0] width 0 height 0
click at [761, 742] on span "Submit" at bounding box center [784, 746] width 46 height 18
